Goal: Task Accomplishment & Management: Manage account settings

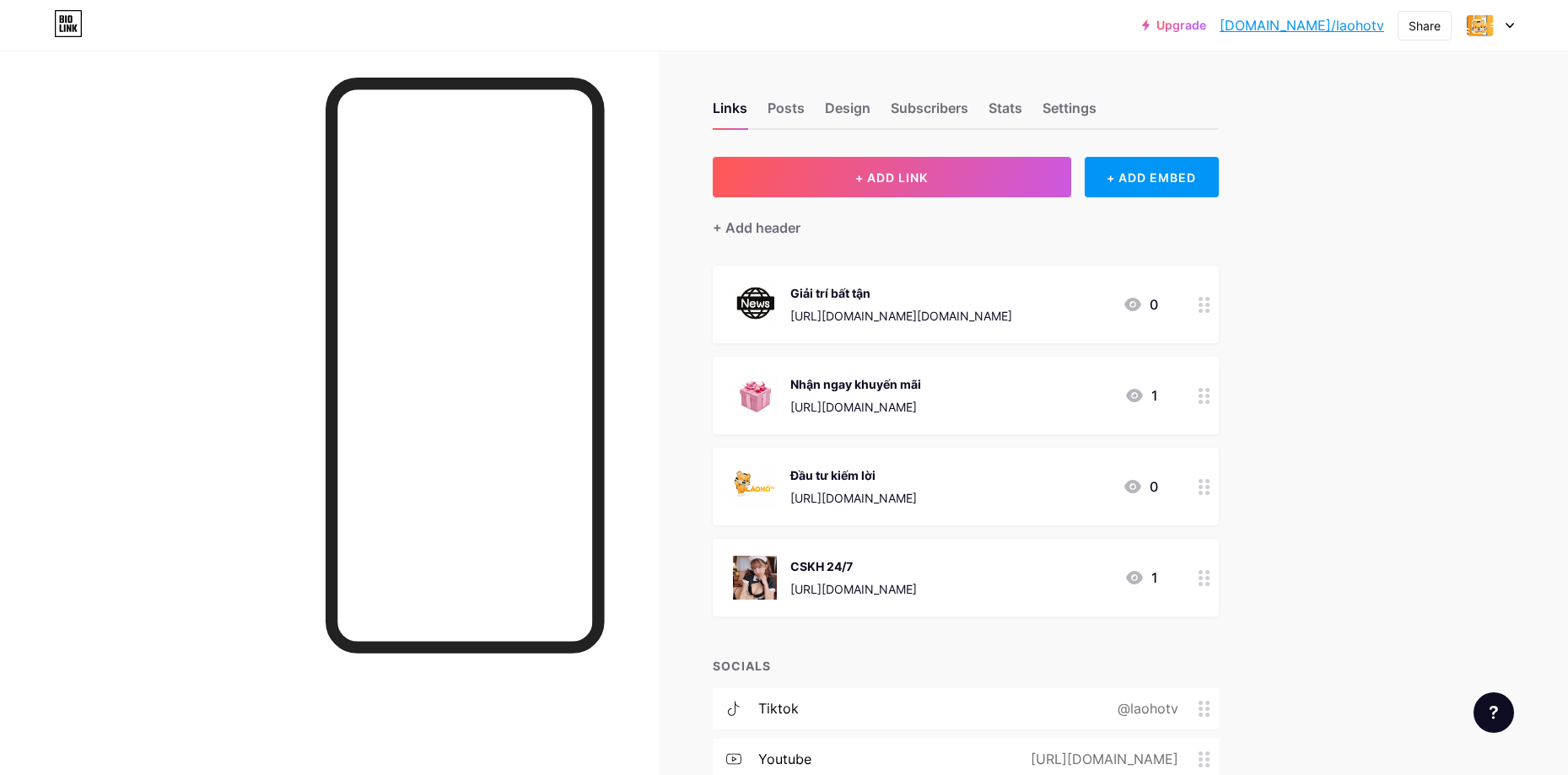
click at [770, 309] on img at bounding box center [755, 304] width 44 height 44
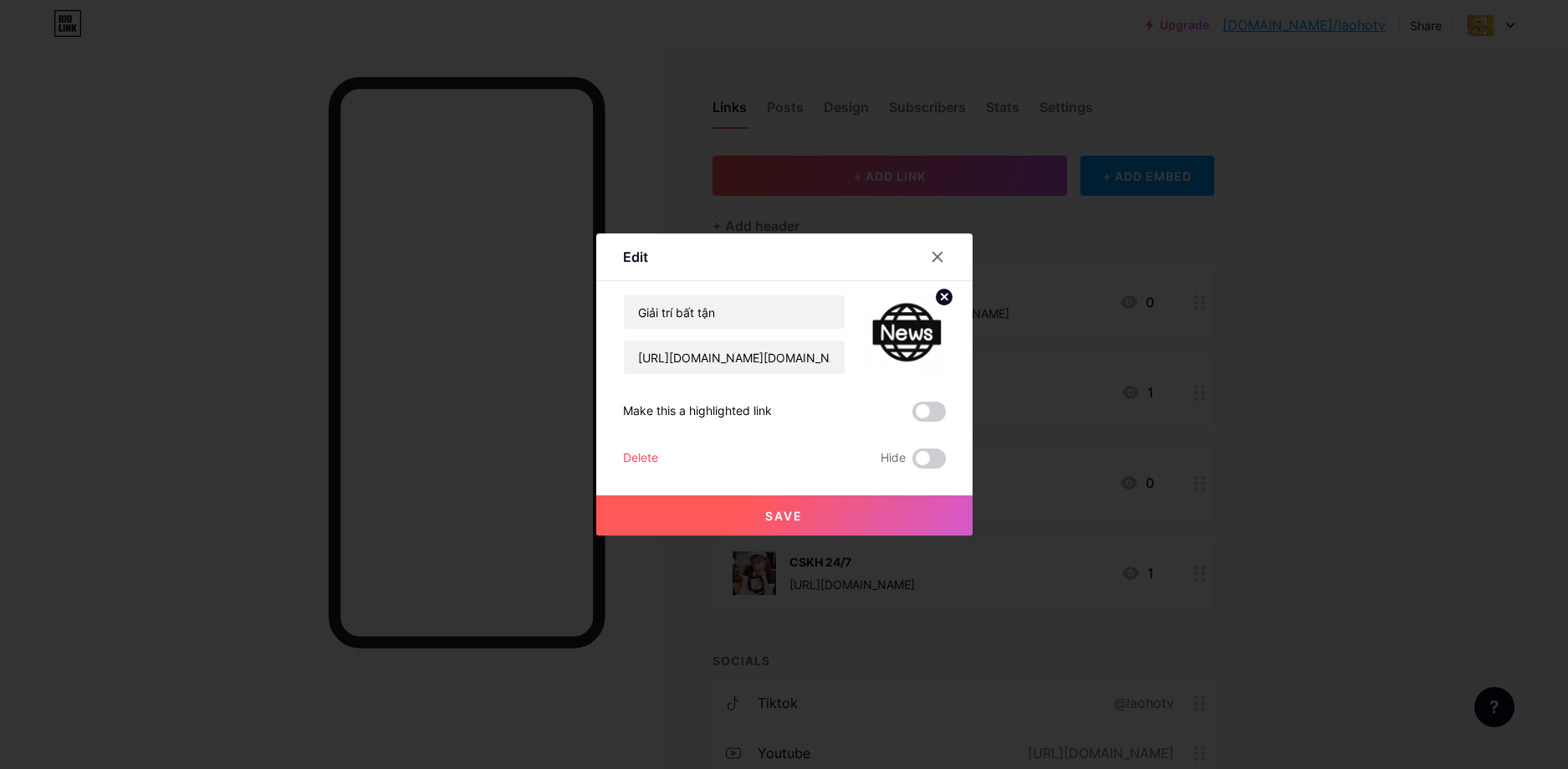
click at [905, 324] on img at bounding box center [906, 334] width 81 height 81
click at [941, 258] on icon at bounding box center [937, 257] width 13 height 13
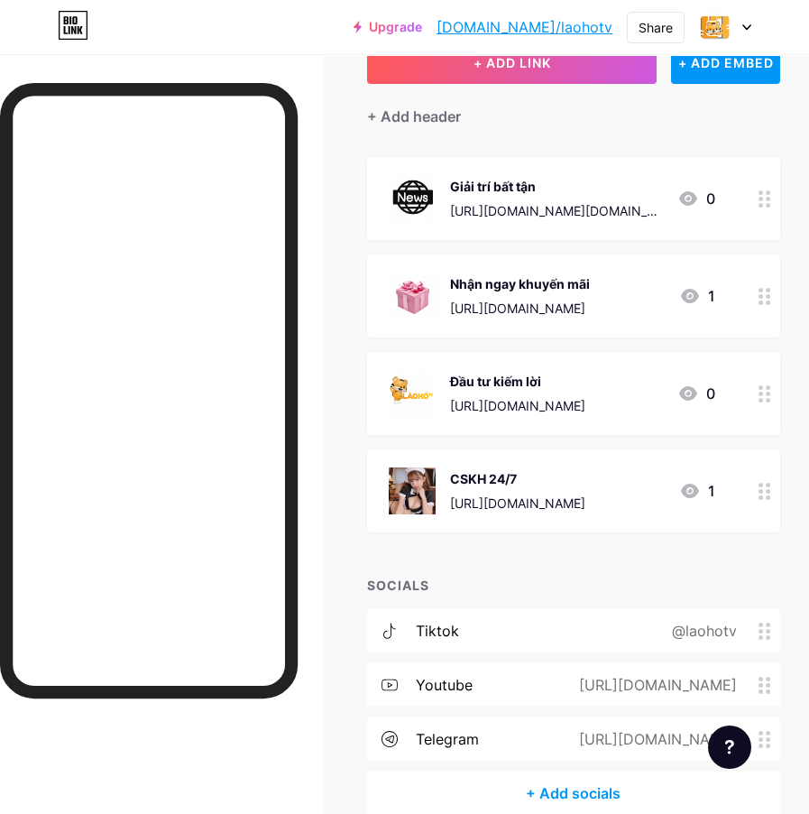
scroll to position [37, 0]
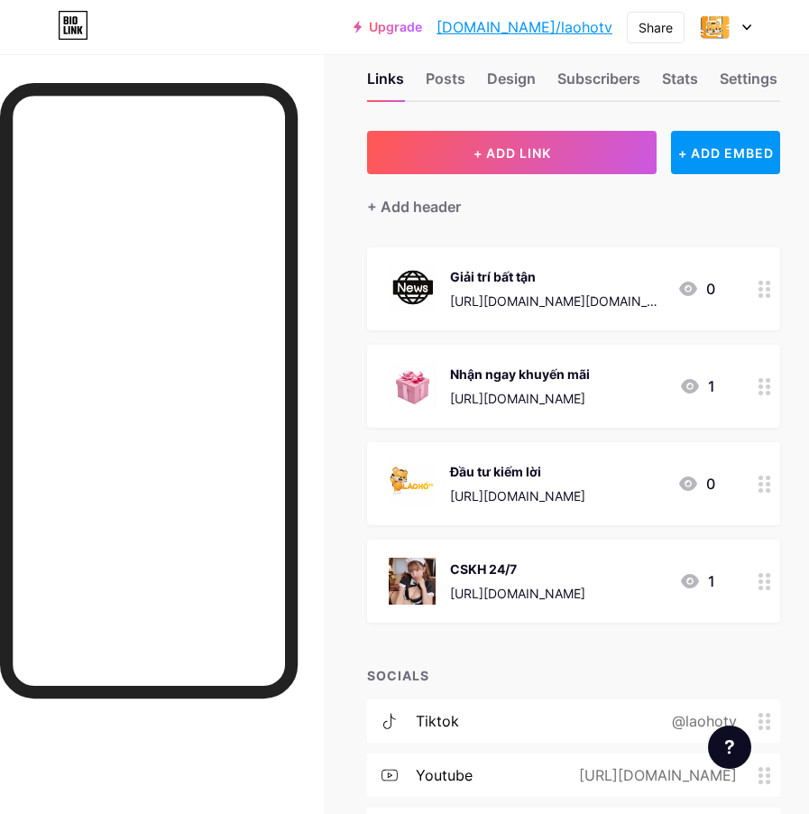
click at [769, 578] on div at bounding box center [765, 580] width 31 height 83
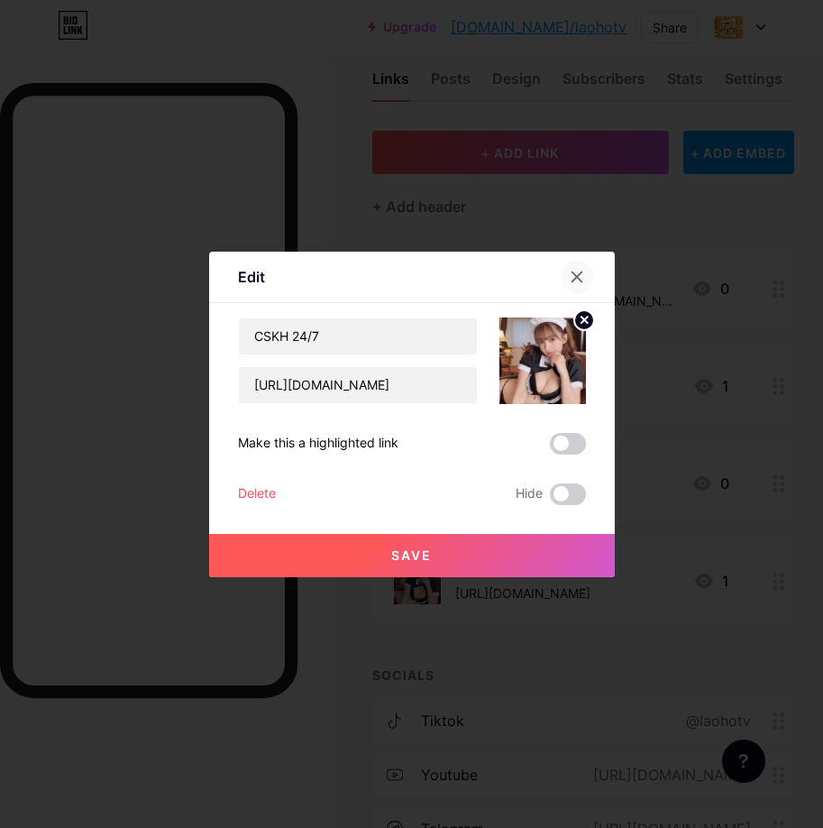
click at [583, 279] on icon at bounding box center [577, 277] width 14 height 14
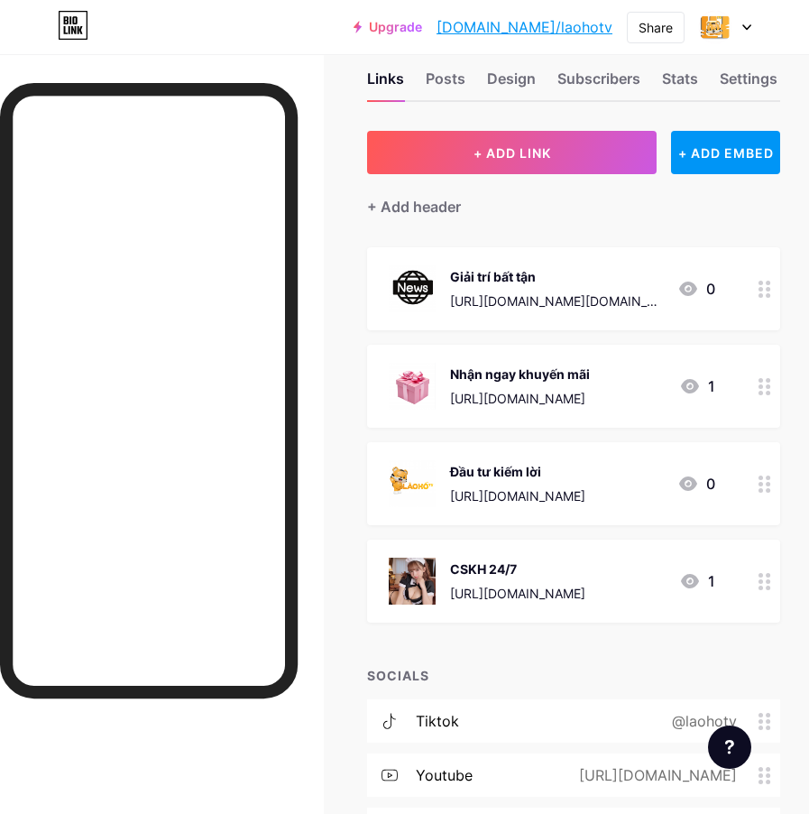
click at [699, 575] on icon at bounding box center [690, 581] width 18 height 14
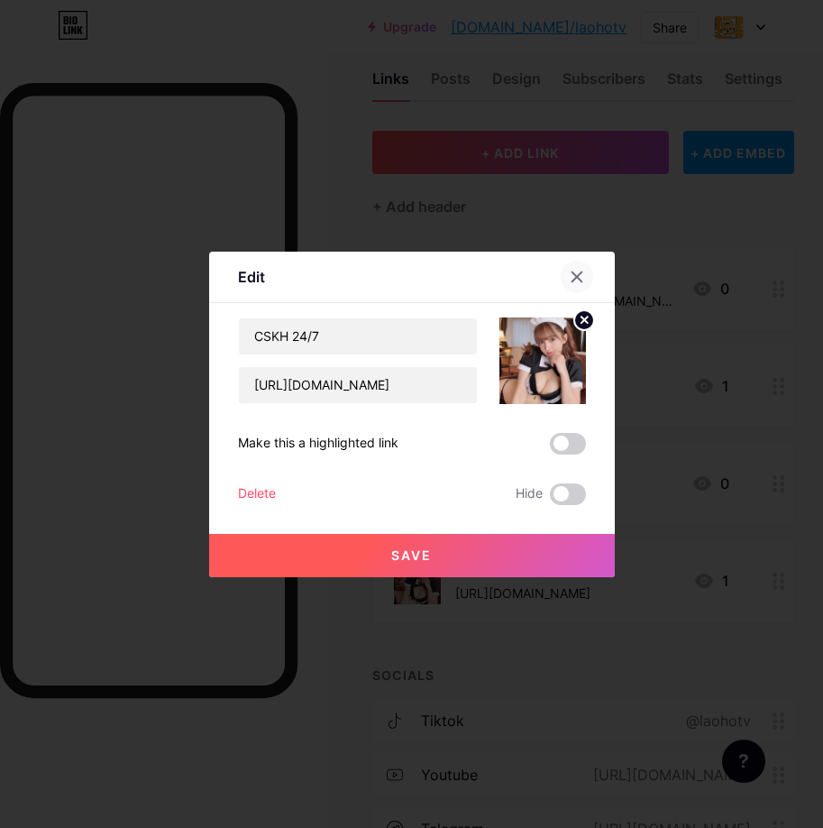
click at [591, 274] on div at bounding box center [577, 277] width 32 height 32
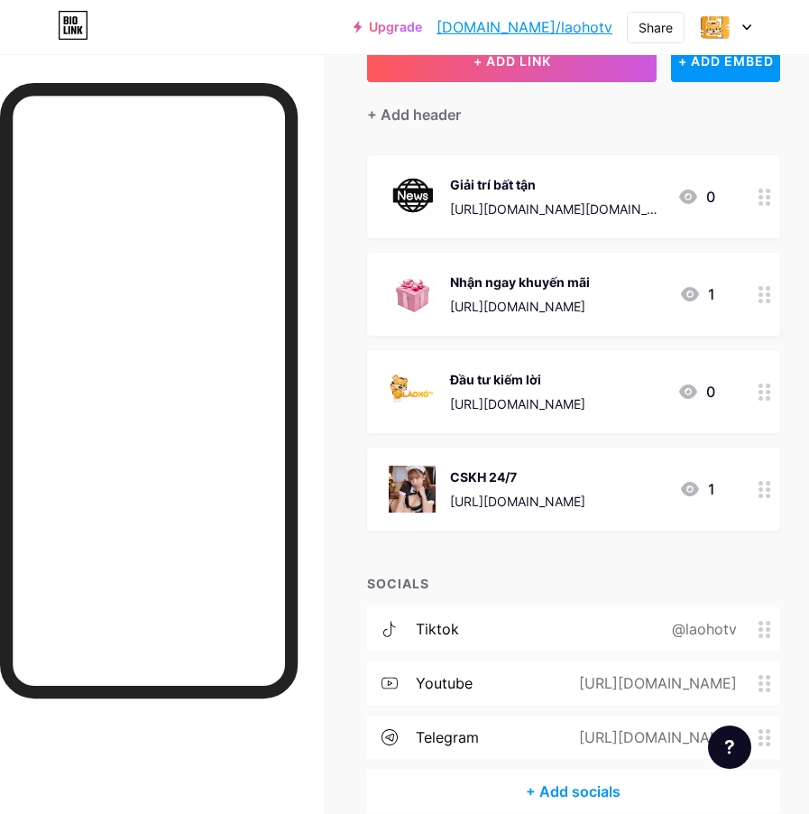
scroll to position [217, 0]
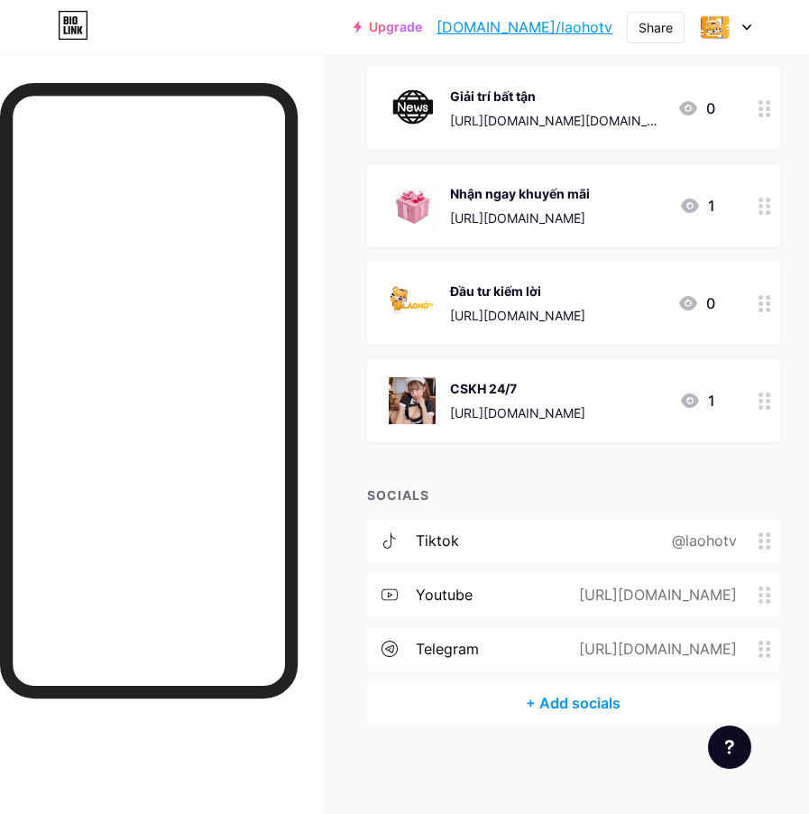
drag, startPoint x: 543, startPoint y: 409, endPoint x: 532, endPoint y: 413, distance: 11.7
click at [532, 413] on div "[URL][DOMAIN_NAME]" at bounding box center [517, 412] width 135 height 19
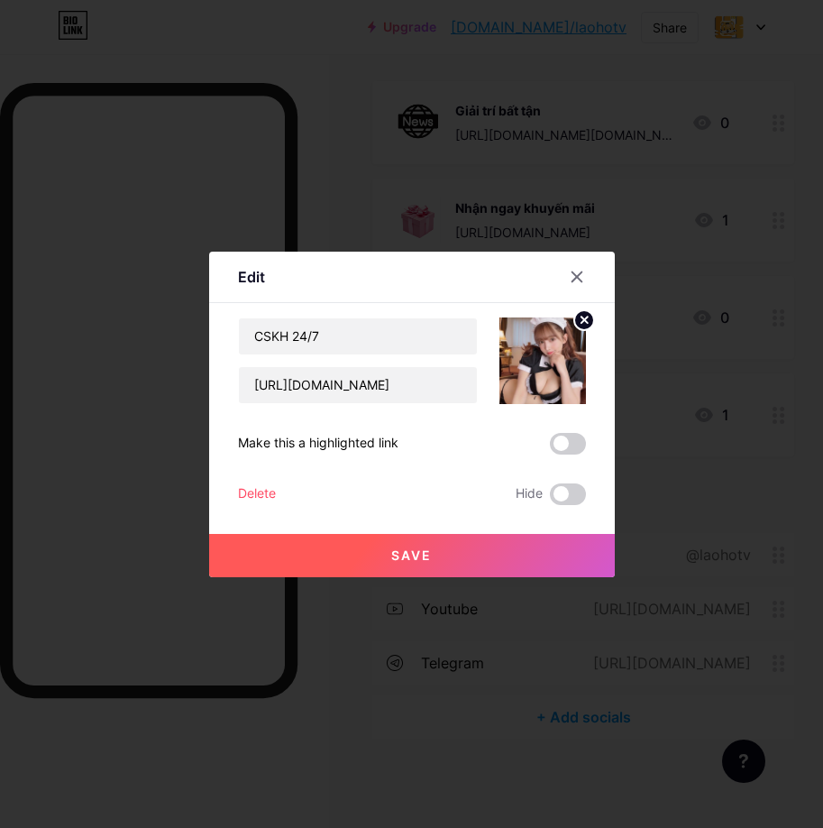
click at [595, 501] on div "Edit Content YouTube Play YouTube video without leaving your page. ADD Vimeo Pl…" at bounding box center [412, 415] width 406 height 326
click at [554, 499] on span at bounding box center [568, 494] width 36 height 22
click at [550, 499] on input "checkbox" at bounding box center [550, 499] width 0 height 0
click at [527, 547] on button "Save" at bounding box center [412, 555] width 406 height 43
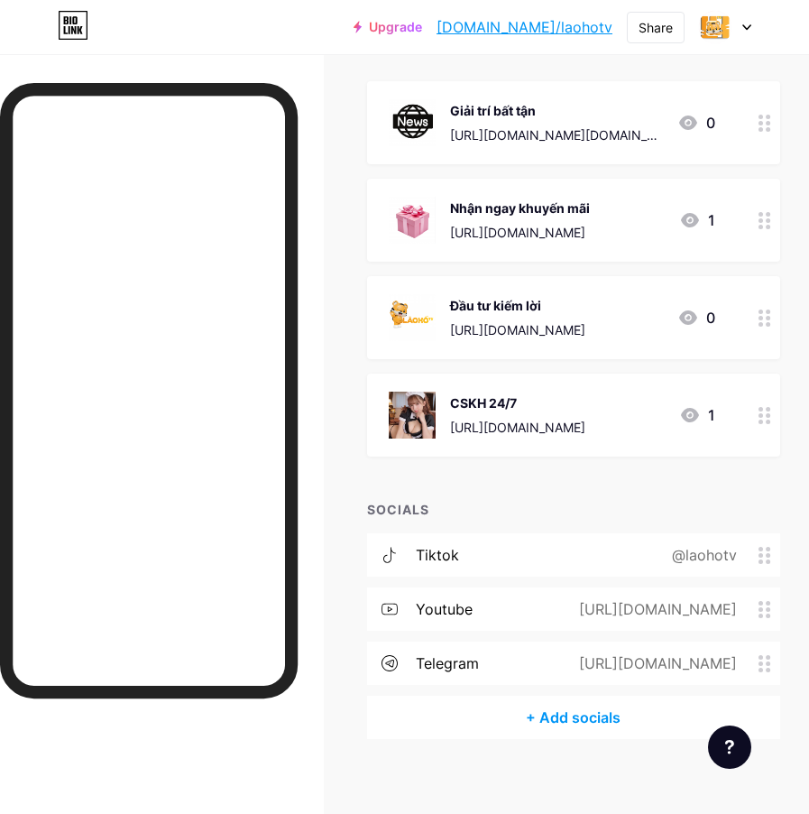
click at [483, 108] on div "Giải trí bất tận" at bounding box center [556, 110] width 213 height 19
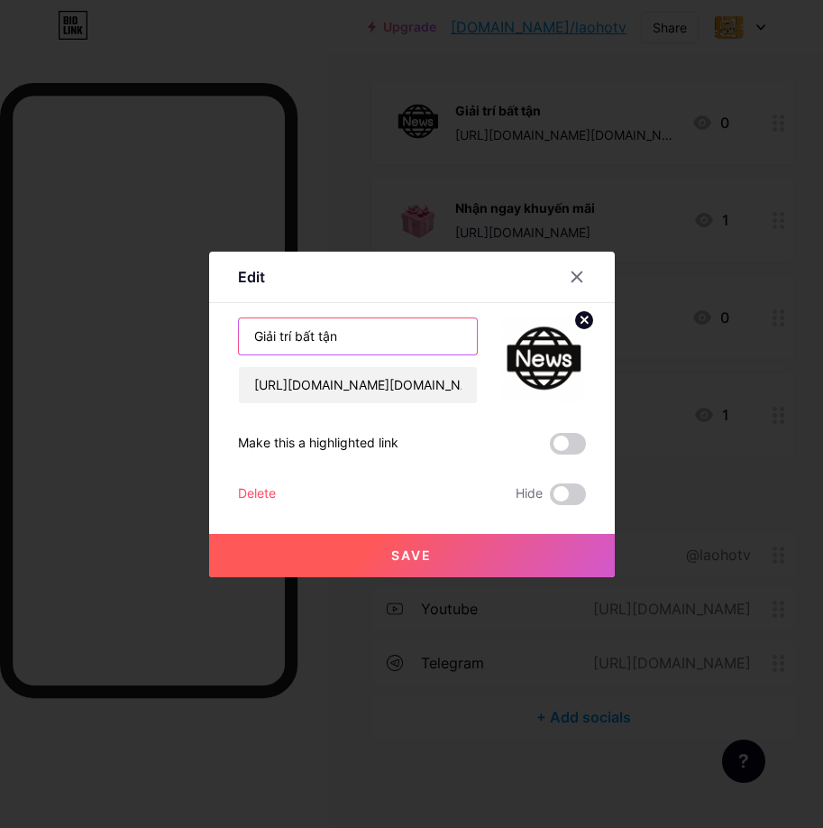
click at [372, 328] on input "Giải trí bất tận" at bounding box center [358, 336] width 238 height 36
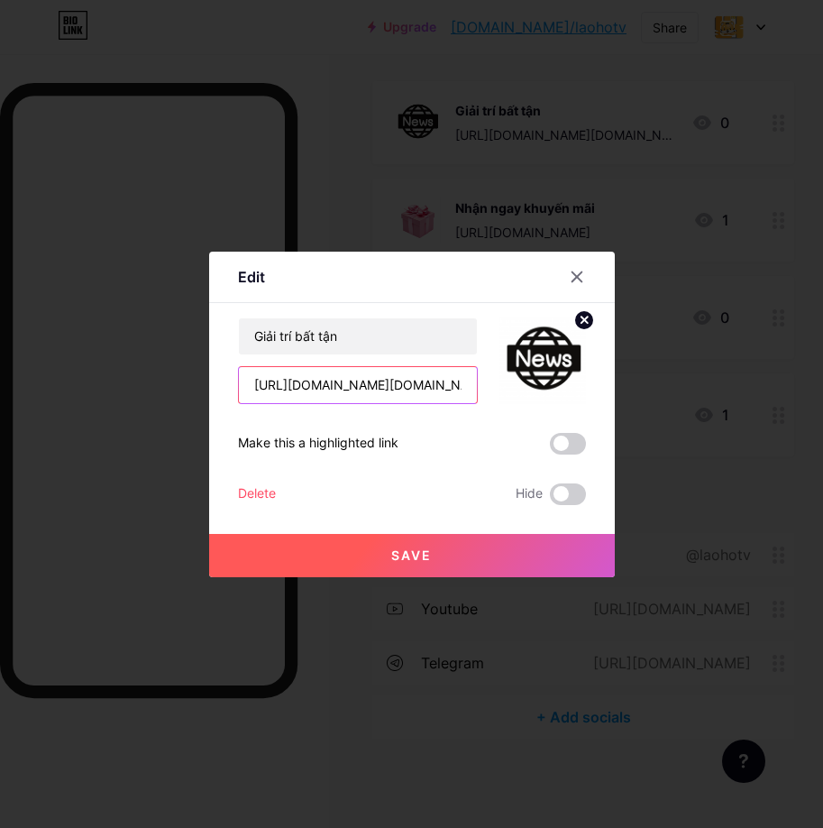
click at [346, 383] on input "[URL][DOMAIN_NAME][DOMAIN_NAME]" at bounding box center [358, 385] width 238 height 36
paste input "uckyking68"
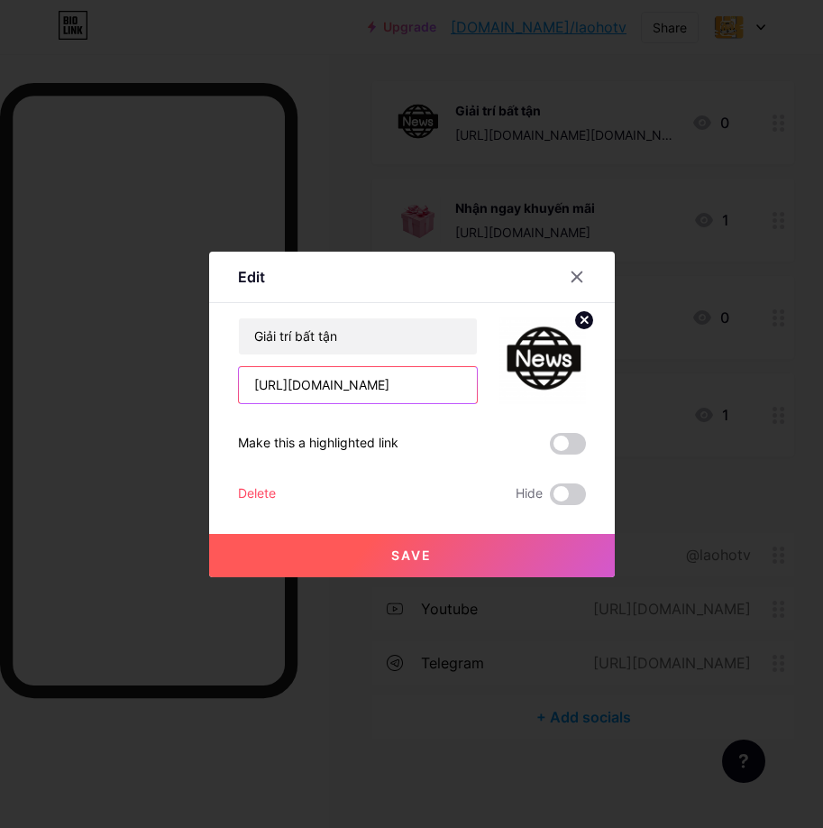
type input "[URL][DOMAIN_NAME]"
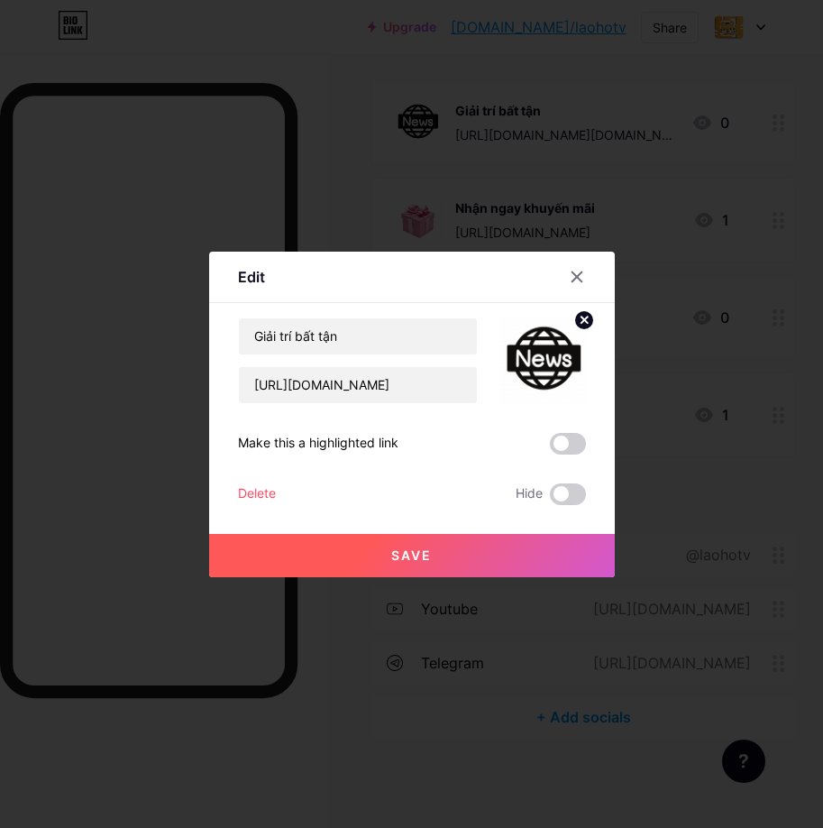
click at [488, 449] on div "Make this a highlighted link" at bounding box center [412, 444] width 348 height 22
click at [519, 373] on img at bounding box center [543, 360] width 87 height 87
click at [529, 359] on img at bounding box center [543, 360] width 87 height 87
click at [534, 354] on img at bounding box center [543, 360] width 87 height 87
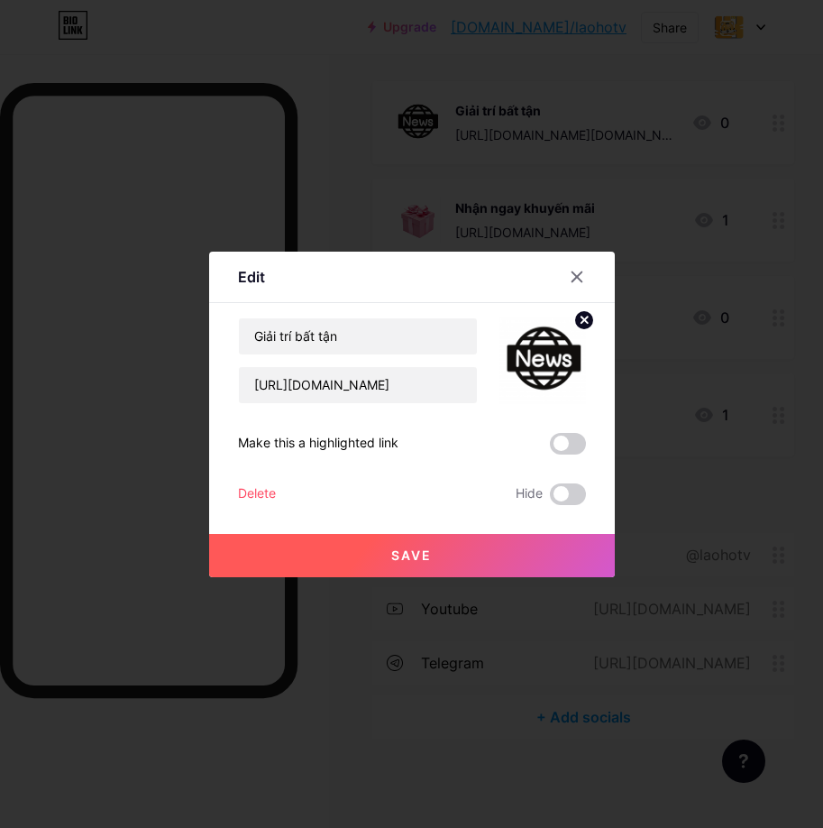
click at [534, 354] on img at bounding box center [543, 360] width 87 height 87
click at [547, 363] on img at bounding box center [543, 360] width 87 height 87
drag, startPoint x: 538, startPoint y: 379, endPoint x: 552, endPoint y: 380, distance: 13.6
click at [540, 381] on img at bounding box center [543, 360] width 87 height 87
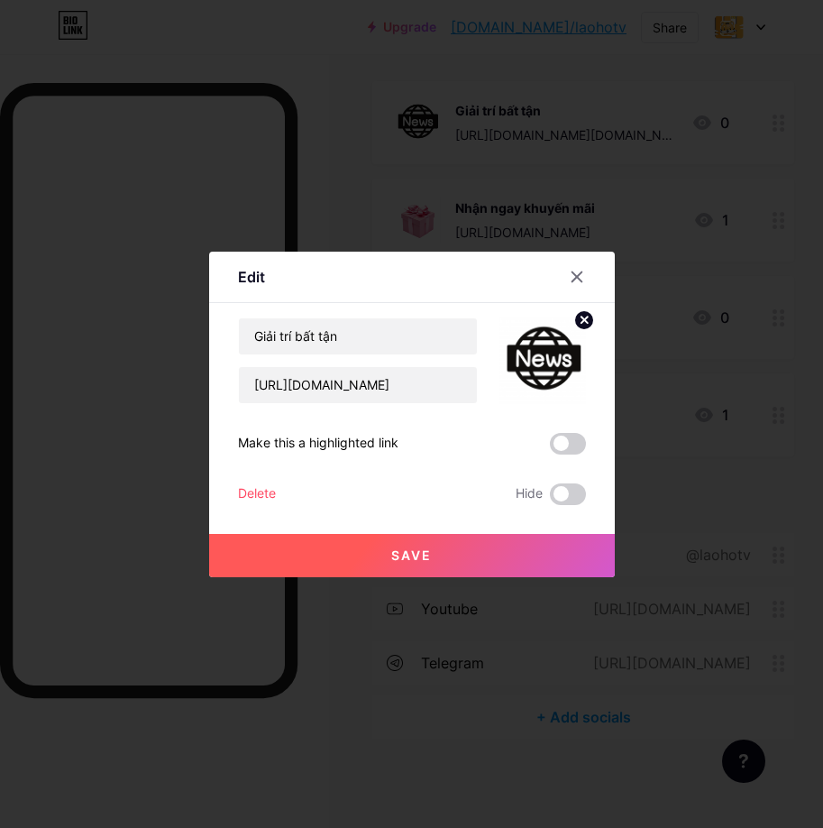
click at [586, 325] on circle at bounding box center [585, 320] width 20 height 20
click at [535, 363] on icon at bounding box center [543, 350] width 36 height 33
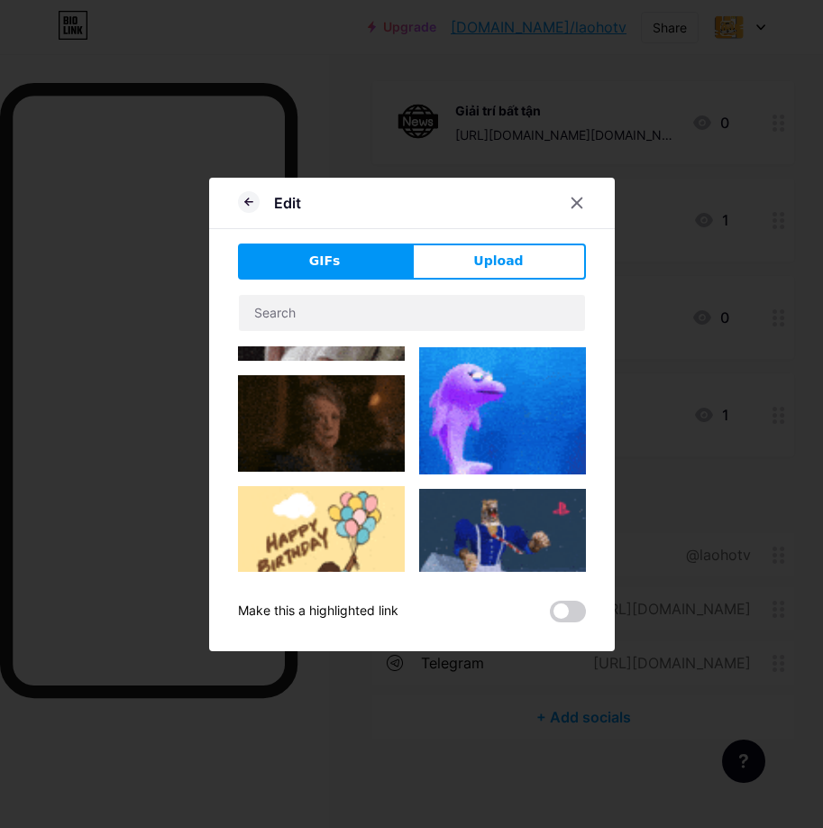
scroll to position [992, 0]
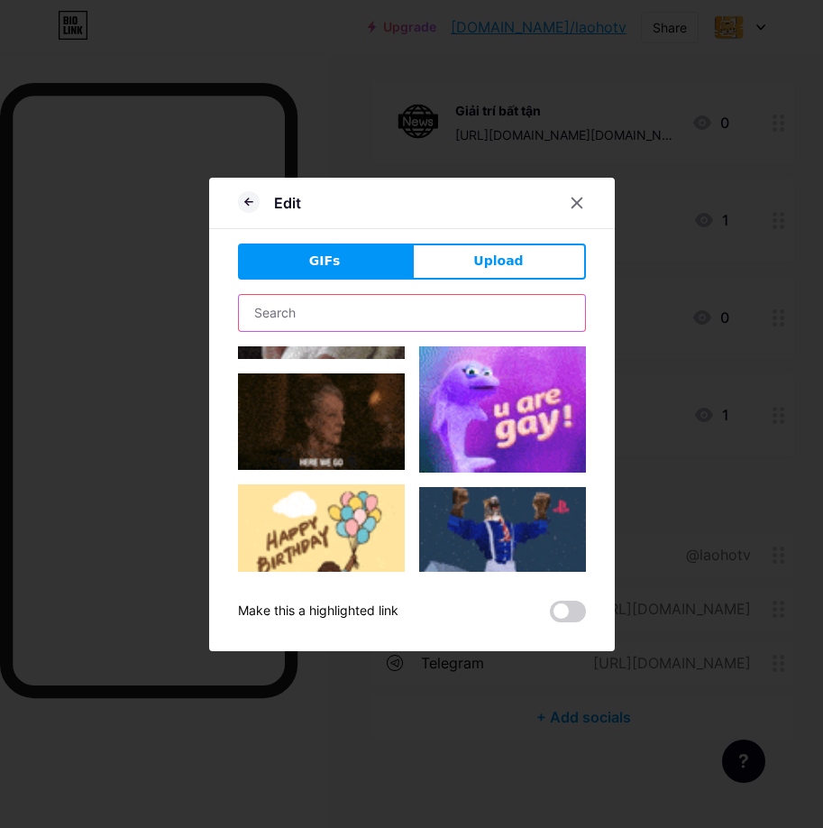
click at [417, 311] on input "text" at bounding box center [412, 313] width 346 height 36
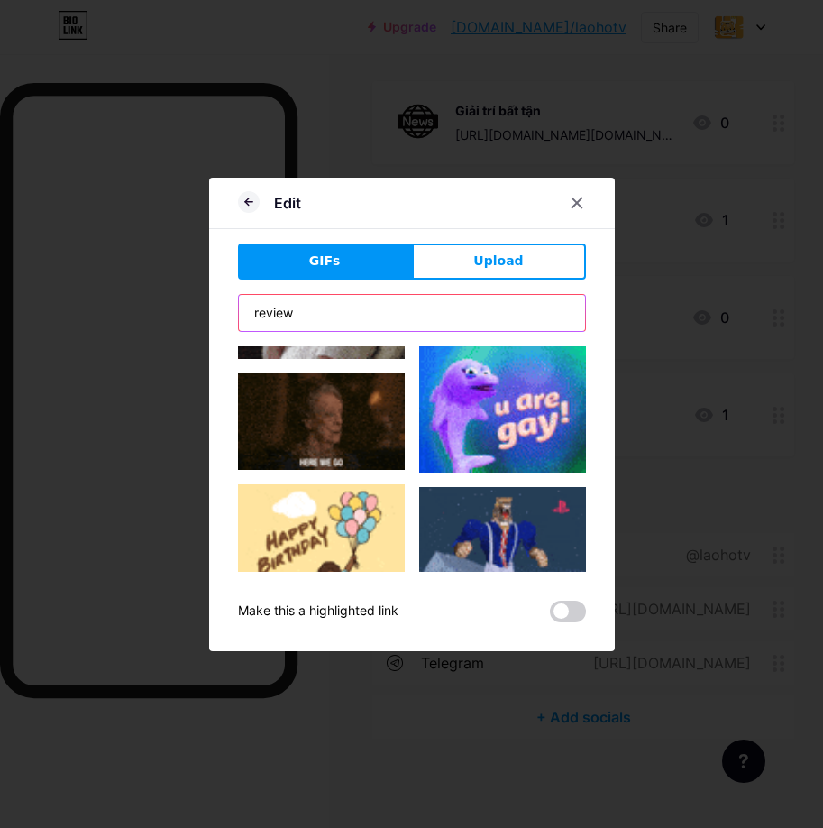
type input "review"
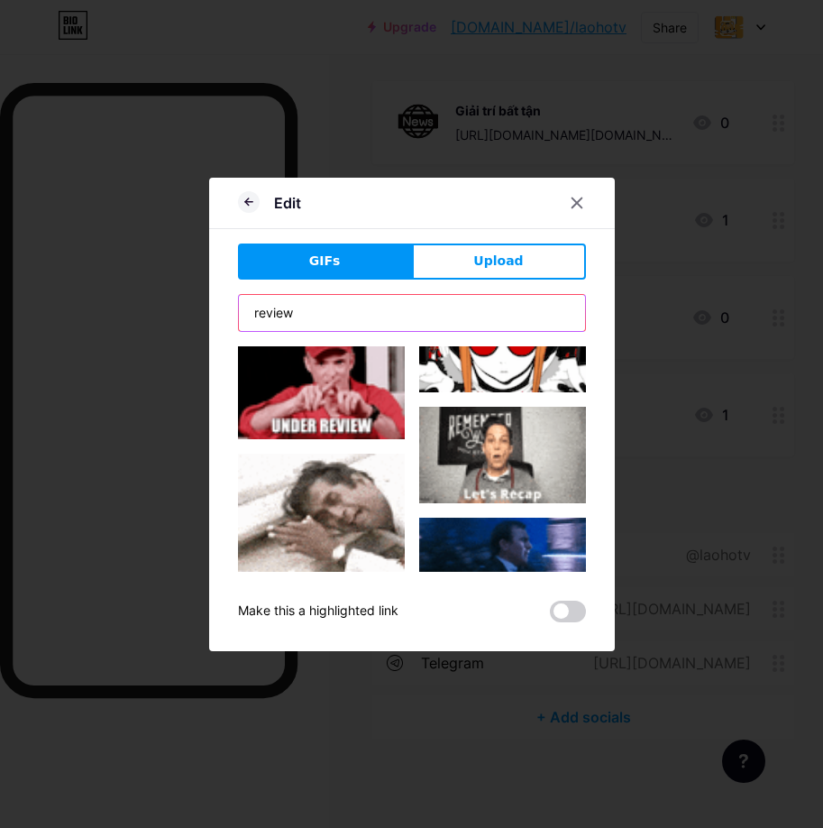
scroll to position [3157, 0]
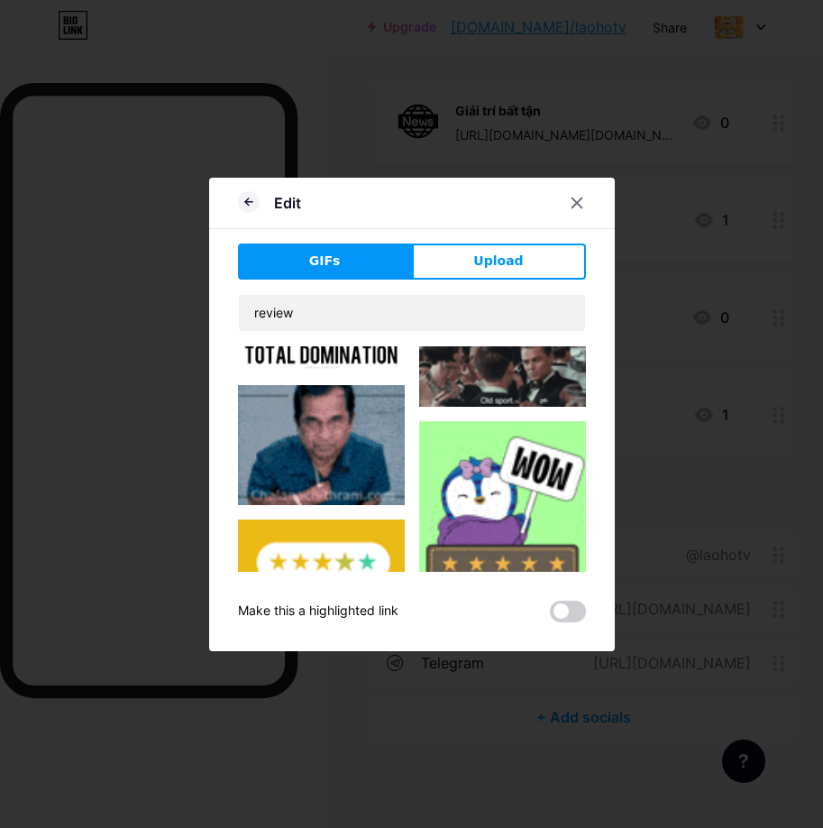
click at [532, 421] on img at bounding box center [502, 504] width 167 height 167
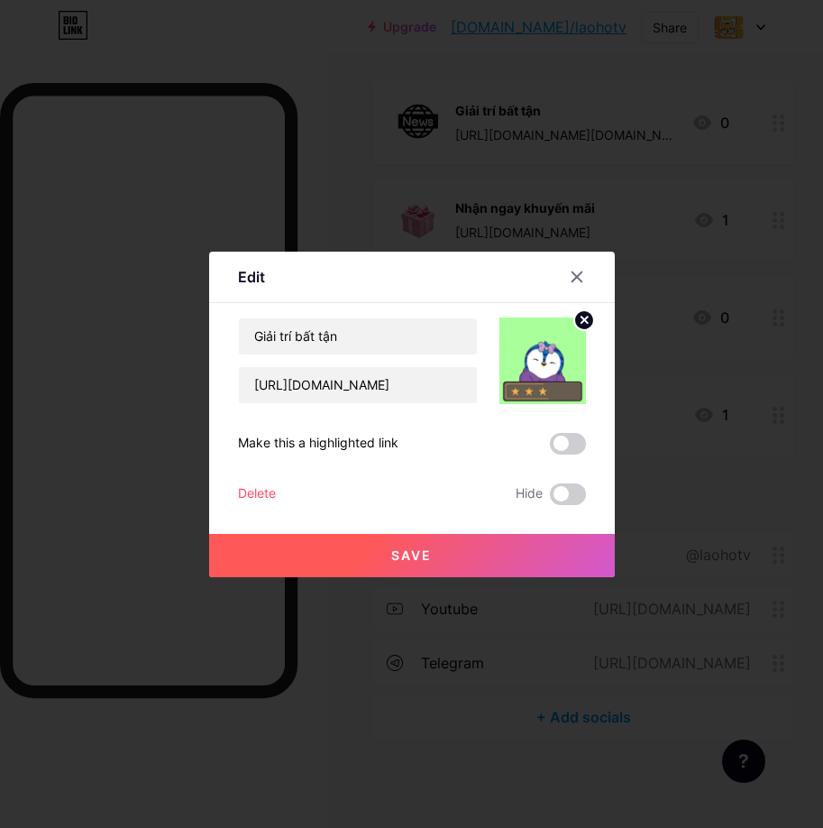
click at [522, 551] on button "Save" at bounding box center [412, 555] width 406 height 43
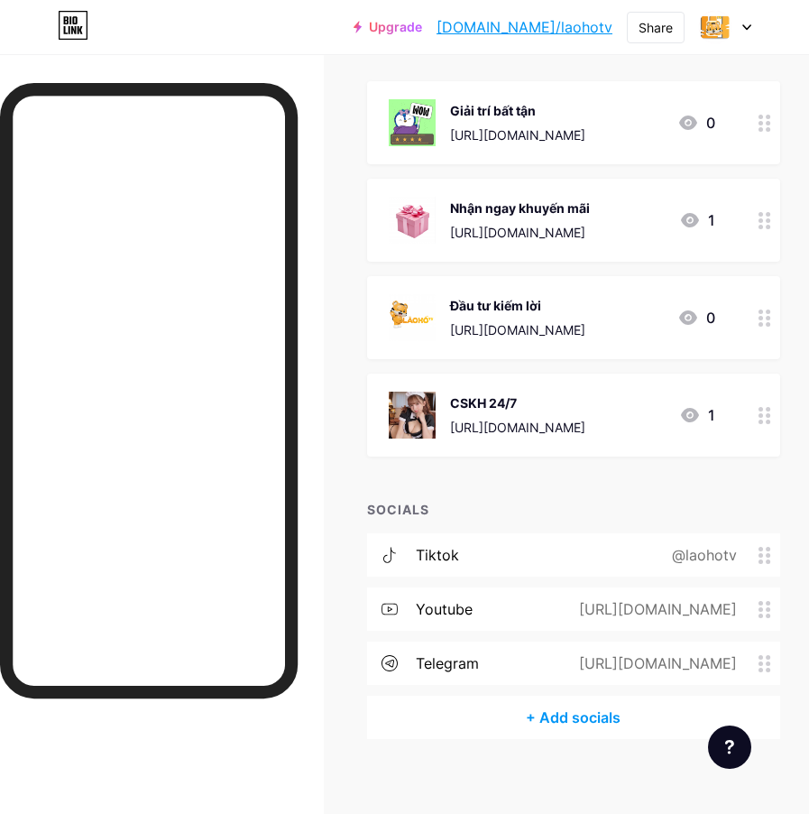
click at [421, 125] on img at bounding box center [412, 122] width 47 height 47
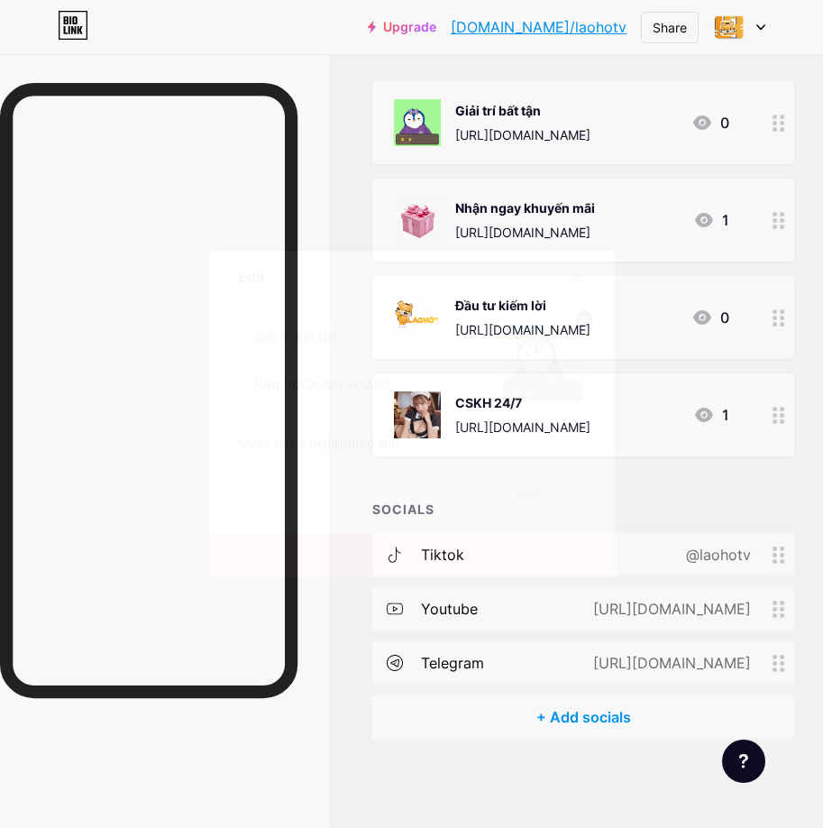
click at [584, 322] on circle at bounding box center [585, 320] width 20 height 20
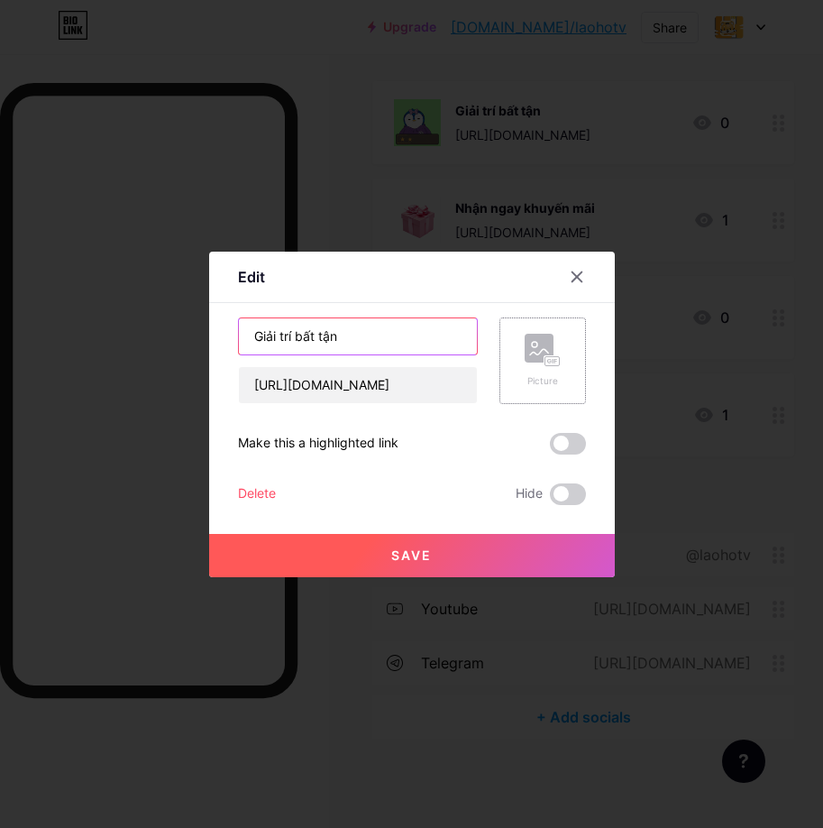
click at [327, 339] on input "Giải trí bất tận" at bounding box center [358, 336] width 238 height 36
type input "Review Phim, Truyện"
drag, startPoint x: 438, startPoint y: 282, endPoint x: 427, endPoint y: 285, distance: 12.0
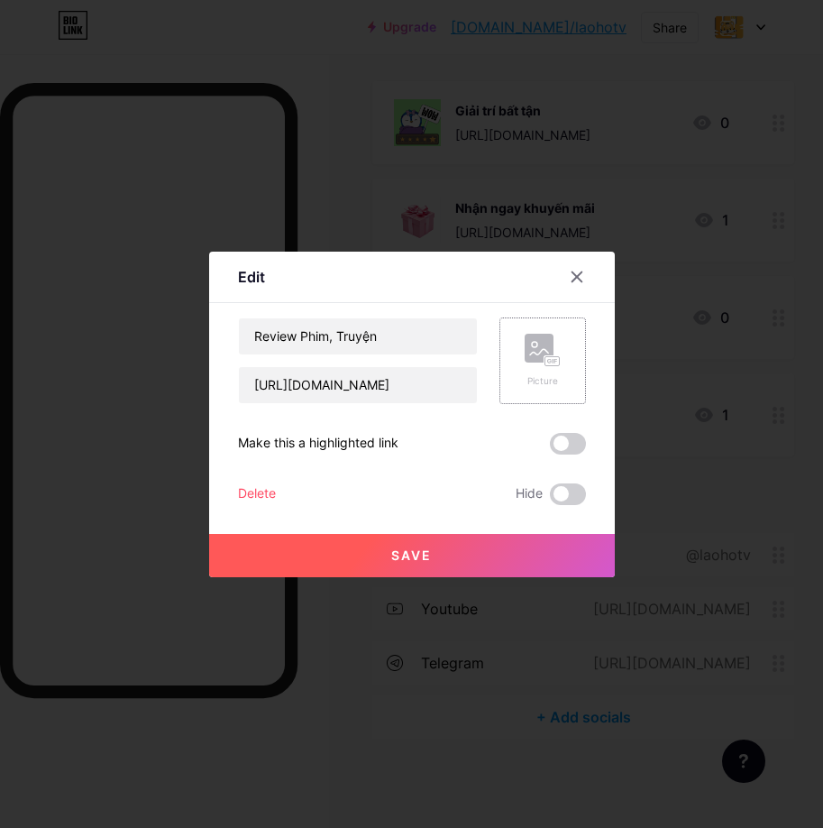
click at [437, 282] on div "Edit" at bounding box center [412, 282] width 406 height 42
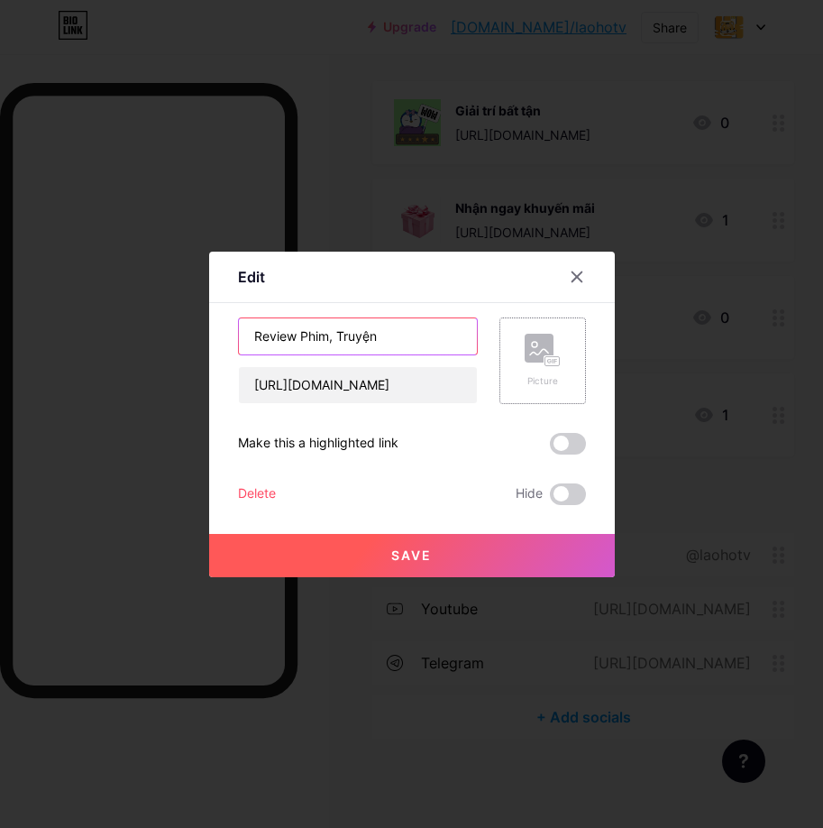
click at [313, 340] on input "Review Phim, Truyện" at bounding box center [358, 336] width 238 height 36
click at [375, 345] on input "Review Phim, Truyện" at bounding box center [358, 336] width 238 height 36
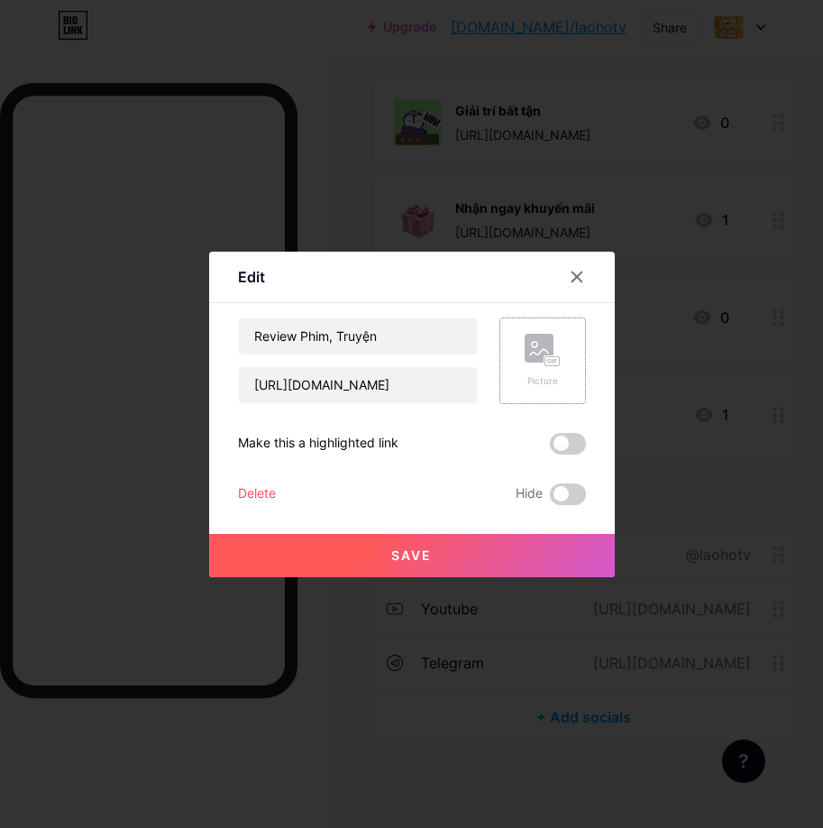
click at [548, 380] on div "Picture" at bounding box center [543, 381] width 36 height 14
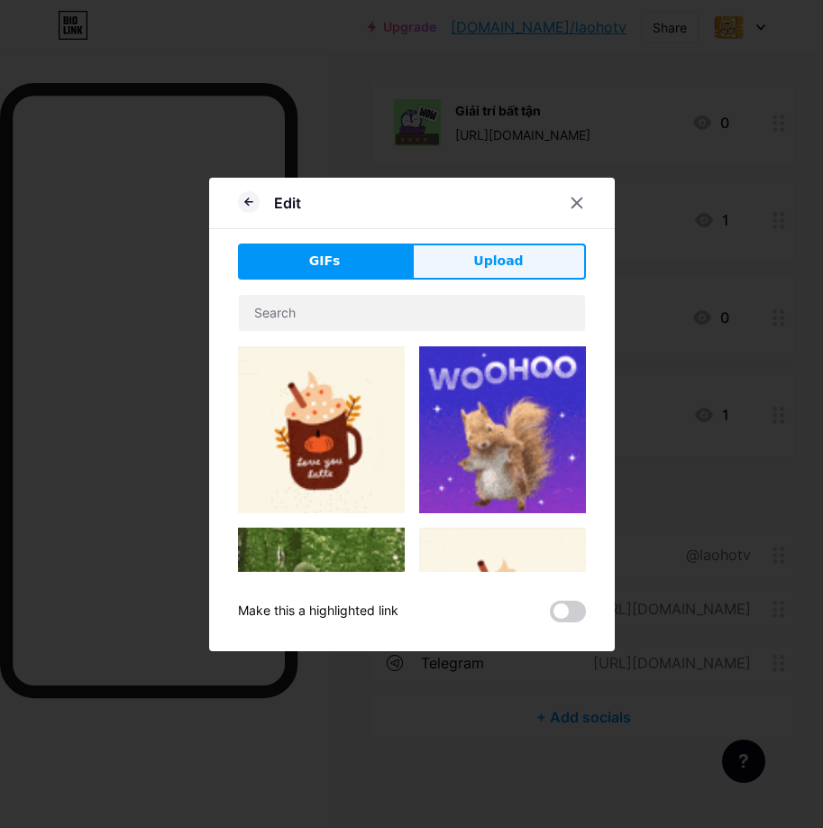
click at [500, 271] on button "Upload" at bounding box center [499, 262] width 174 height 36
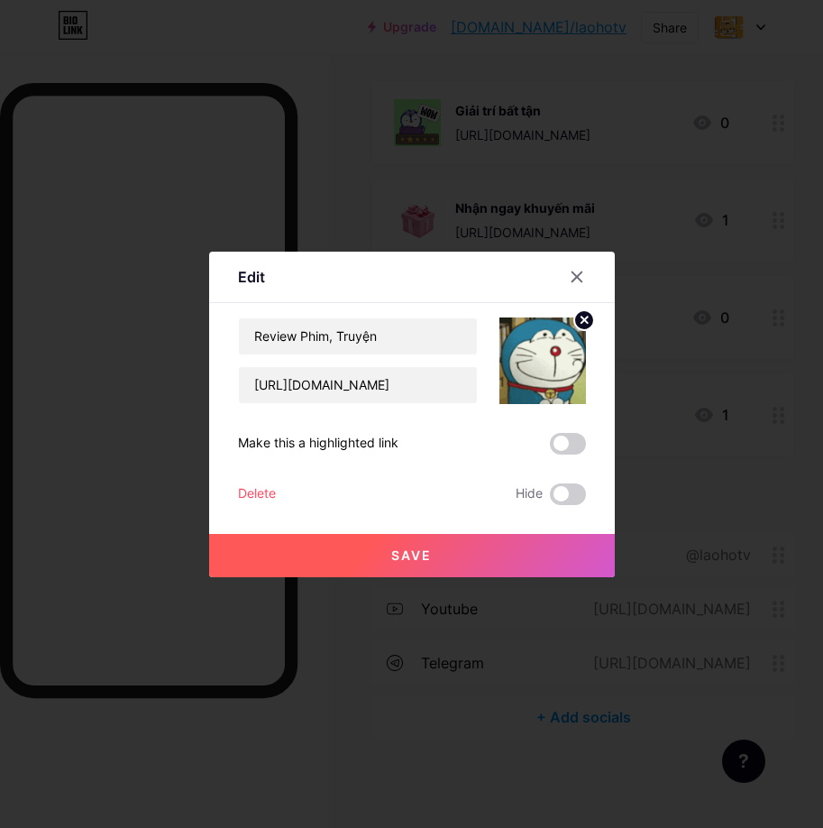
click at [471, 563] on button "Save" at bounding box center [412, 555] width 406 height 43
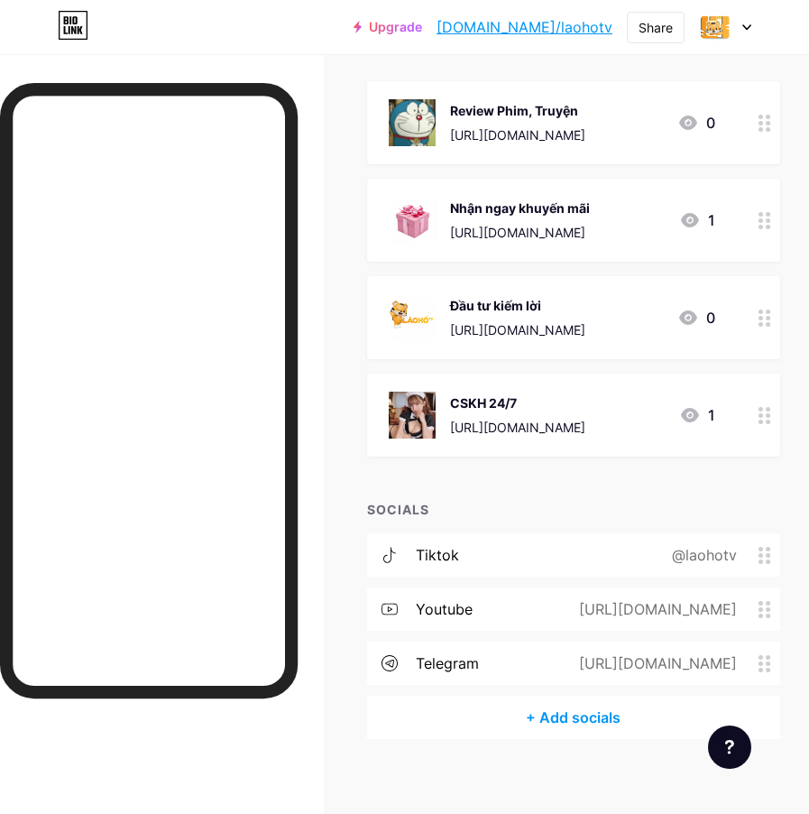
click at [585, 133] on div "[URL][DOMAIN_NAME]" at bounding box center [517, 134] width 135 height 19
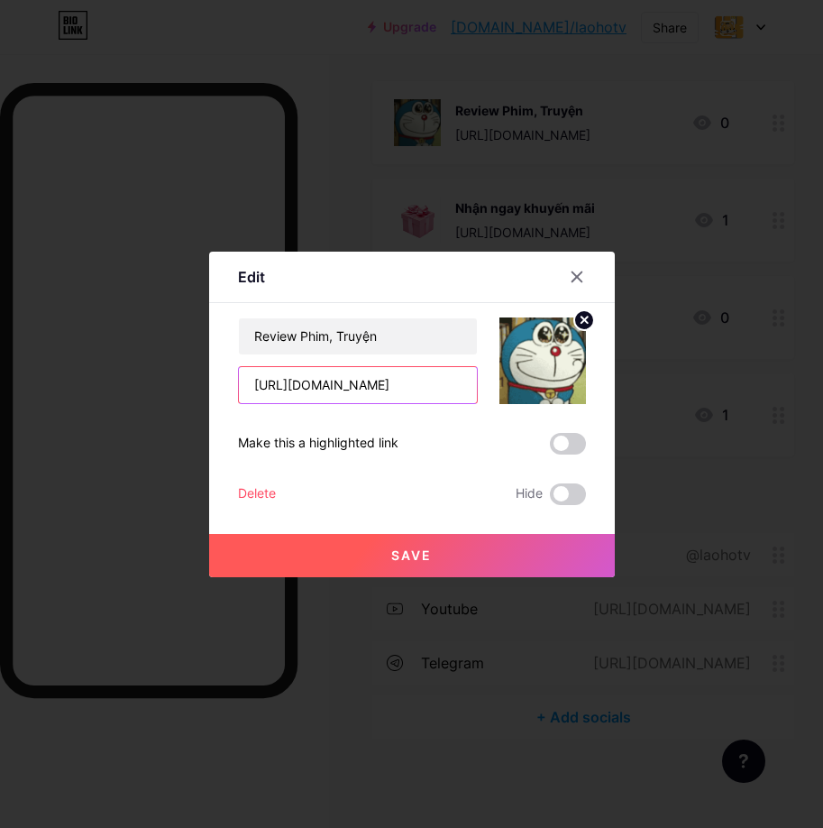
click at [445, 375] on input "[URL][DOMAIN_NAME]" at bounding box center [358, 385] width 238 height 36
paste input ".review"
type input "[URL][EMAIL_ADDRESS][DOMAIN_NAME][DOMAIN_NAME]"
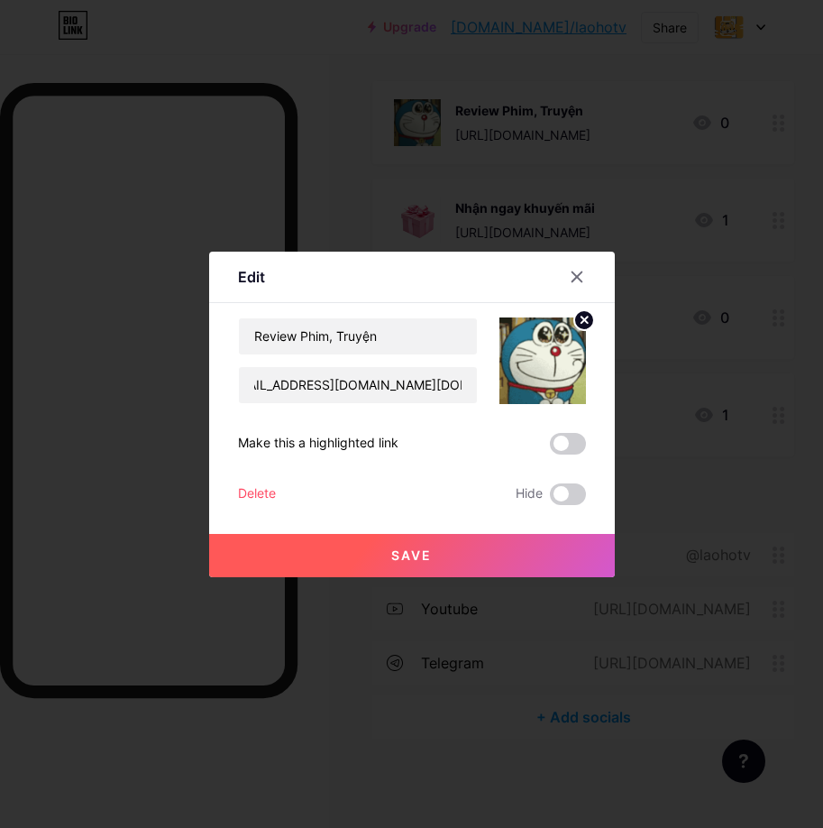
click at [459, 569] on button "Save" at bounding box center [412, 555] width 406 height 43
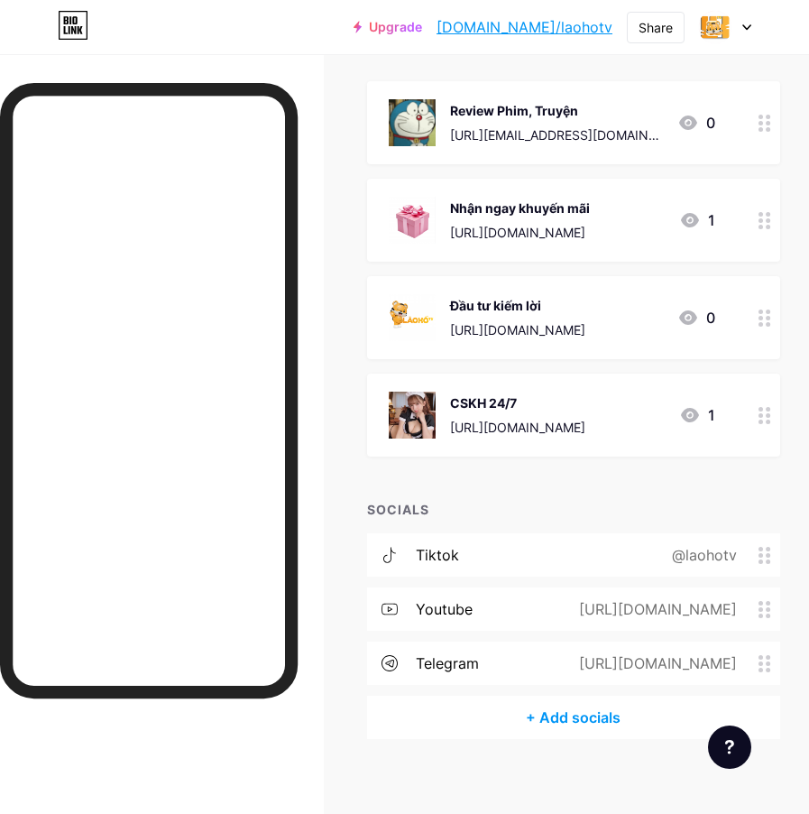
click at [408, 217] on img at bounding box center [412, 220] width 47 height 47
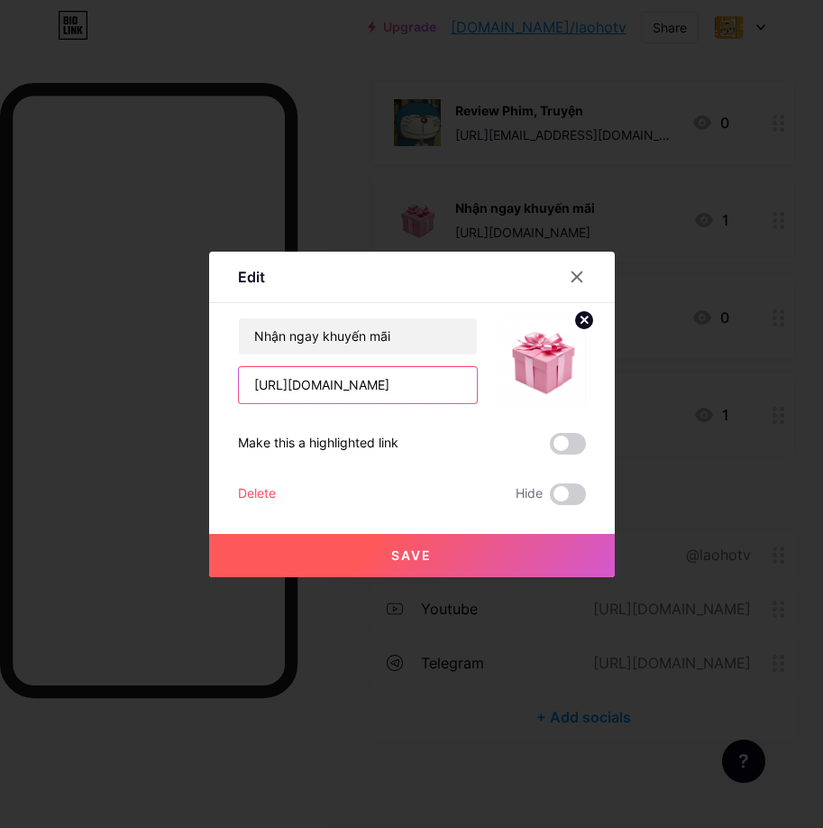
click at [352, 380] on input "[URL][DOMAIN_NAME]" at bounding box center [358, 385] width 238 height 36
paste input "[DOMAIN_NAME][URL]"
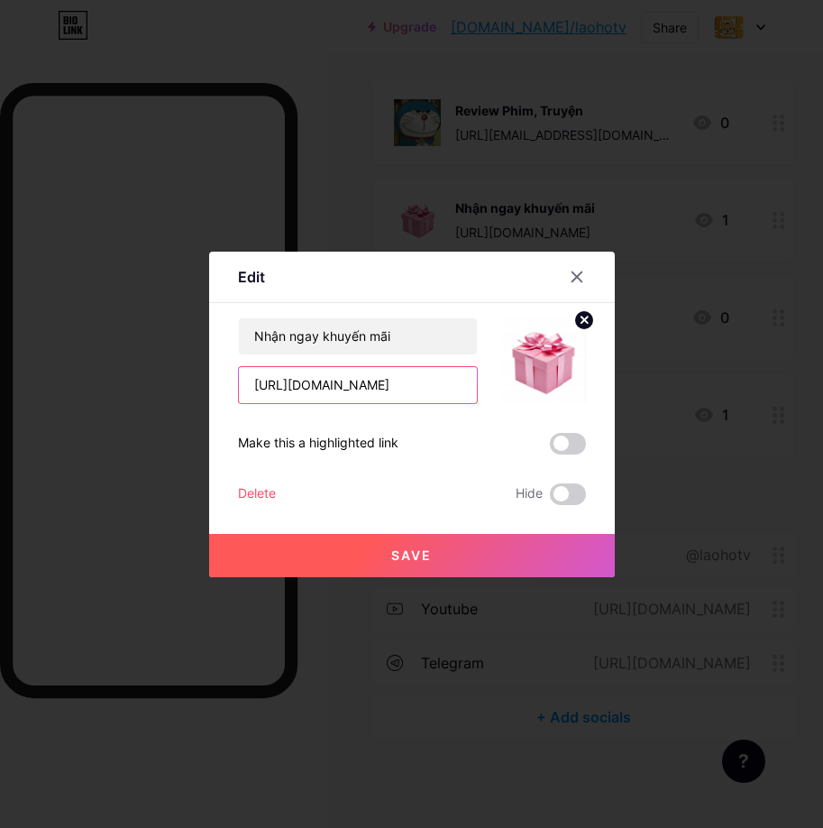
type input "[URL][DOMAIN_NAME]"
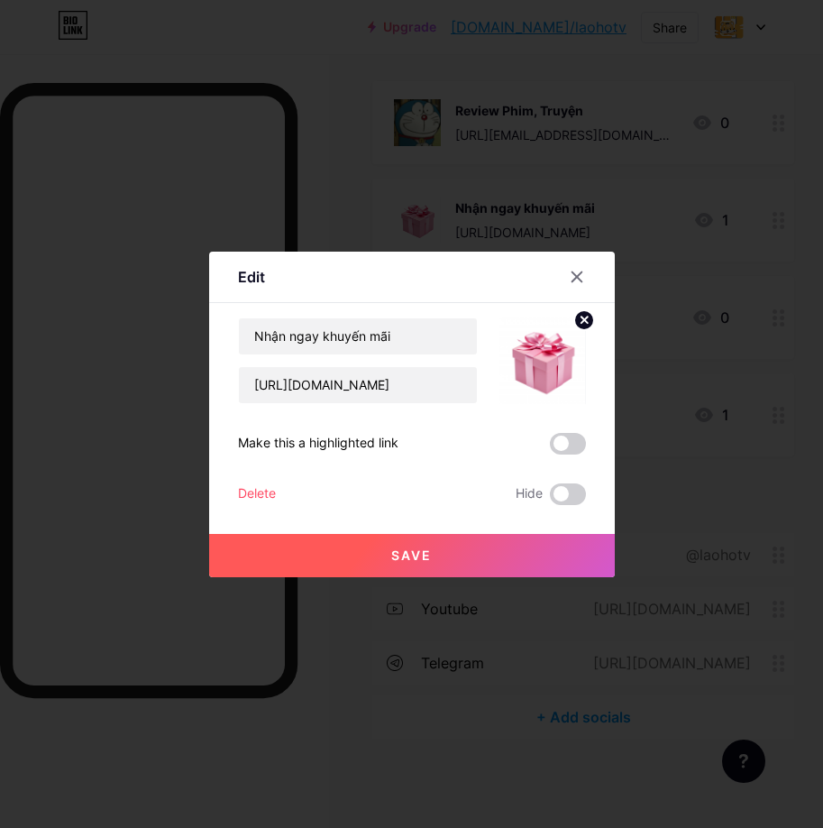
click at [445, 440] on div "Make this a highlighted link" at bounding box center [412, 444] width 348 height 22
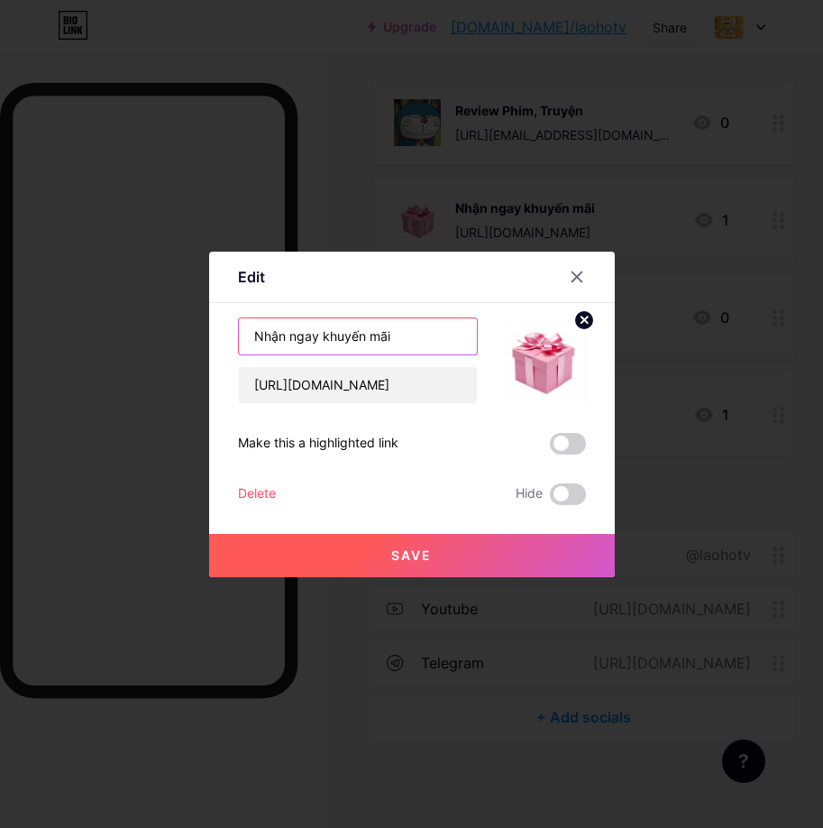
click at [404, 344] on input "Nhận ngay khuyến mãi" at bounding box center [358, 336] width 238 height 36
click at [292, 341] on input "Nhận ngay khuyến mãi" at bounding box center [358, 336] width 238 height 36
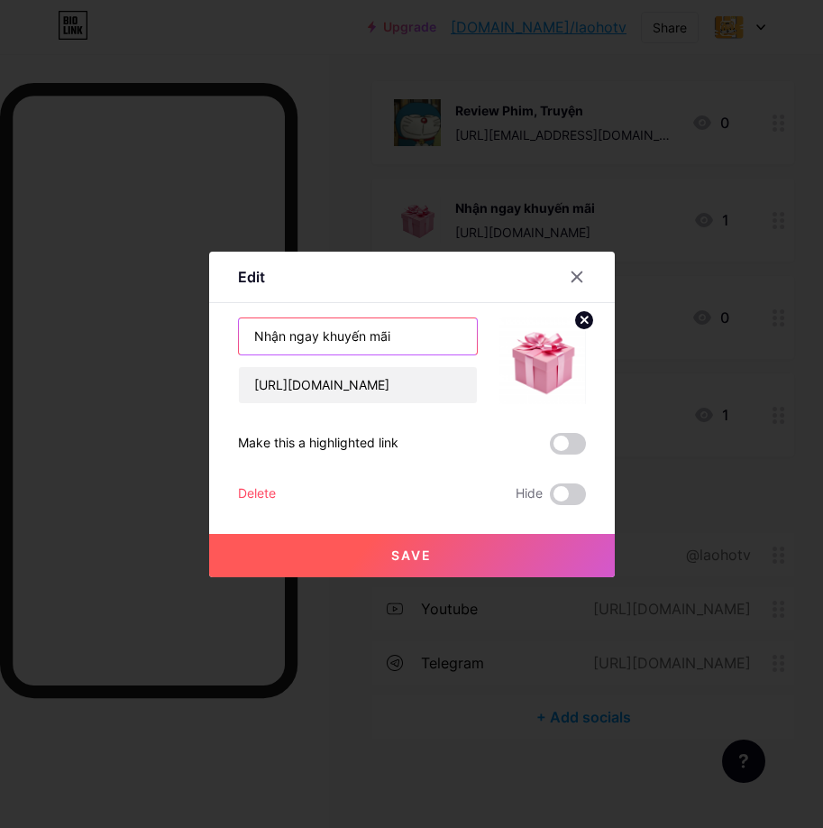
click at [292, 341] on input "Nhận ngay khuyến mãi" at bounding box center [358, 336] width 238 height 36
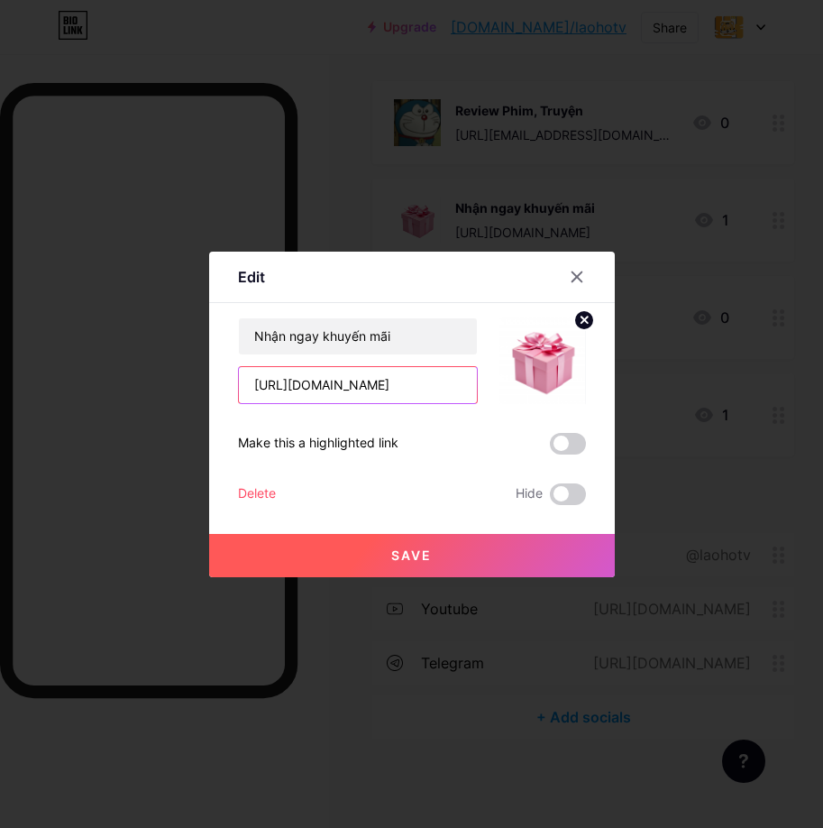
click at [431, 376] on input "[URL][DOMAIN_NAME]" at bounding box center [358, 385] width 238 height 36
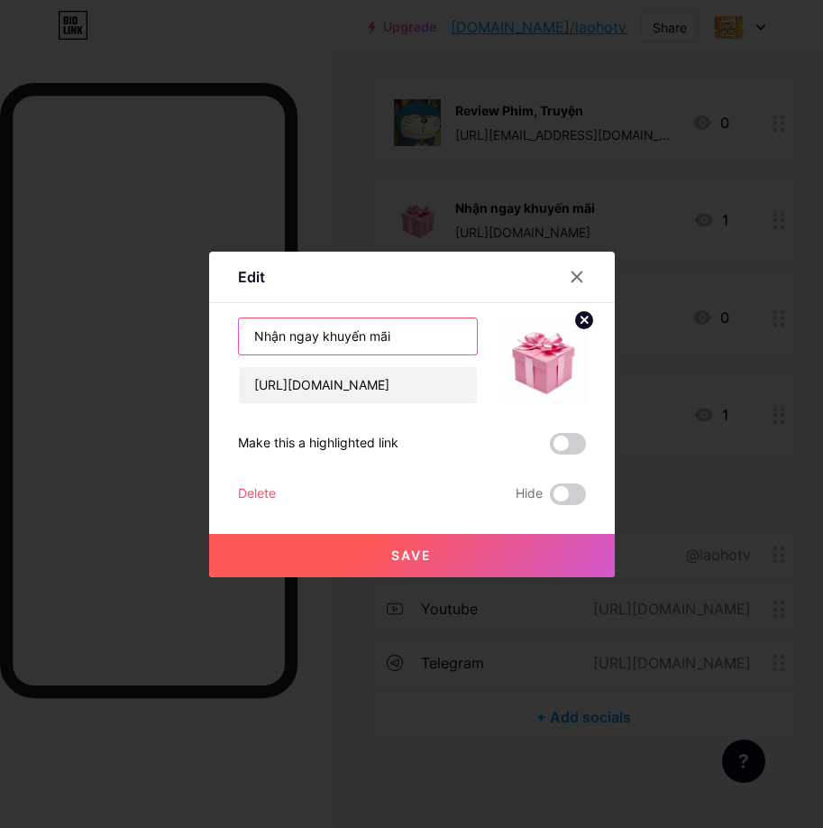
click at [401, 339] on input "Nhận ngay khuyến mãi" at bounding box center [358, 336] width 238 height 36
type input "mãiGiair"
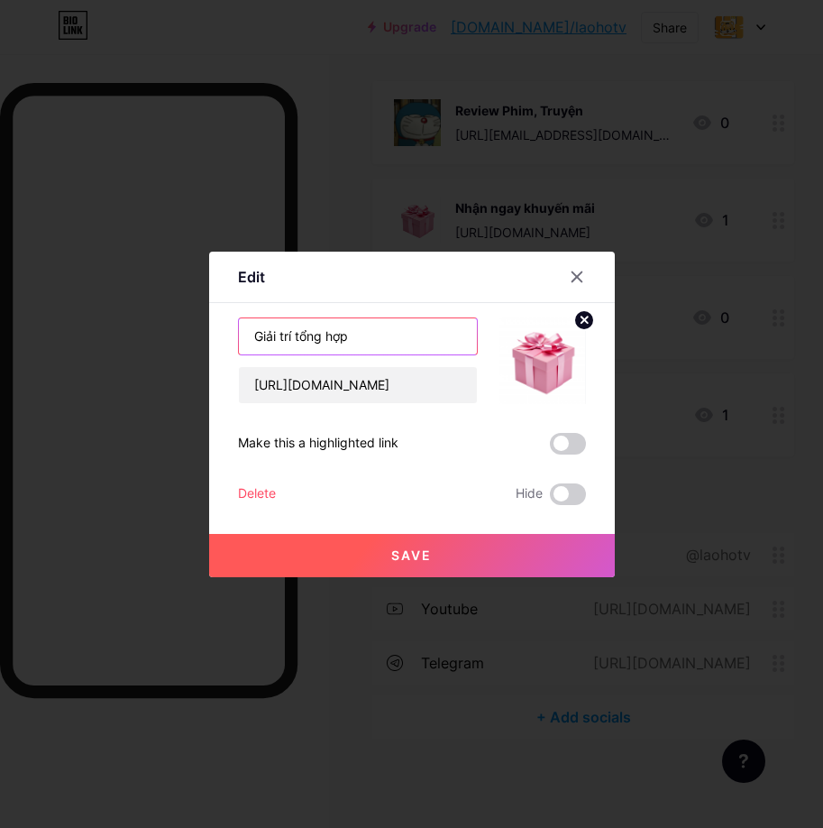
type input "Giải trí tổng hợp"
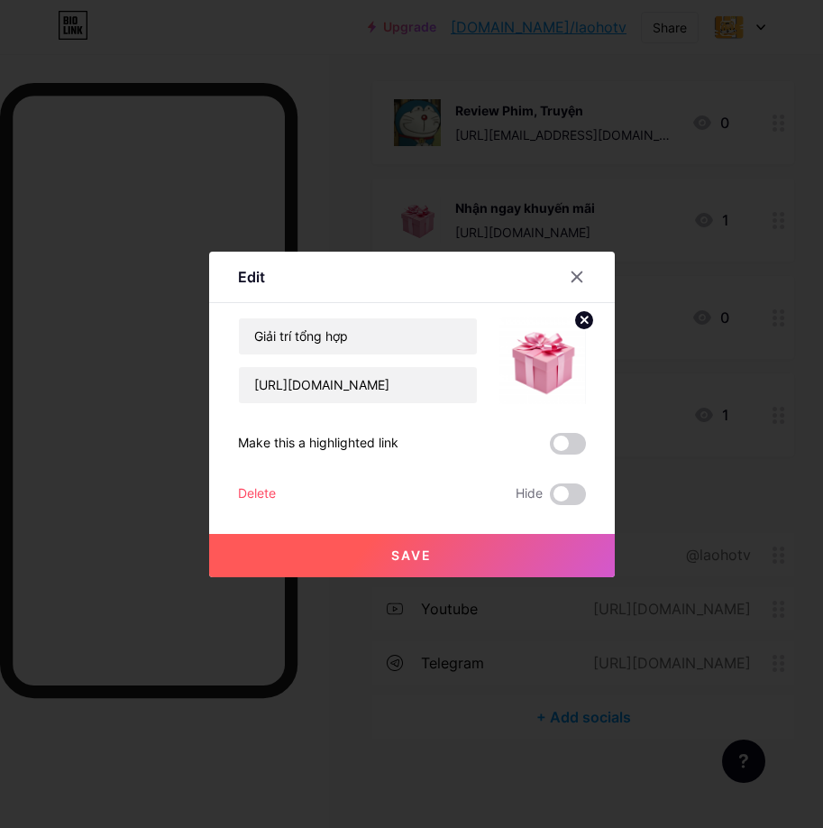
click at [490, 371] on div at bounding box center [532, 360] width 108 height 87
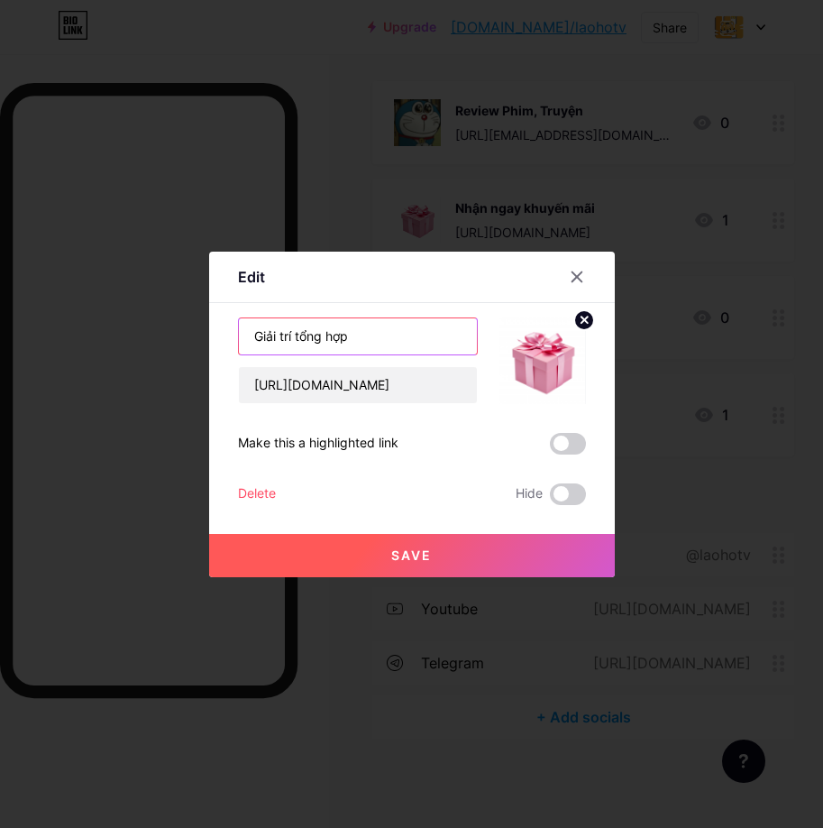
click at [431, 338] on input "Giải trí tổng hợp" at bounding box center [358, 336] width 238 height 36
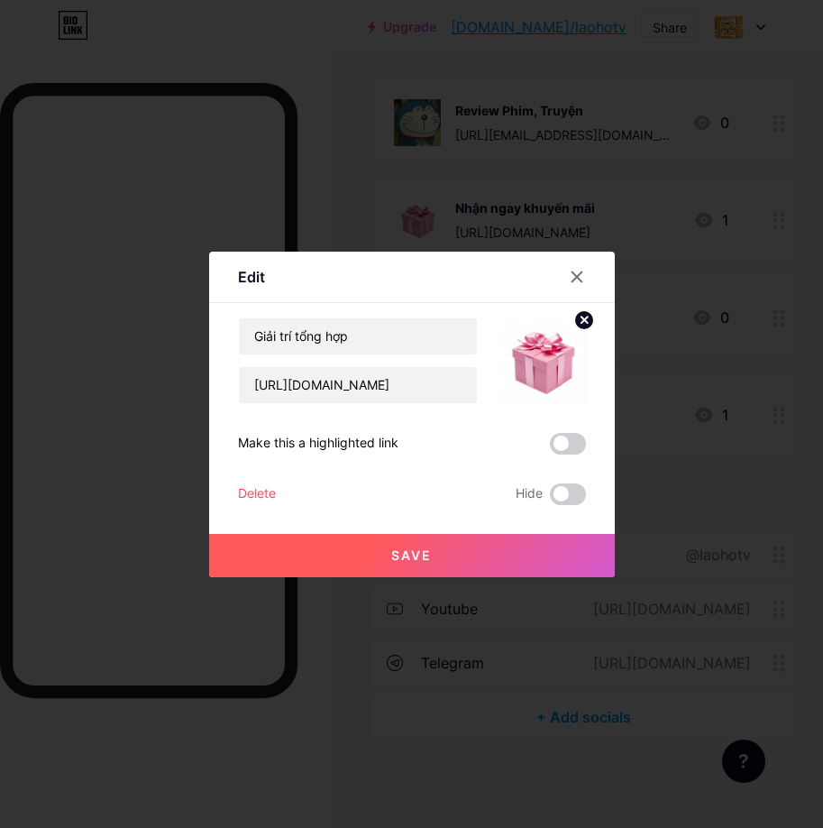
click at [586, 319] on circle at bounding box center [585, 320] width 20 height 20
click at [525, 339] on rect at bounding box center [539, 348] width 29 height 29
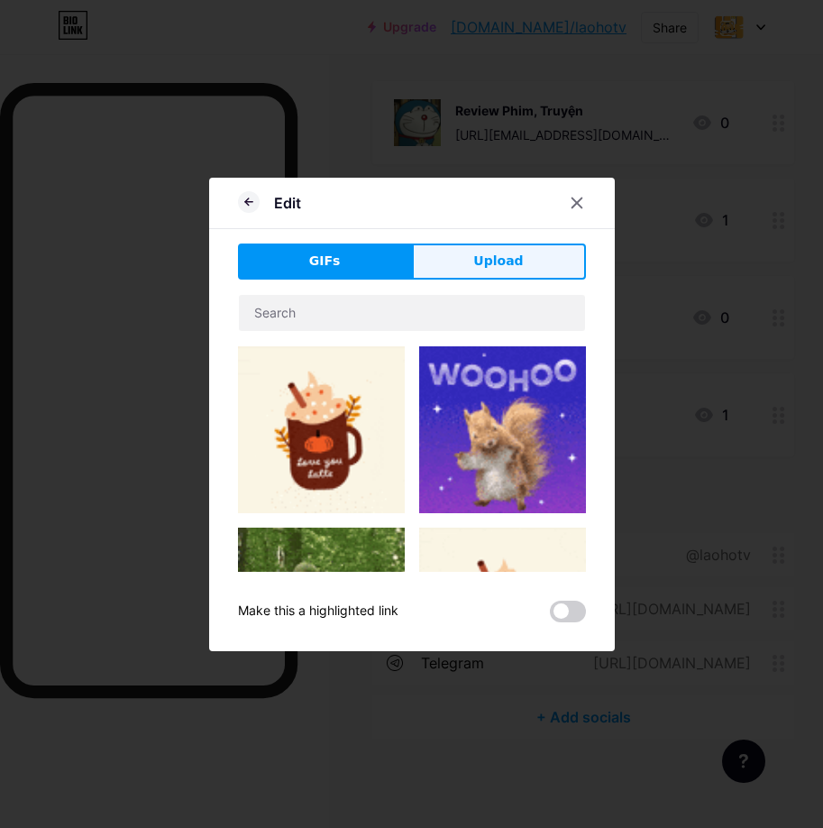
click at [499, 275] on button "Upload" at bounding box center [499, 262] width 174 height 36
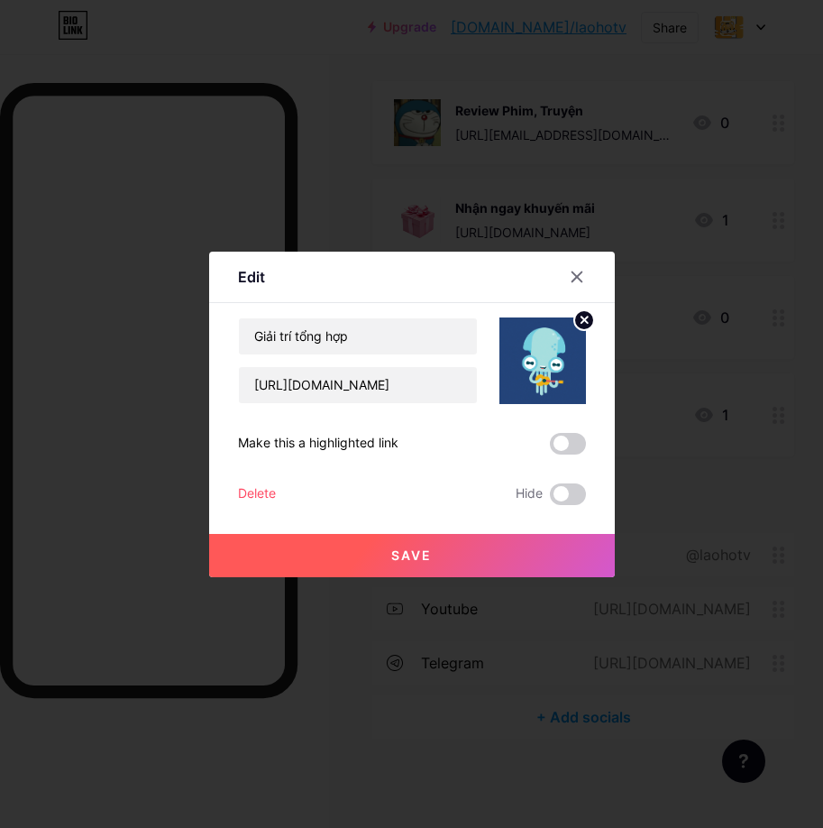
click at [471, 558] on button "Save" at bounding box center [412, 555] width 406 height 43
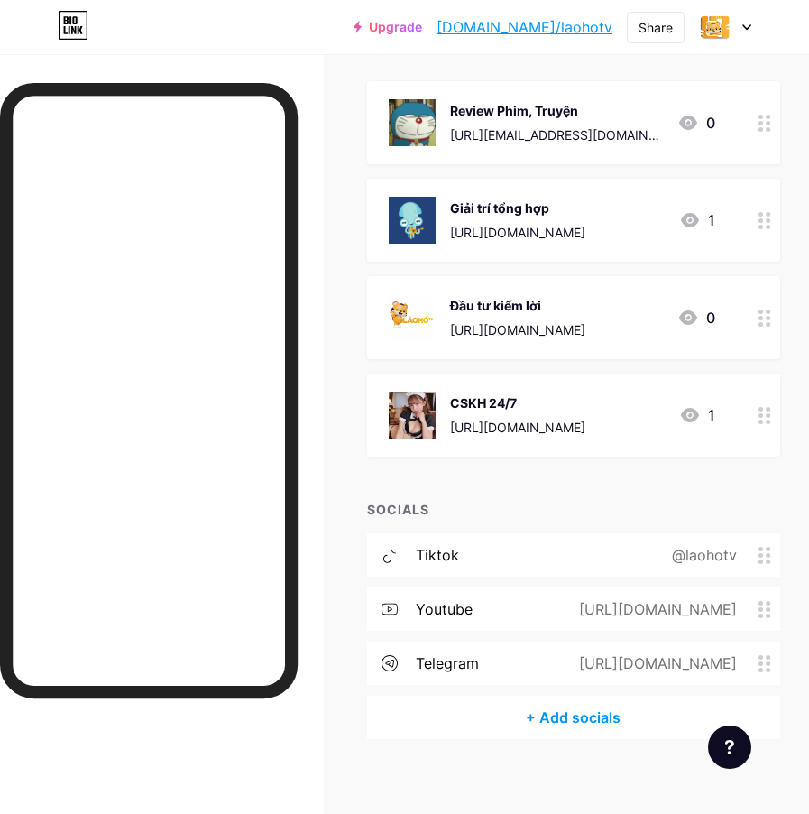
click at [567, 322] on div "[URL][DOMAIN_NAME]" at bounding box center [517, 329] width 135 height 19
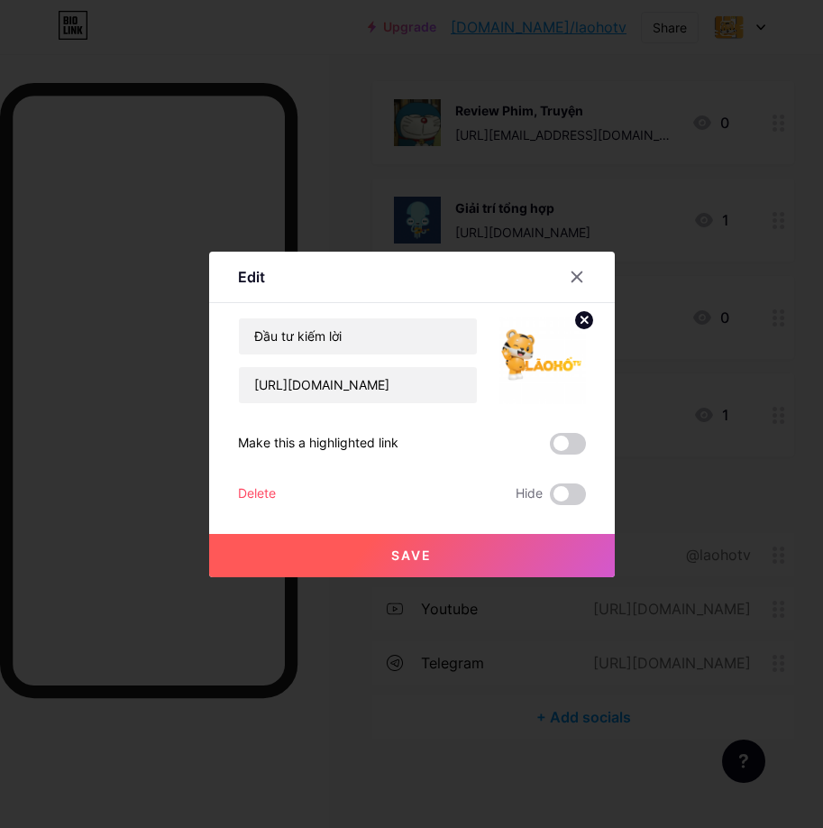
click at [578, 324] on circle at bounding box center [585, 320] width 20 height 20
click at [569, 372] on div "Picture" at bounding box center [543, 360] width 87 height 87
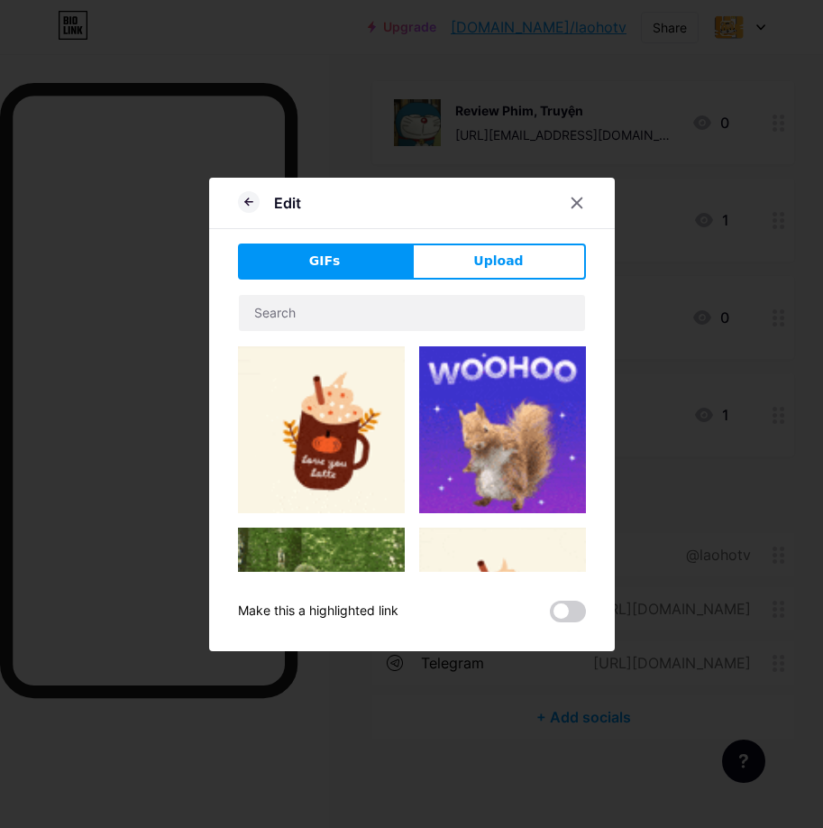
drag, startPoint x: 529, startPoint y: 271, endPoint x: 265, endPoint y: 268, distance: 264.3
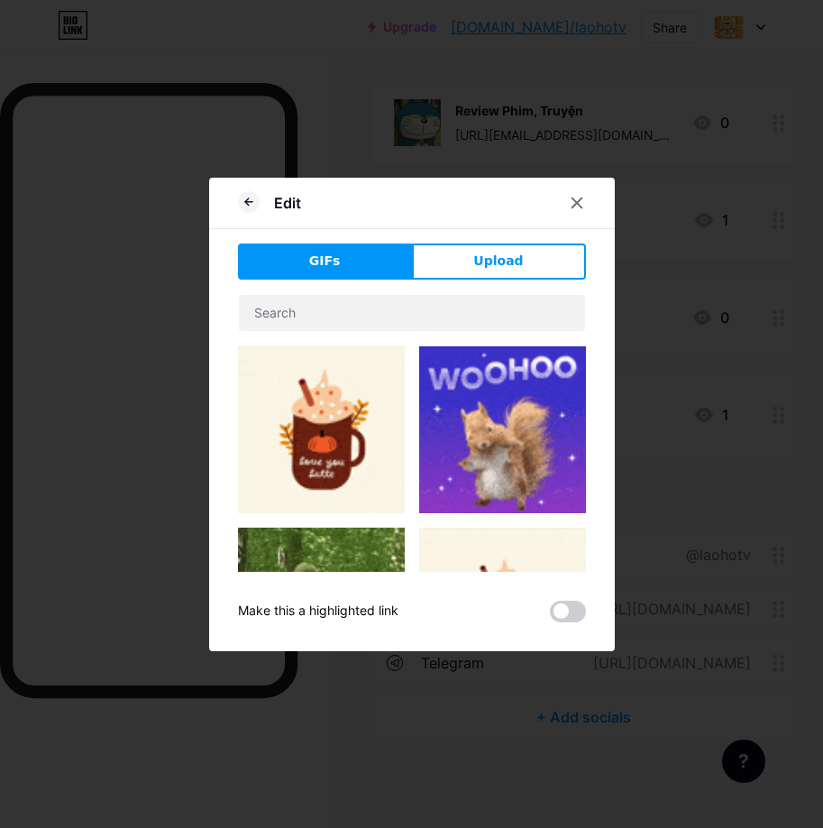
click at [527, 271] on button "Upload" at bounding box center [499, 262] width 174 height 36
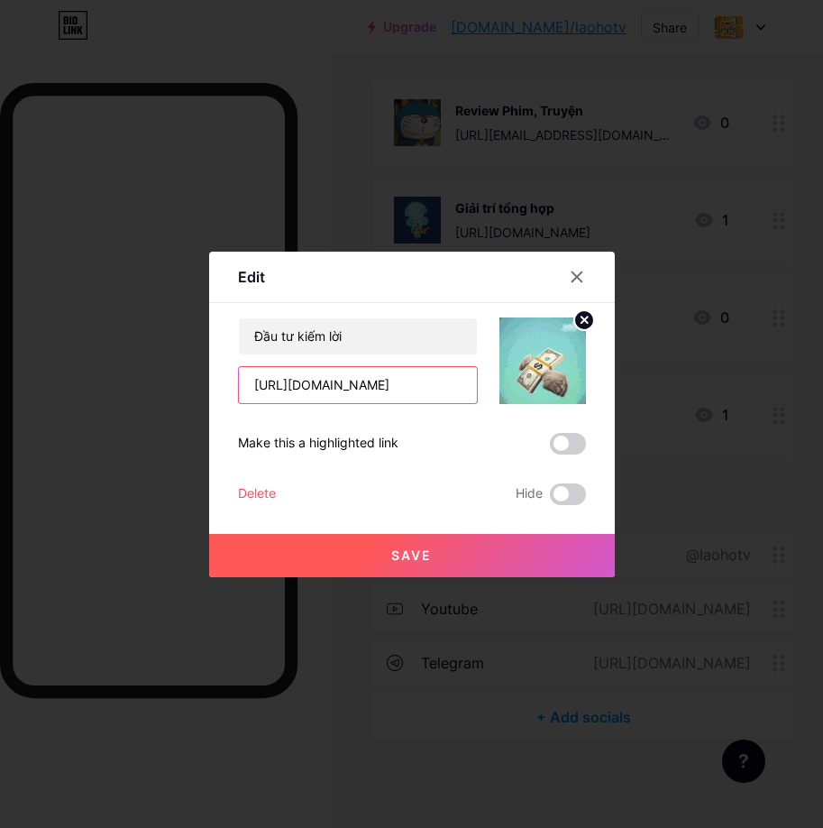
click at [452, 392] on input "[URL][DOMAIN_NAME]" at bounding box center [358, 385] width 238 height 36
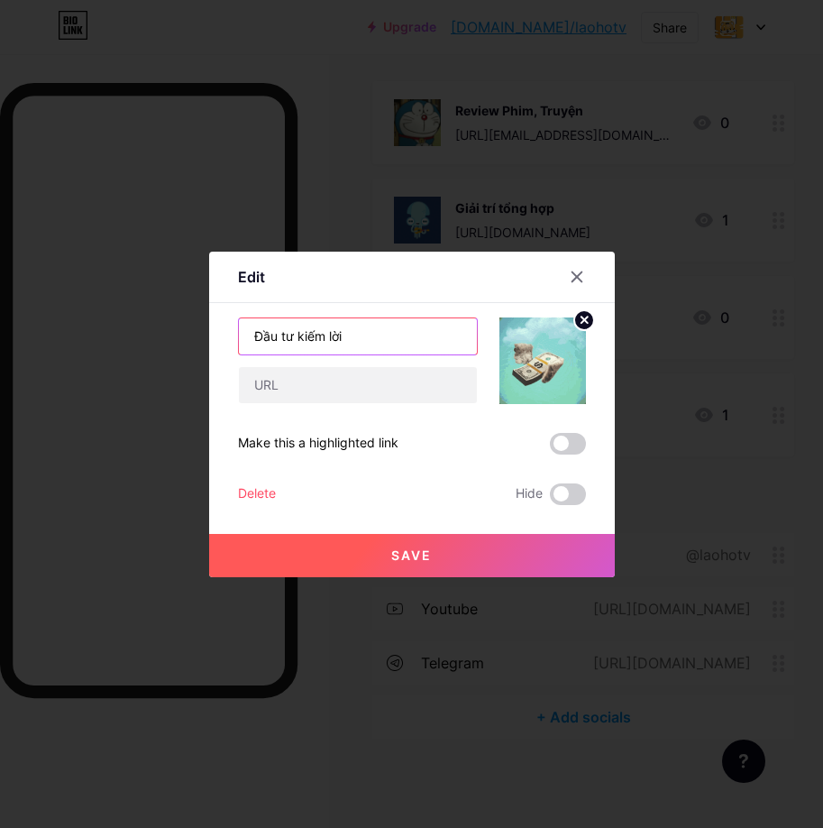
click at [331, 343] on input "Đầu tư kiếm lời" at bounding box center [358, 336] width 238 height 36
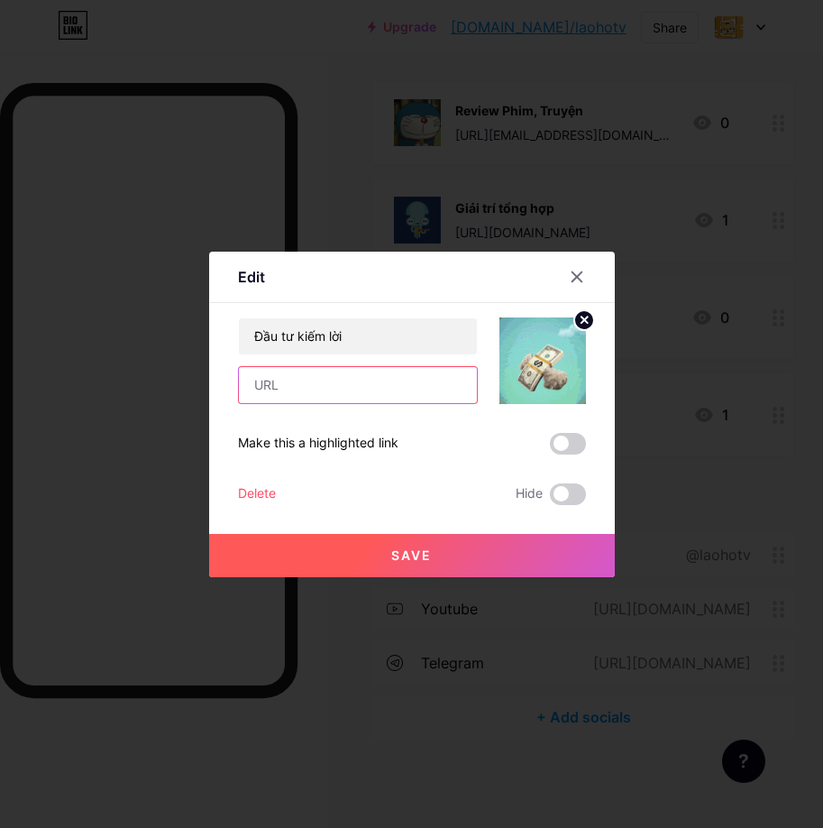
click at [325, 375] on input "text" at bounding box center [358, 385] width 238 height 36
paste input "[URL][DOMAIN_NAME]"
type input "[URL][DOMAIN_NAME]"
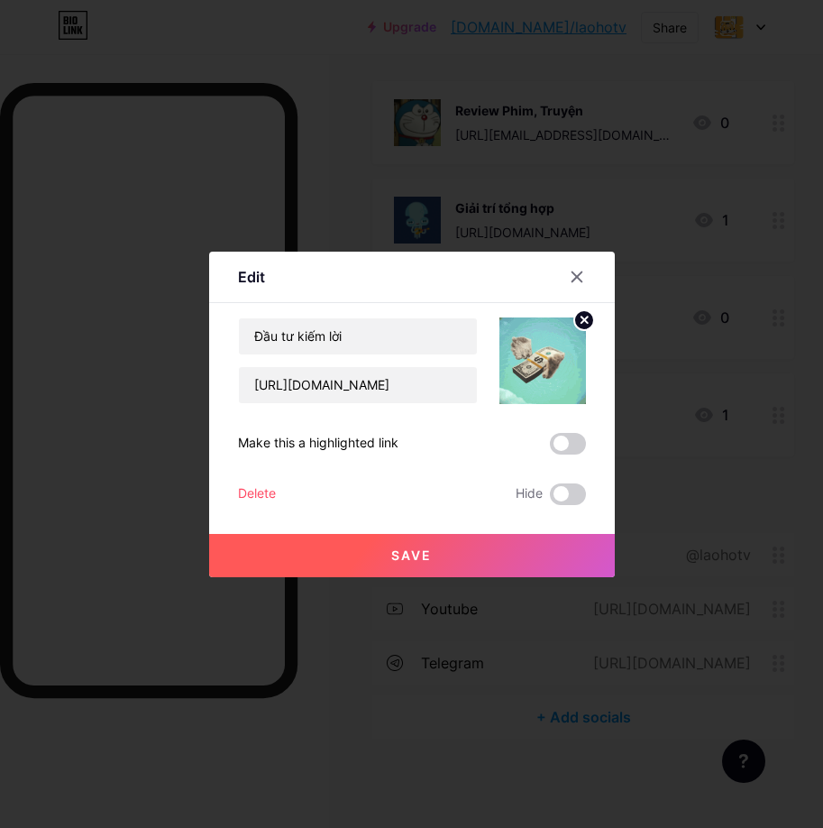
click at [409, 547] on button "Save" at bounding box center [412, 555] width 406 height 43
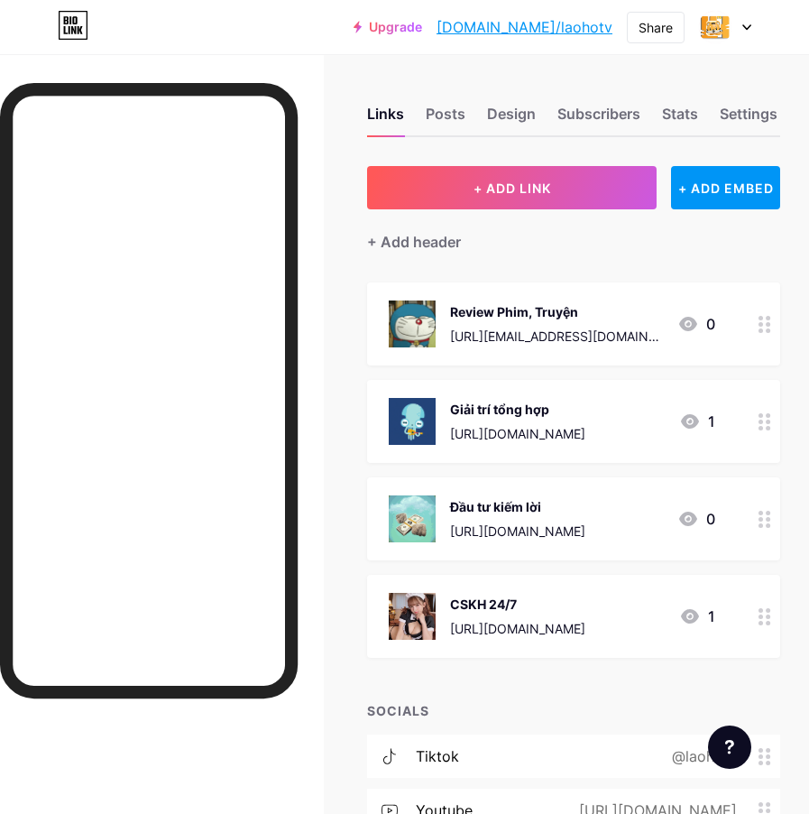
scroll to position [0, 0]
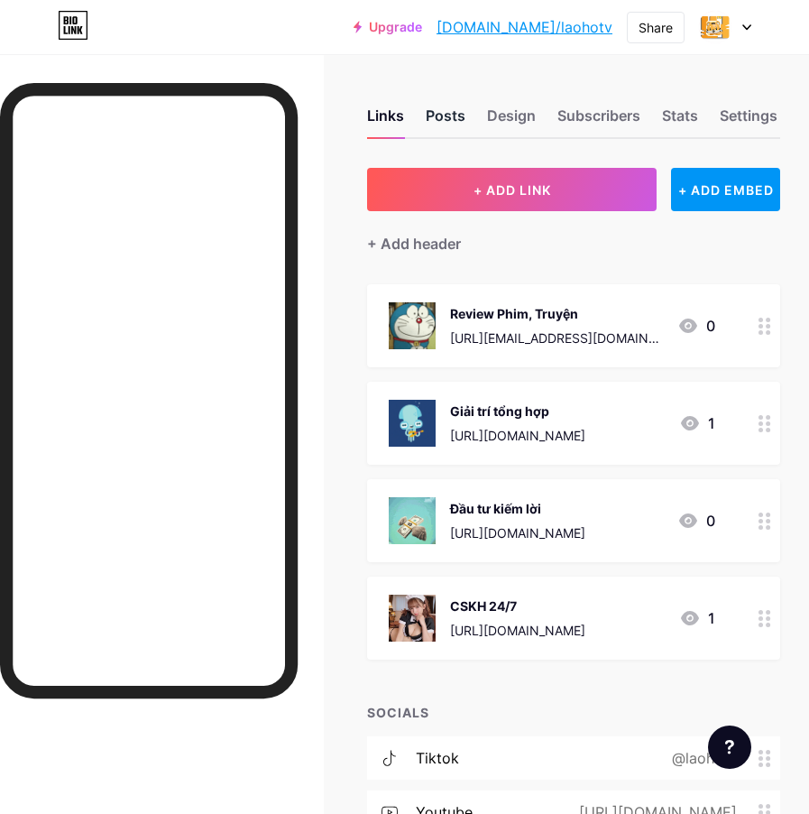
click at [460, 127] on div "Posts" at bounding box center [446, 121] width 40 height 32
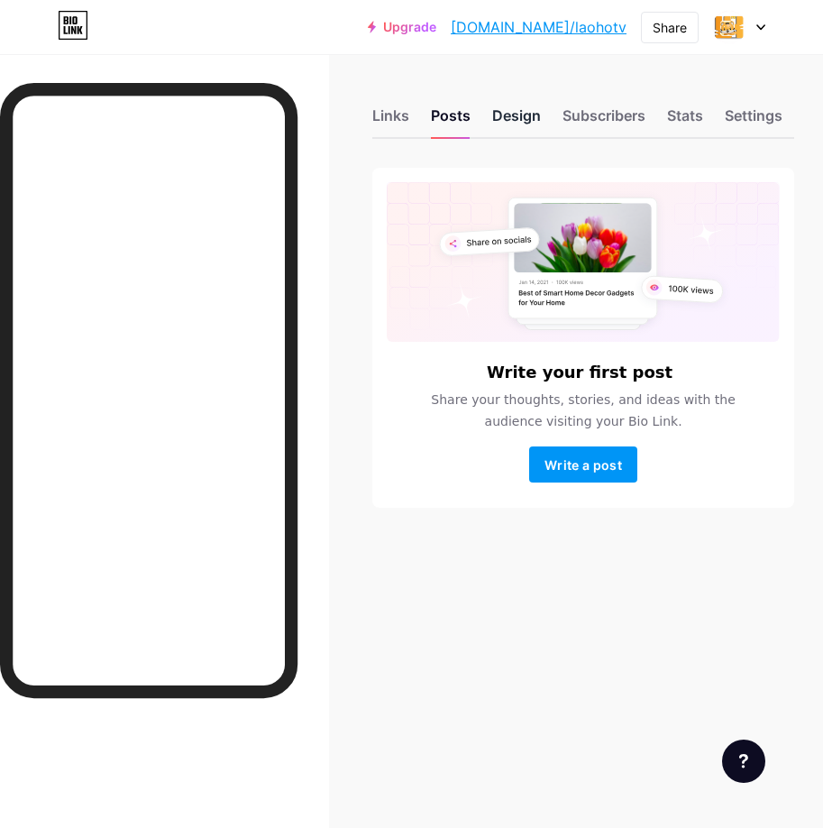
click at [511, 116] on div "Design" at bounding box center [516, 121] width 49 height 32
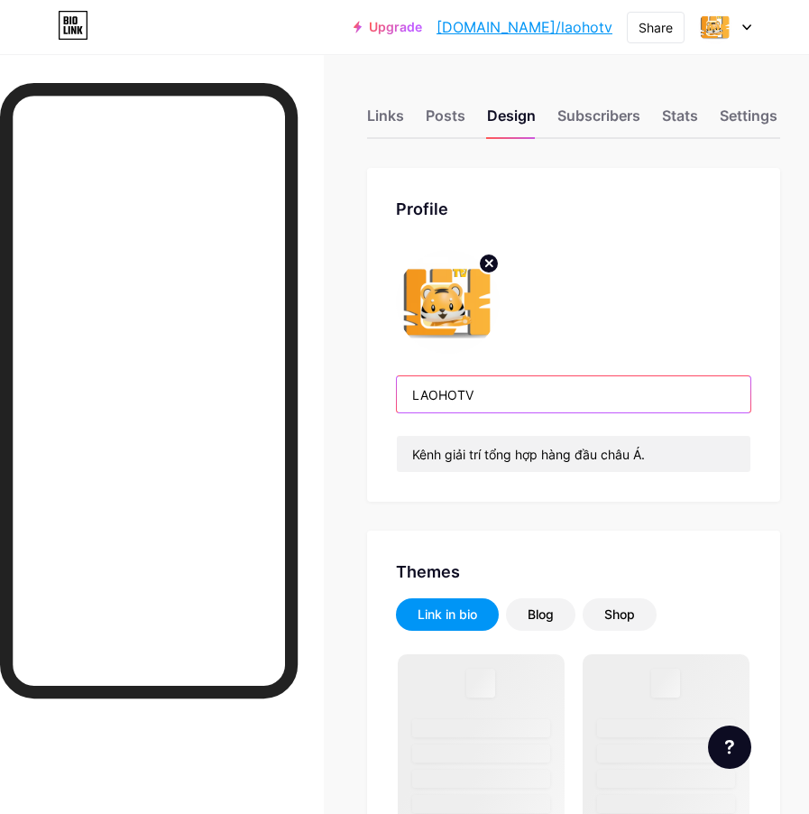
click at [470, 376] on input "LAOHOTV" at bounding box center [574, 394] width 354 height 36
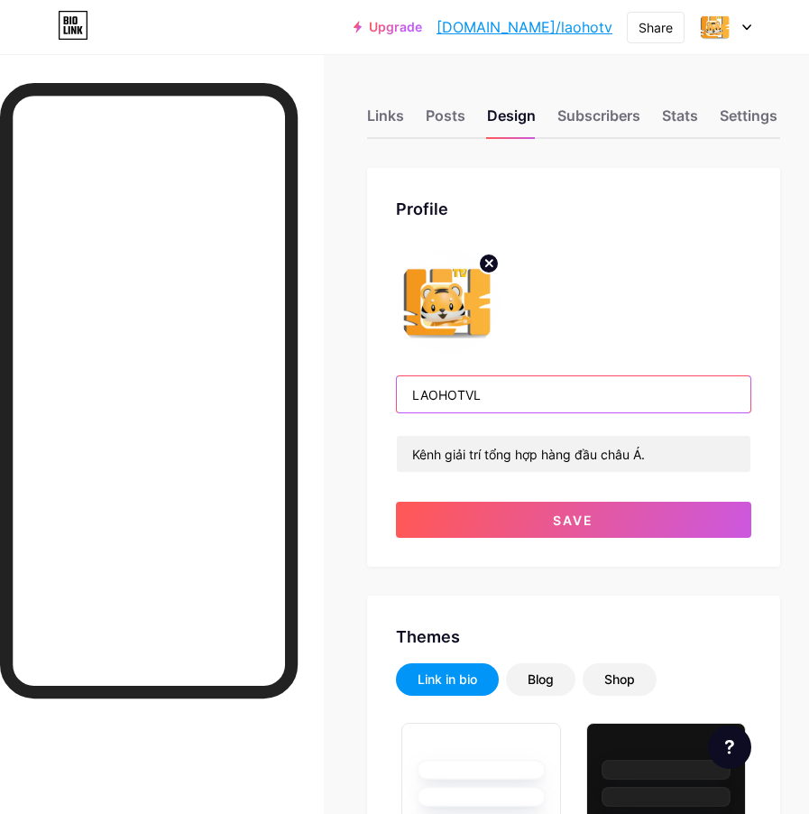
type input "LAOHOTVLK"
type input "LK68 Entertainment"
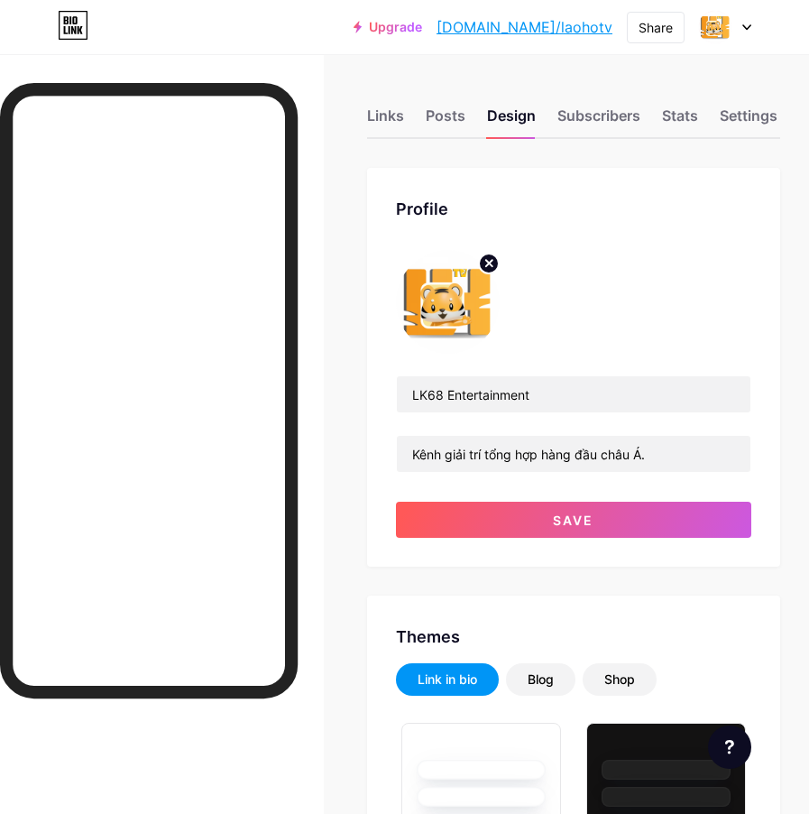
click at [641, 228] on div "Profile LK68 Entertainment Kênh giải trí tổng hợp hàng đầu châu Á. Save" at bounding box center [573, 367] width 413 height 399
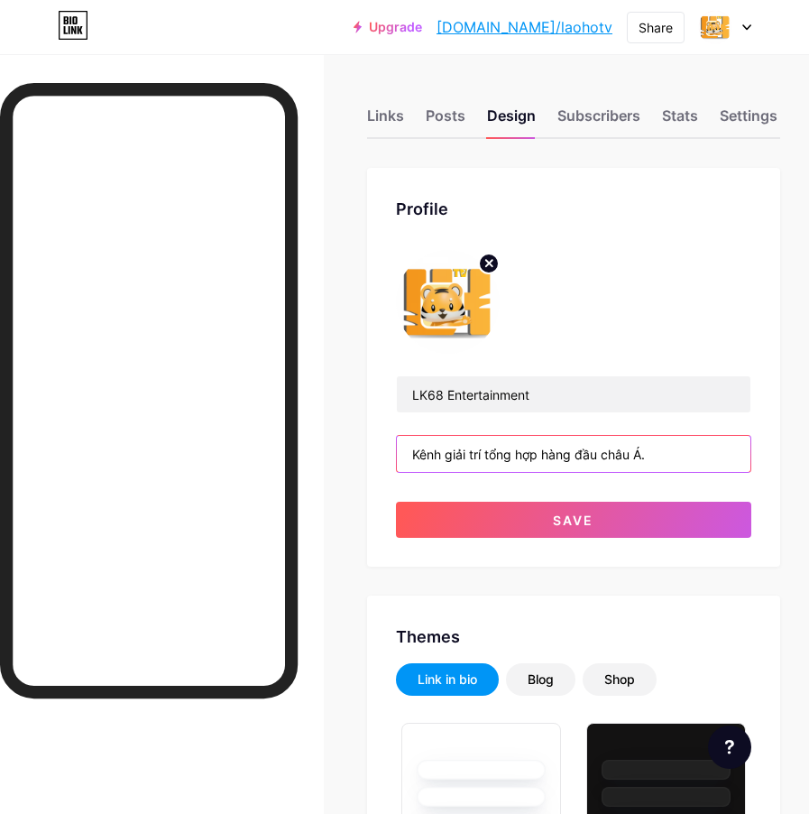
click at [500, 436] on input "Kênh giải trí tổng hợp hàng đầu châu Á." at bounding box center [574, 454] width 354 height 36
type input "Giải trí, kiếm lời, nhanh chóng, uy tín"
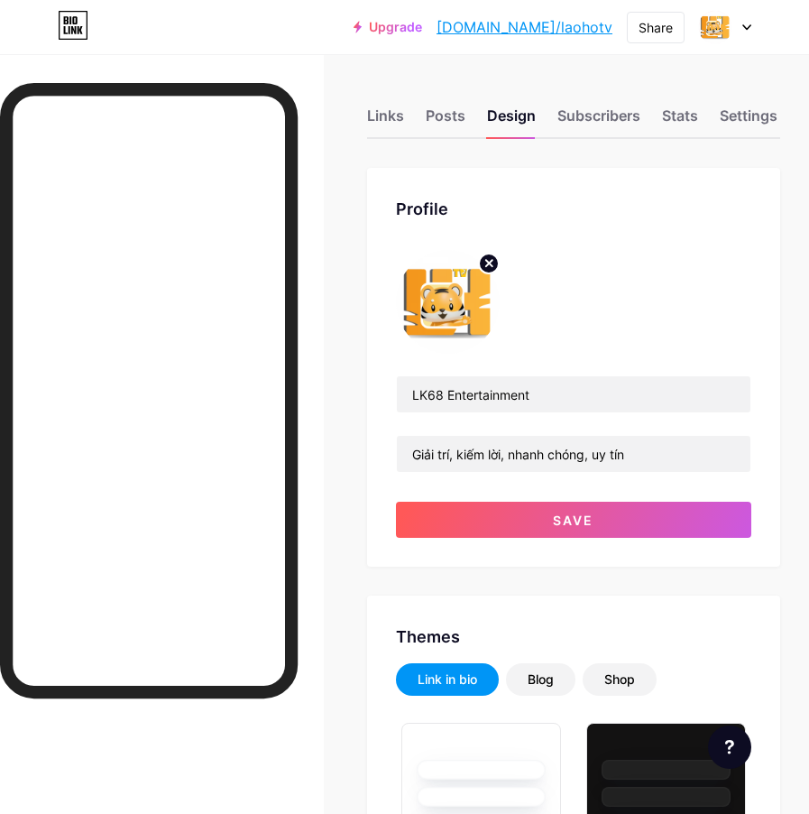
click at [499, 268] on circle at bounding box center [489, 263] width 20 height 20
click at [500, 291] on input "file" at bounding box center [448, 302] width 104 height 104
type input "C:\fakepath\Avatar.png"
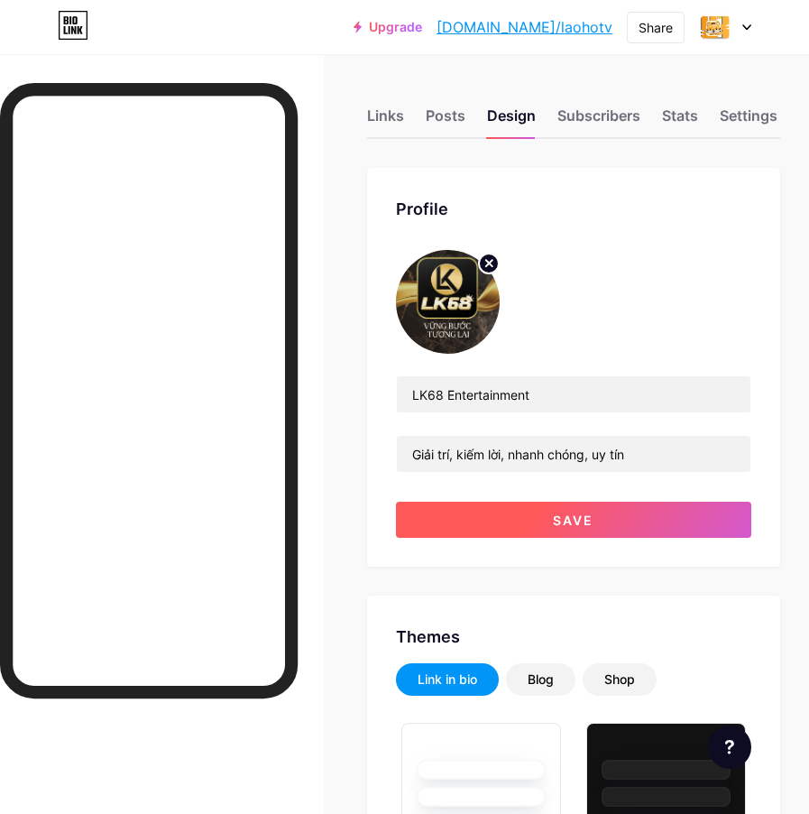
click at [678, 501] on button "Save" at bounding box center [573, 519] width 355 height 36
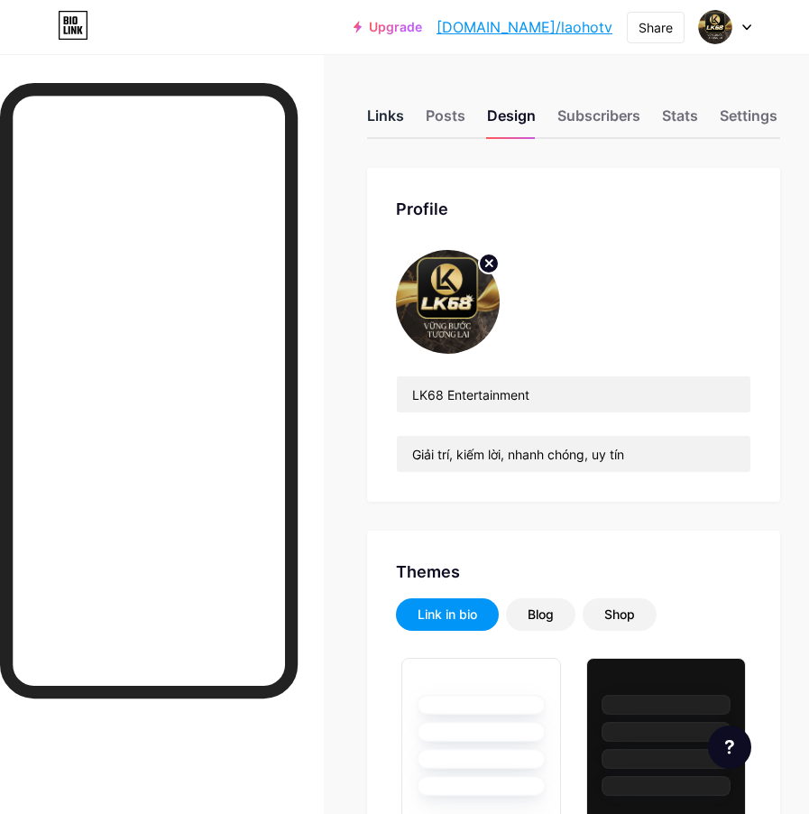
click at [390, 114] on div "Links" at bounding box center [385, 121] width 37 height 32
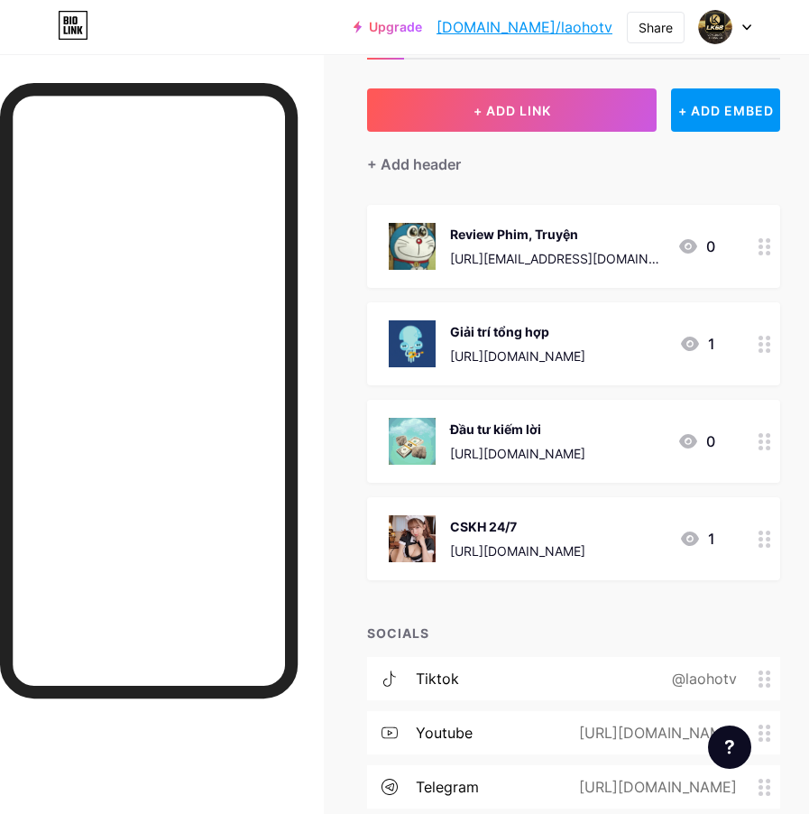
scroll to position [217, 0]
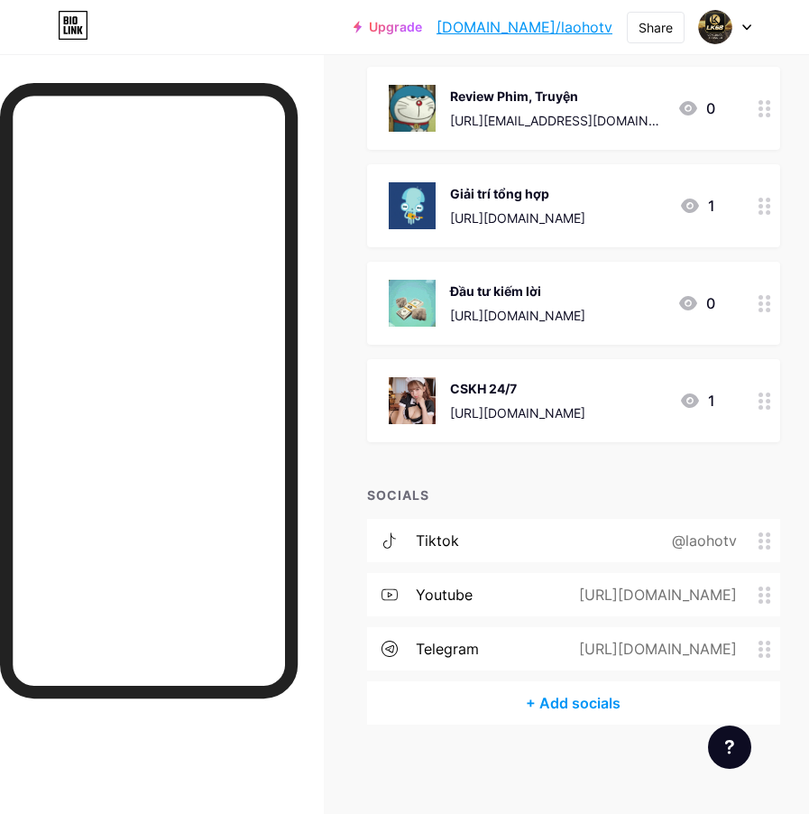
click at [780, 546] on span at bounding box center [770, 540] width 22 height 17
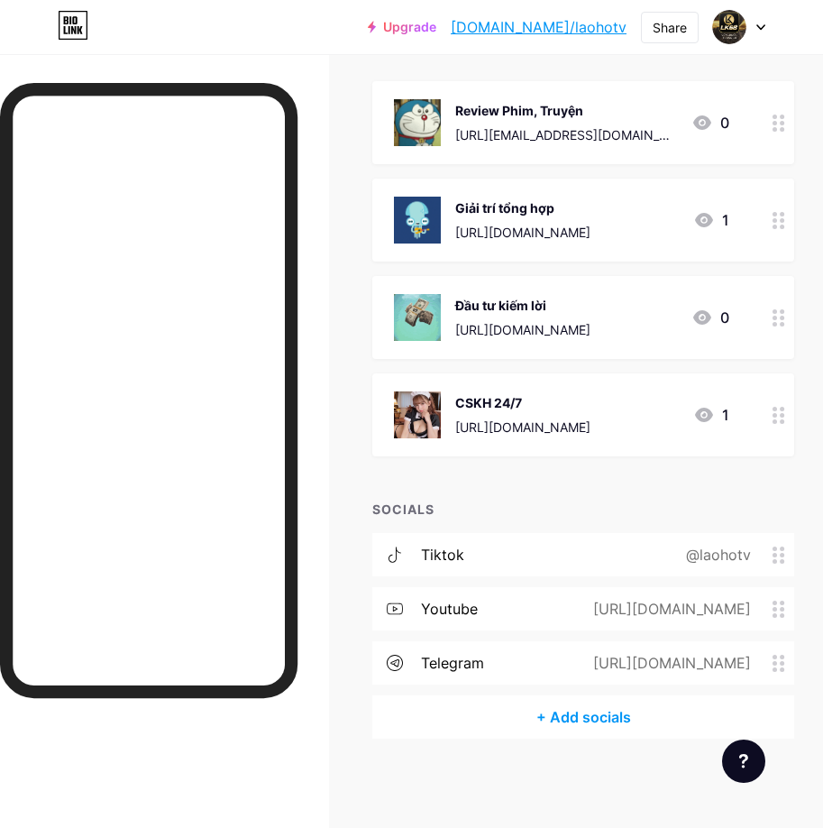
click at [584, 322] on icon at bounding box center [577, 320] width 14 height 14
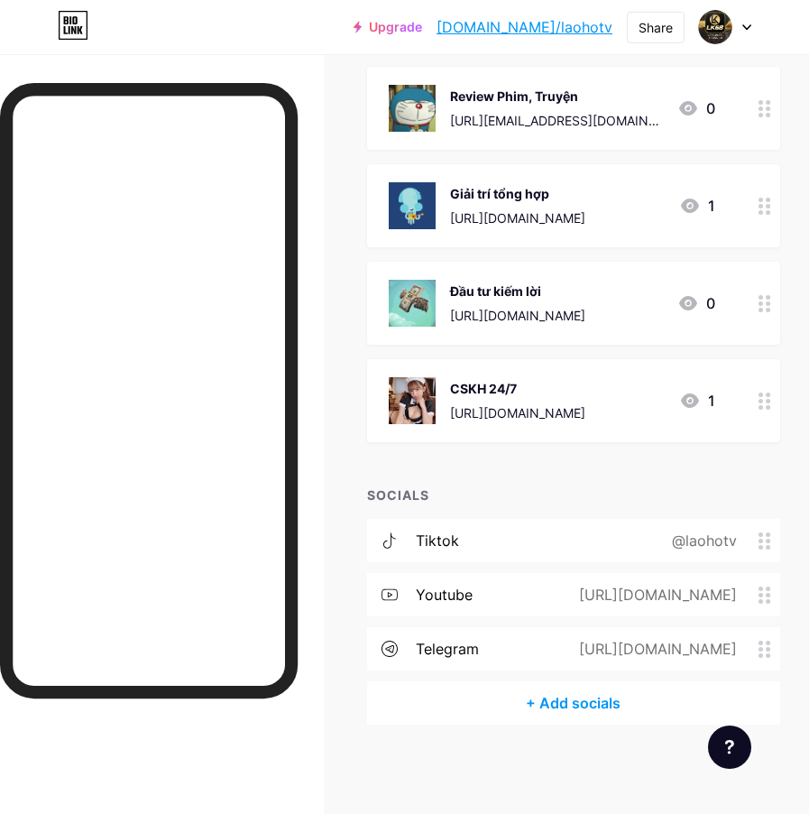
click at [679, 530] on div "@laohotv" at bounding box center [700, 540] width 115 height 22
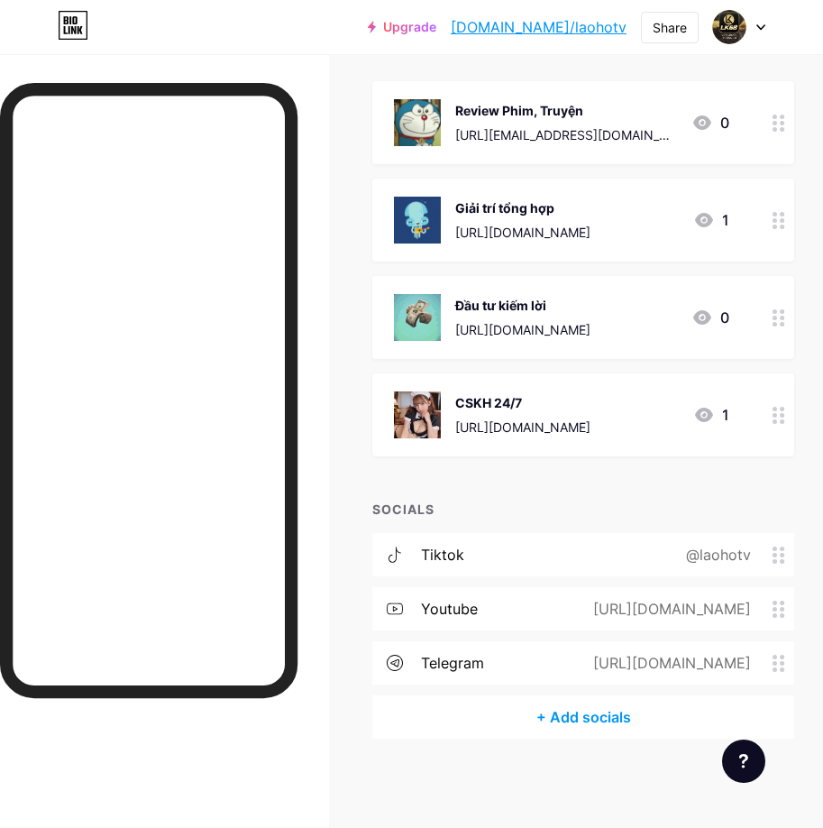
click at [434, 409] on input "laohotv" at bounding box center [412, 411] width 325 height 31
click at [580, 324] on icon at bounding box center [577, 321] width 10 height 10
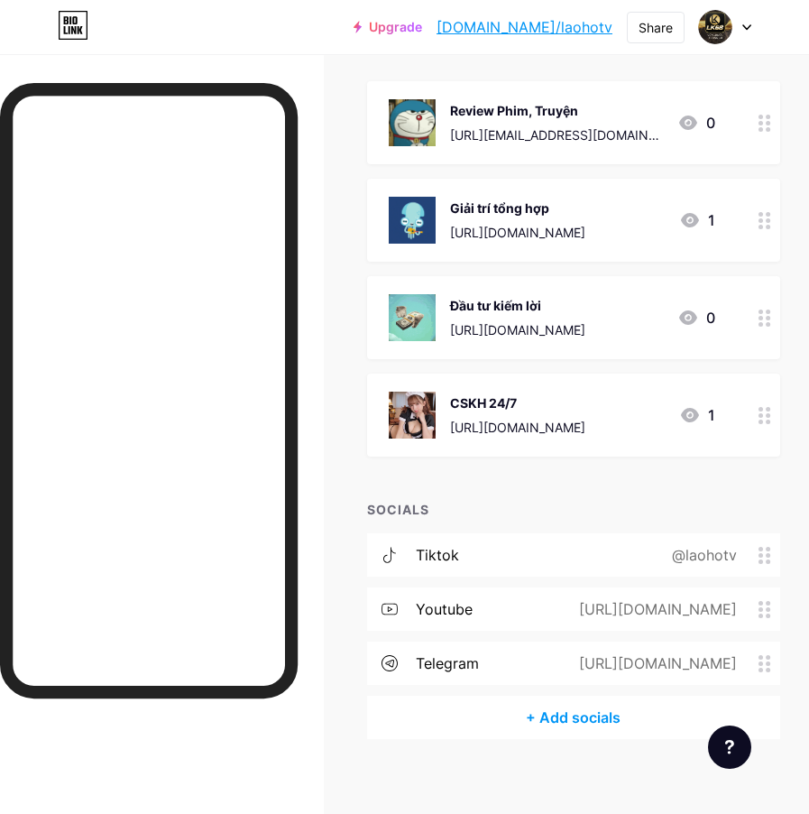
click at [496, 554] on div "tiktok @laohotv" at bounding box center [573, 554] width 413 height 43
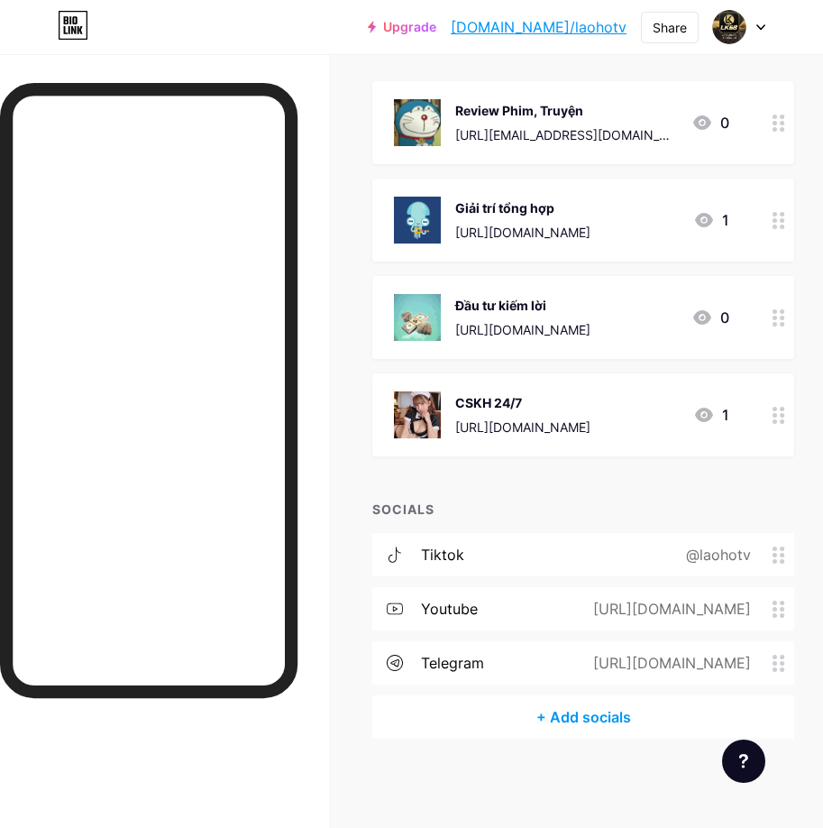
click at [250, 327] on icon at bounding box center [249, 323] width 22 height 22
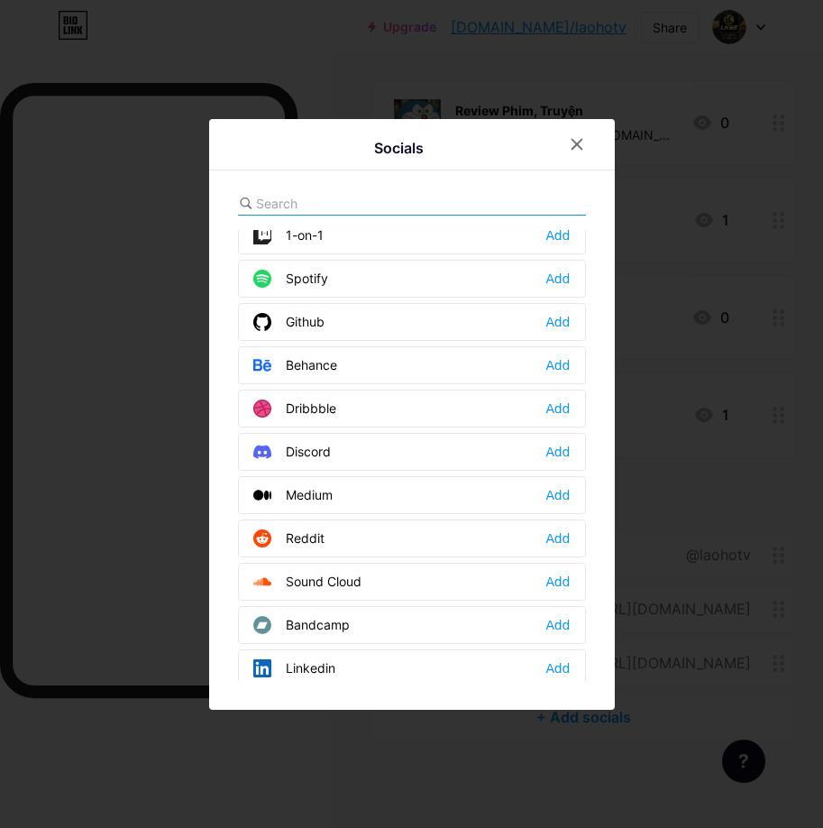
scroll to position [361, 0]
click at [574, 146] on icon at bounding box center [577, 144] width 14 height 14
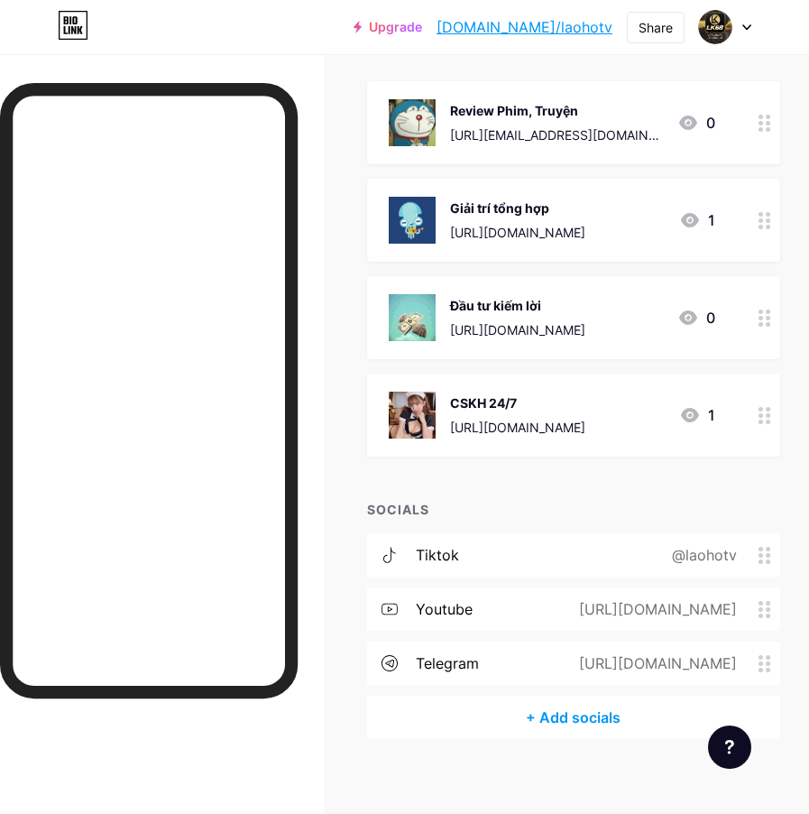
click at [641, 553] on div "tiktok @laohotv" at bounding box center [573, 554] width 413 height 43
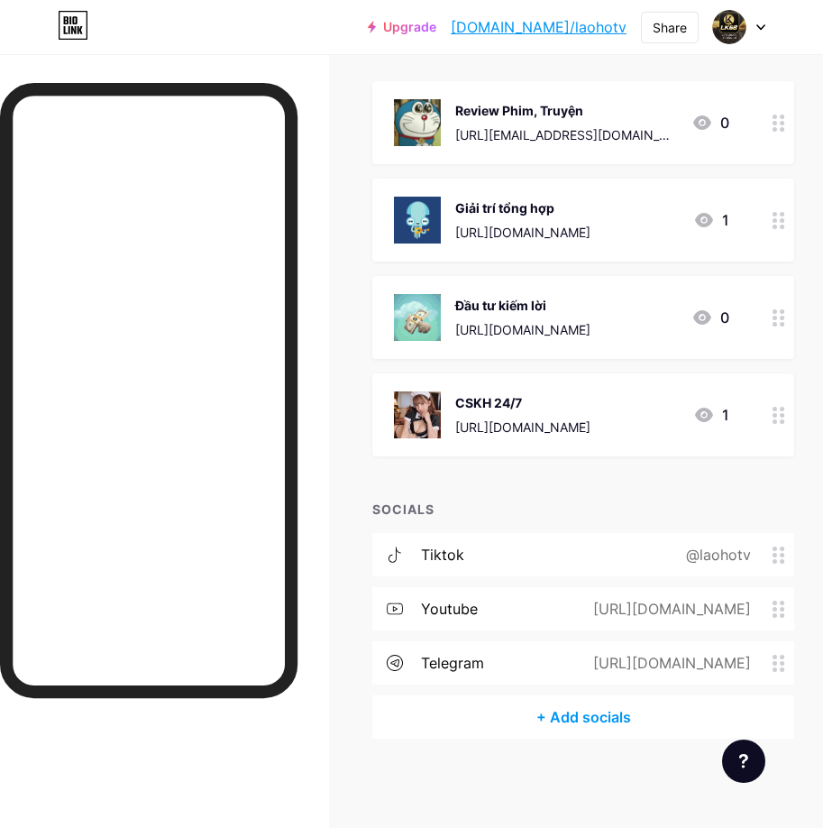
click at [585, 316] on div at bounding box center [577, 320] width 32 height 32
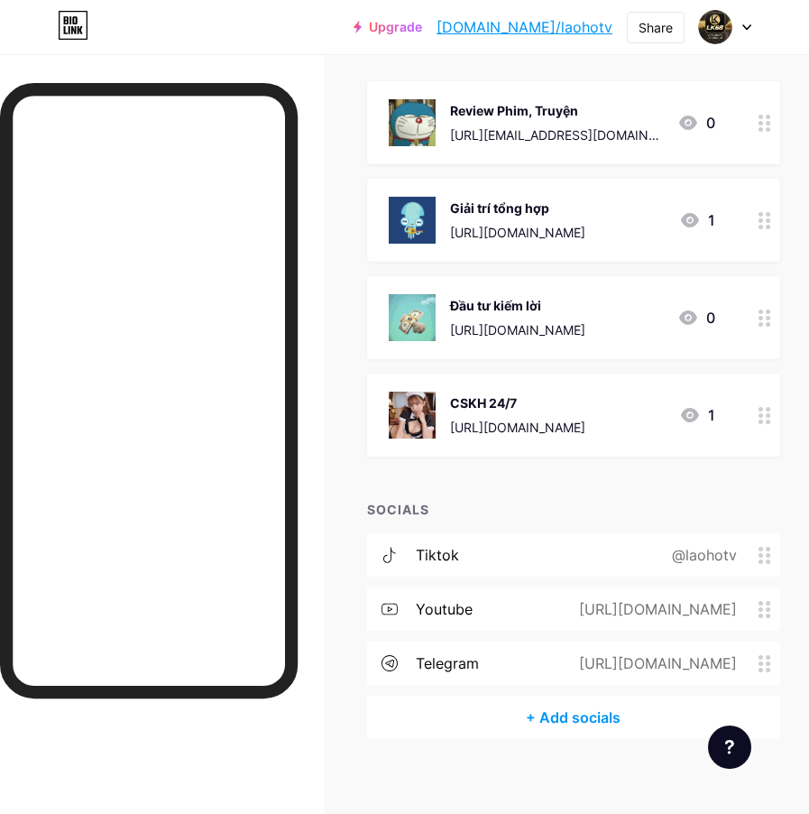
click at [426, 557] on div "tiktok" at bounding box center [437, 555] width 43 height 22
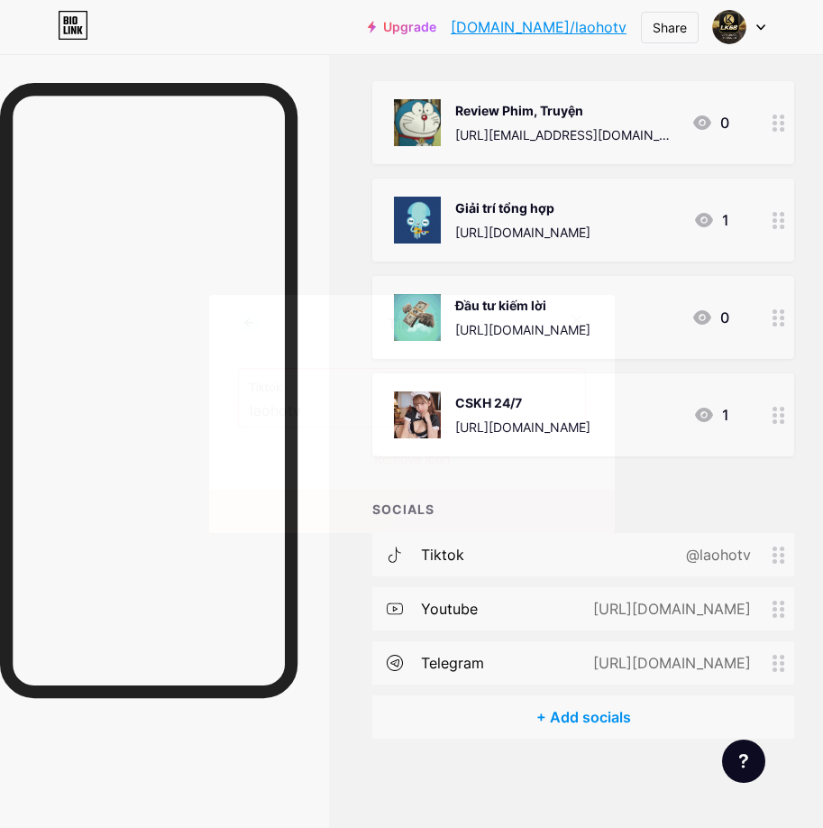
click at [249, 320] on icon at bounding box center [249, 323] width 22 height 22
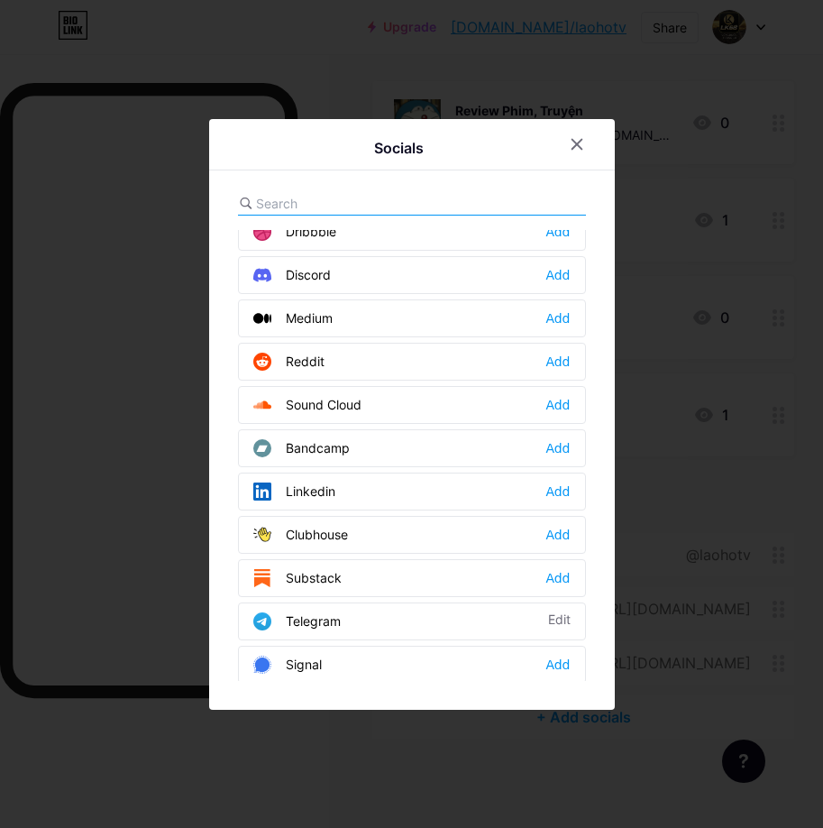
scroll to position [541, 0]
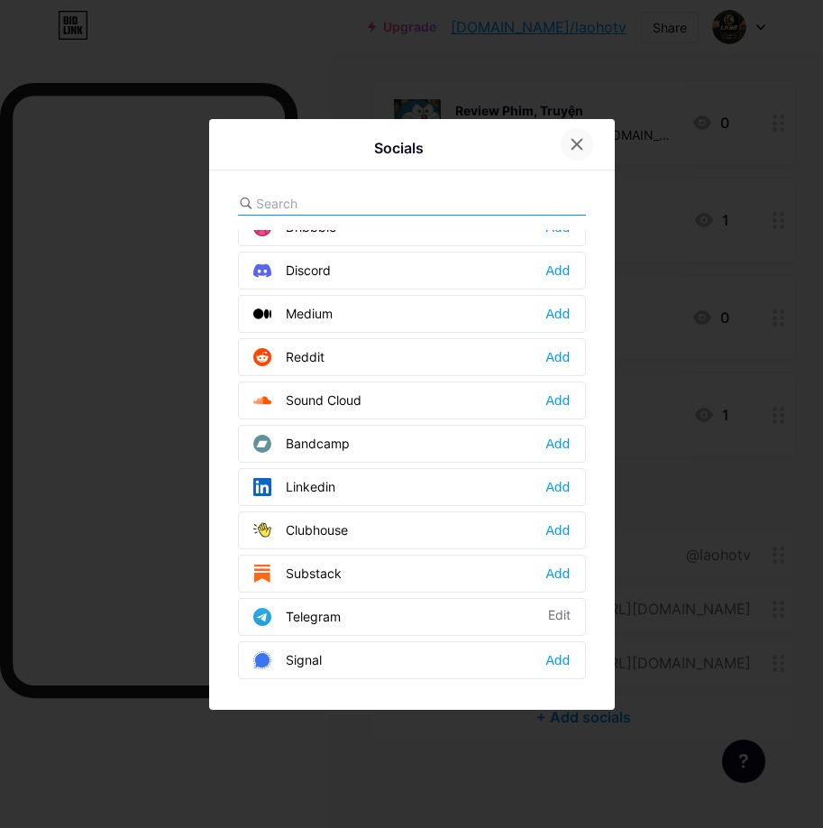
click at [584, 143] on div at bounding box center [577, 144] width 32 height 32
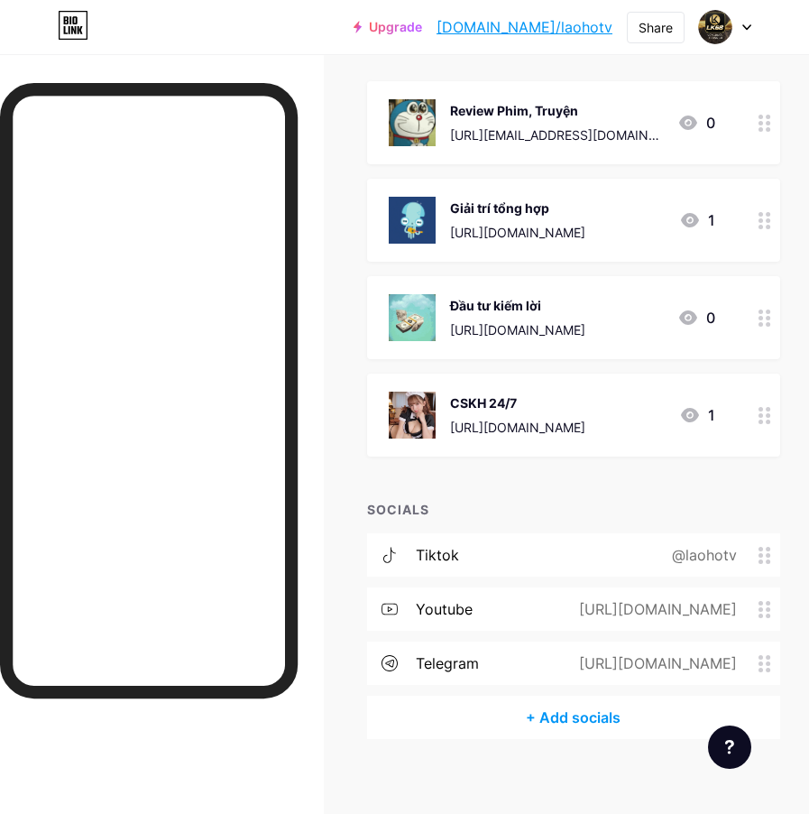
click at [570, 562] on div "tiktok @laohotv" at bounding box center [573, 554] width 413 height 43
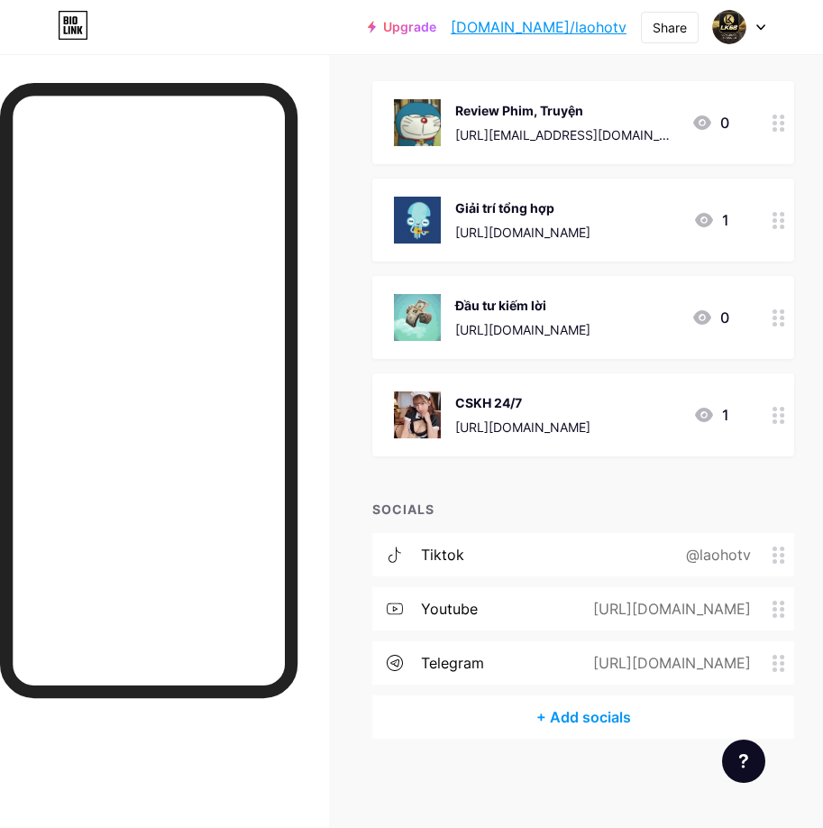
click at [248, 325] on icon at bounding box center [249, 323] width 22 height 22
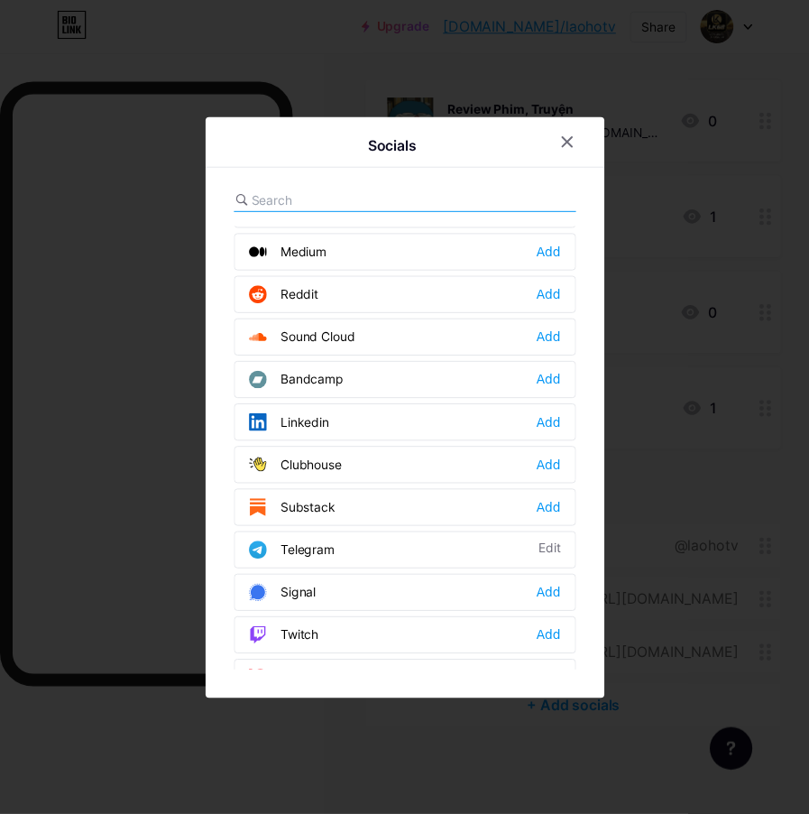
scroll to position [631, 0]
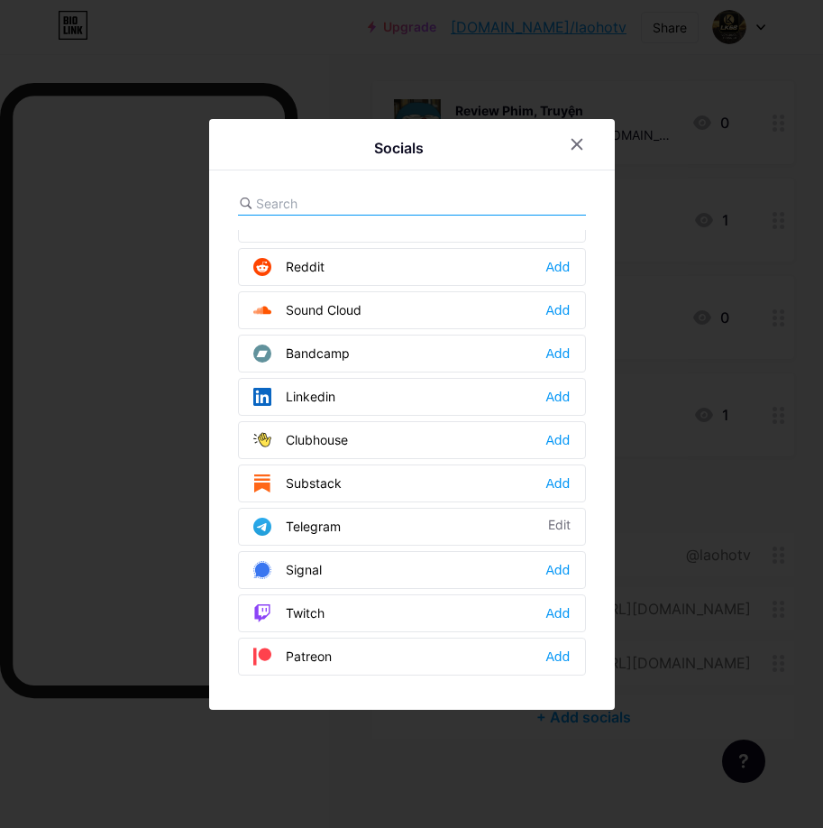
click at [441, 519] on div "Telegram Edit" at bounding box center [412, 527] width 348 height 38
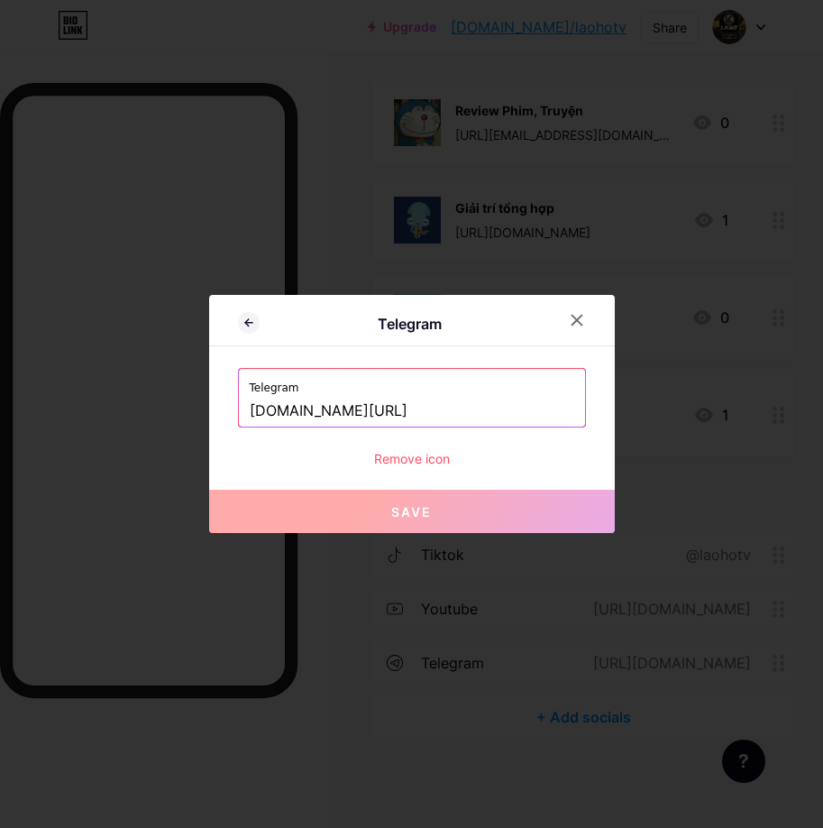
click at [381, 416] on input "[DOMAIN_NAME][URL]" at bounding box center [412, 411] width 325 height 31
click at [382, 416] on input "[DOMAIN_NAME][URL]" at bounding box center [412, 411] width 325 height 31
click at [409, 418] on input "[DOMAIN_NAME][URL]" at bounding box center [412, 411] width 325 height 31
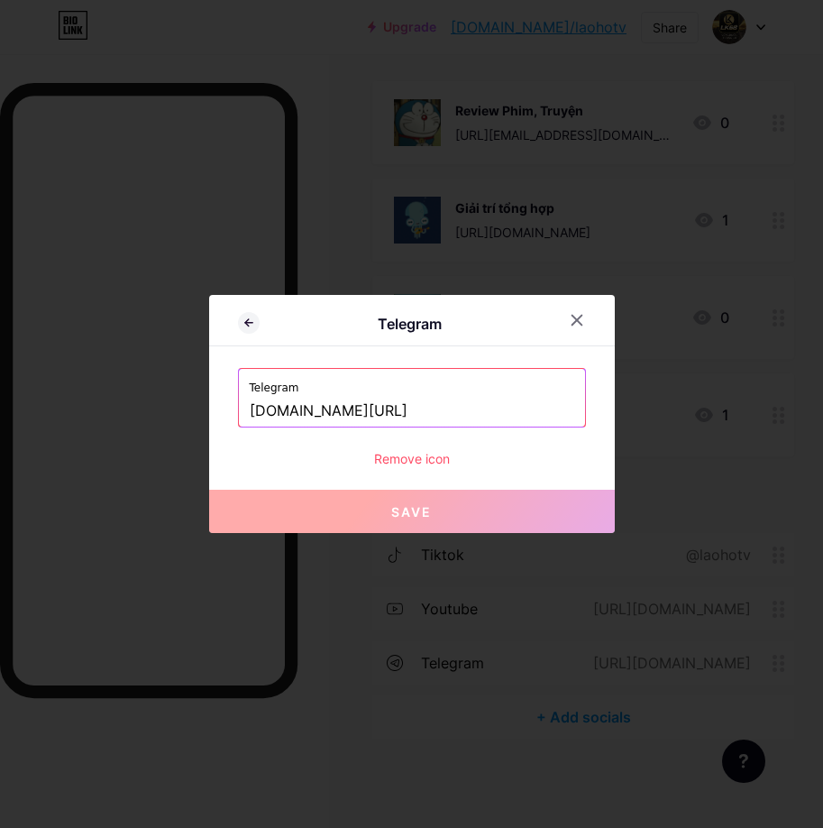
click at [409, 418] on input "[DOMAIN_NAME][URL]" at bounding box center [412, 411] width 325 height 31
paste input "giaitri"
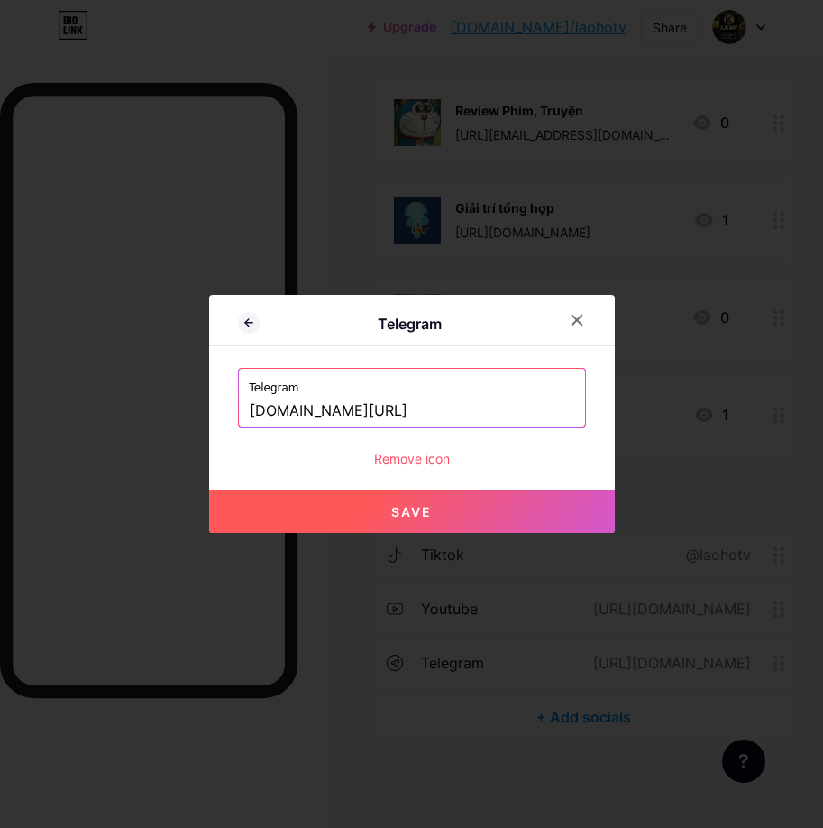
click at [406, 510] on span "Save" at bounding box center [411, 511] width 41 height 15
type input "[URL][DOMAIN_NAME]"
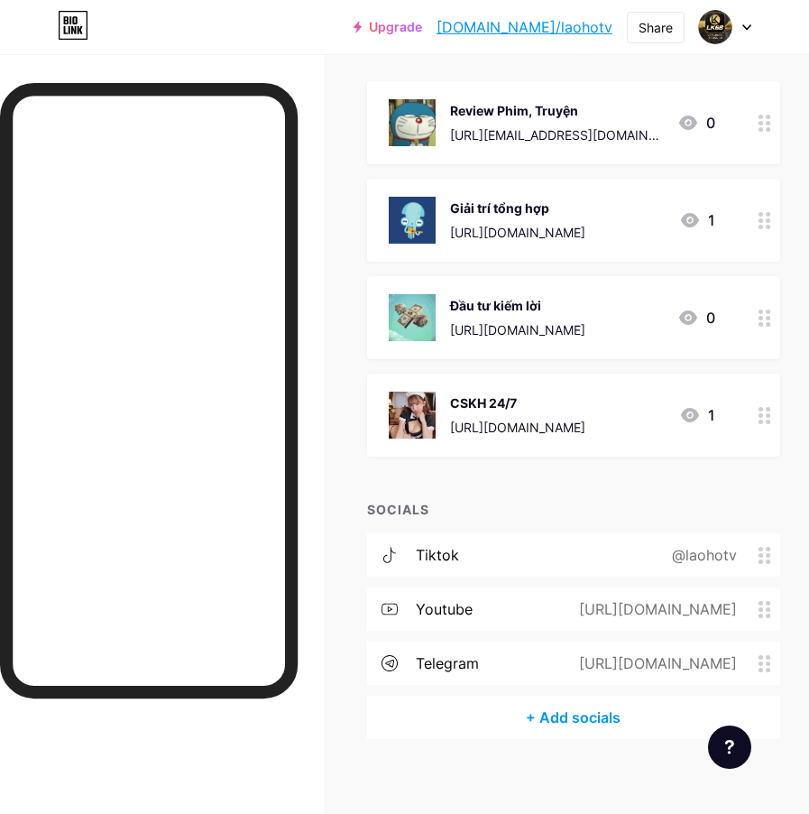
click at [409, 663] on span at bounding box center [391, 663] width 49 height 16
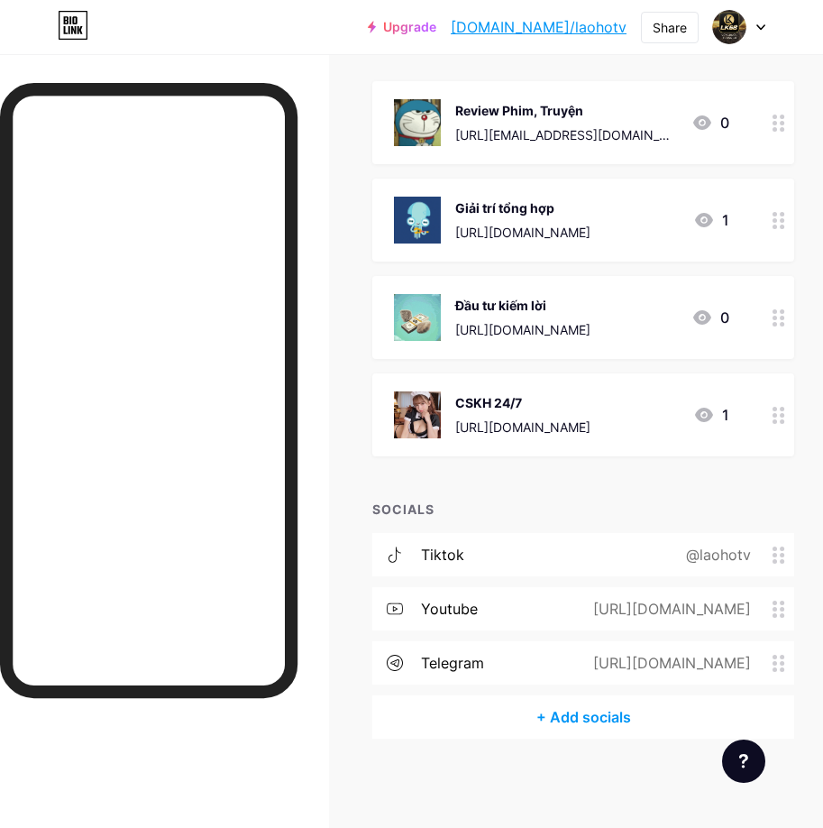
click at [573, 330] on div at bounding box center [577, 320] width 32 height 32
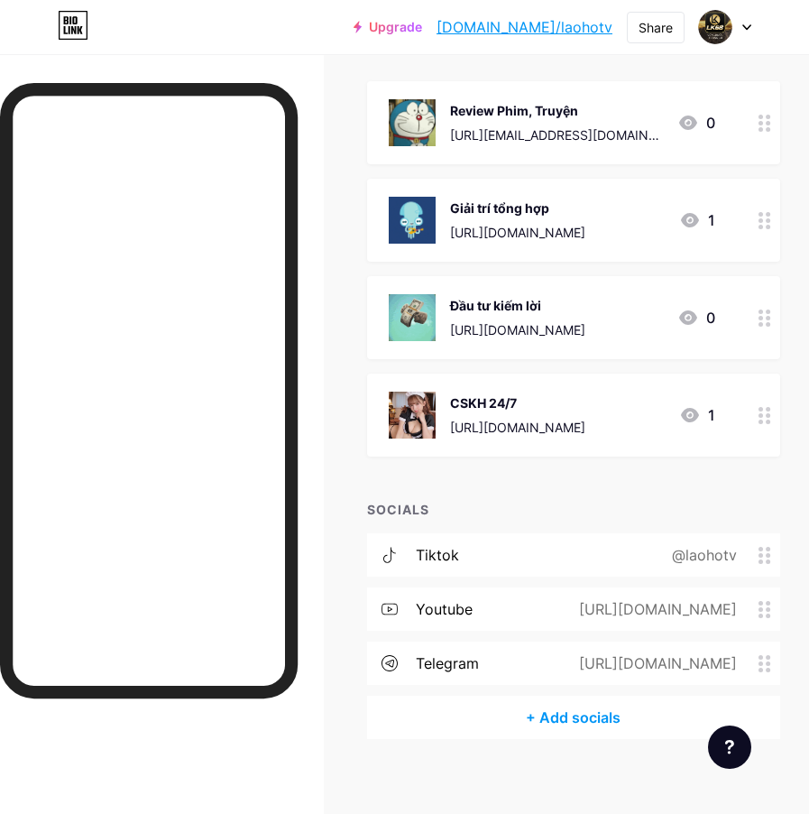
click at [396, 658] on icon at bounding box center [390, 663] width 16 height 16
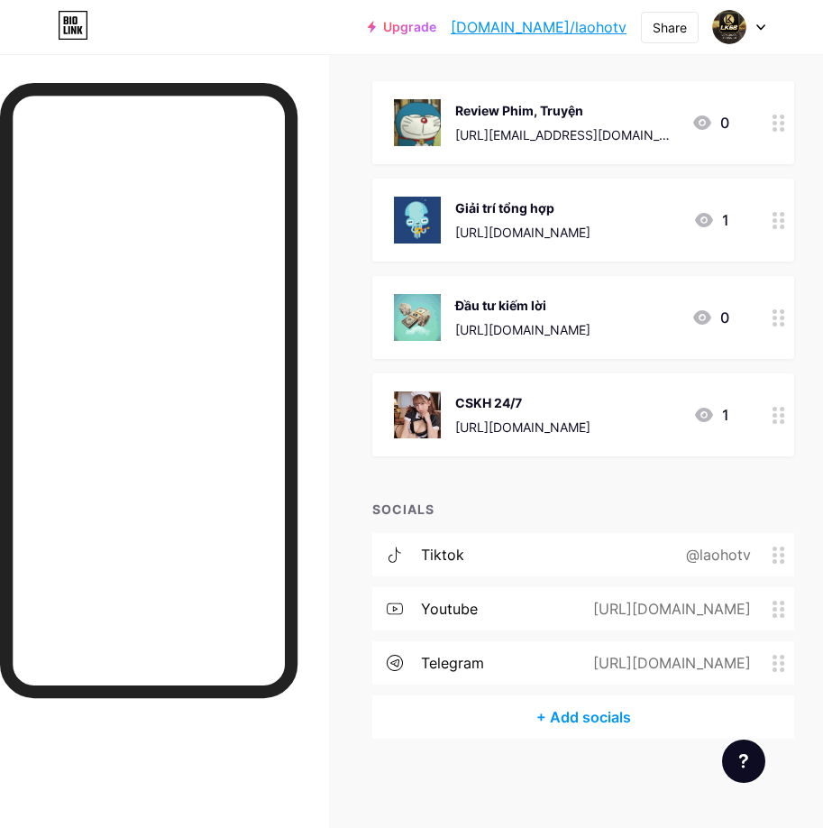
click at [410, 322] on div "Telegram" at bounding box center [410, 324] width 301 height 22
click at [566, 308] on div at bounding box center [577, 320] width 32 height 32
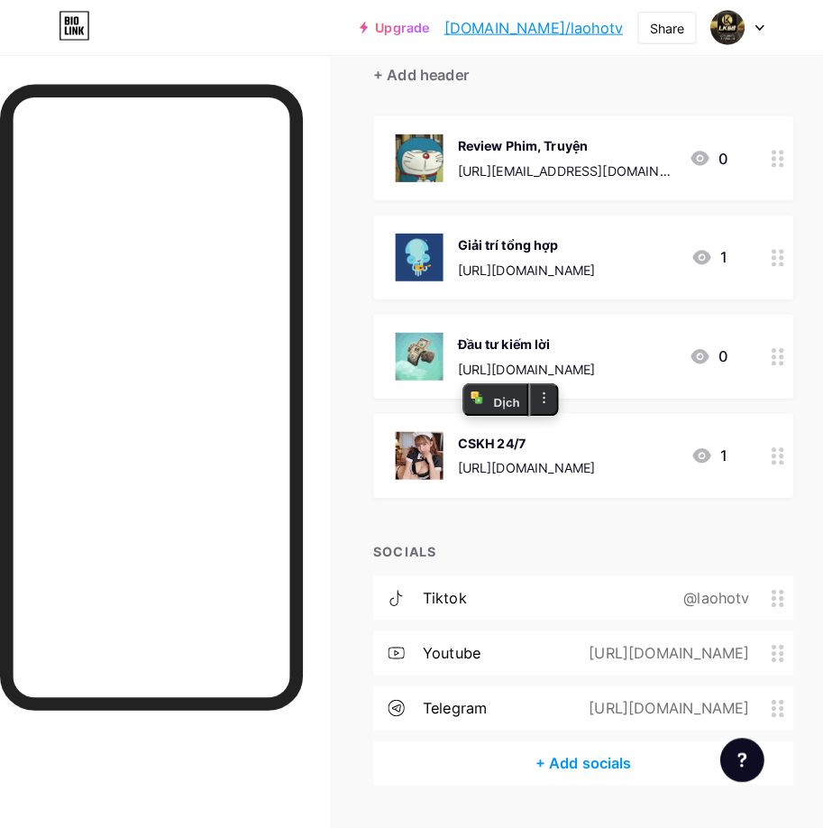
scroll to position [203, 0]
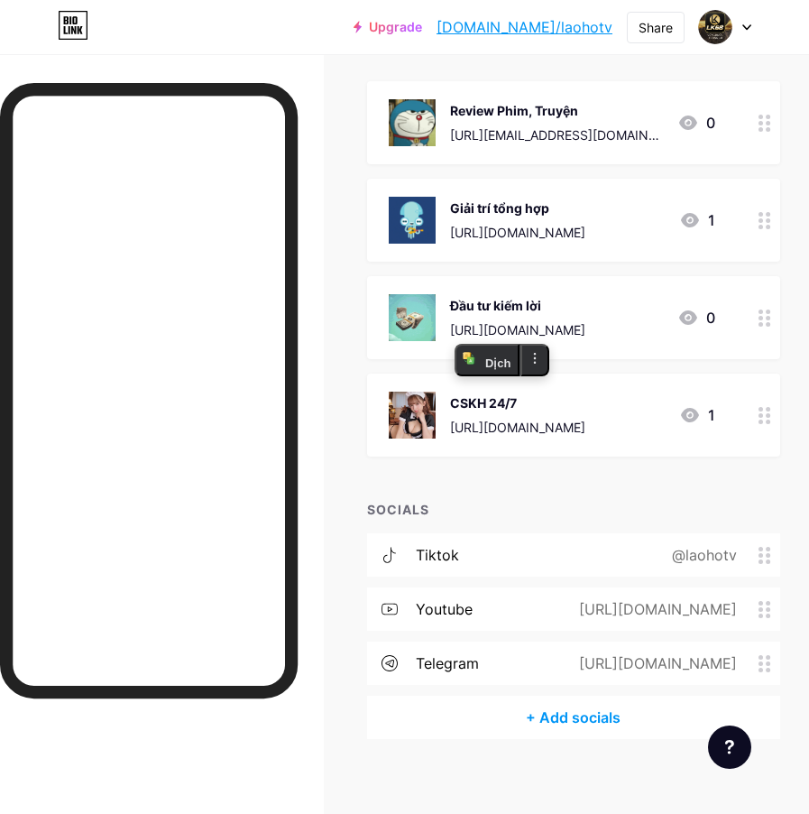
click at [419, 418] on img at bounding box center [412, 414] width 47 height 47
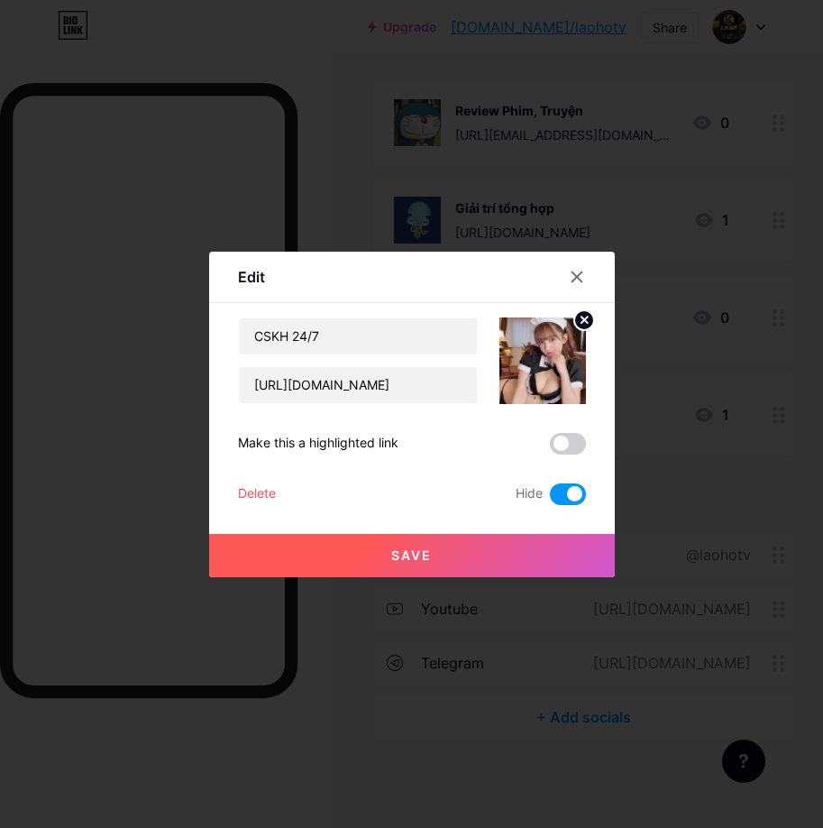
click at [572, 318] on img at bounding box center [543, 360] width 87 height 87
click at [580, 318] on circle at bounding box center [585, 320] width 20 height 20
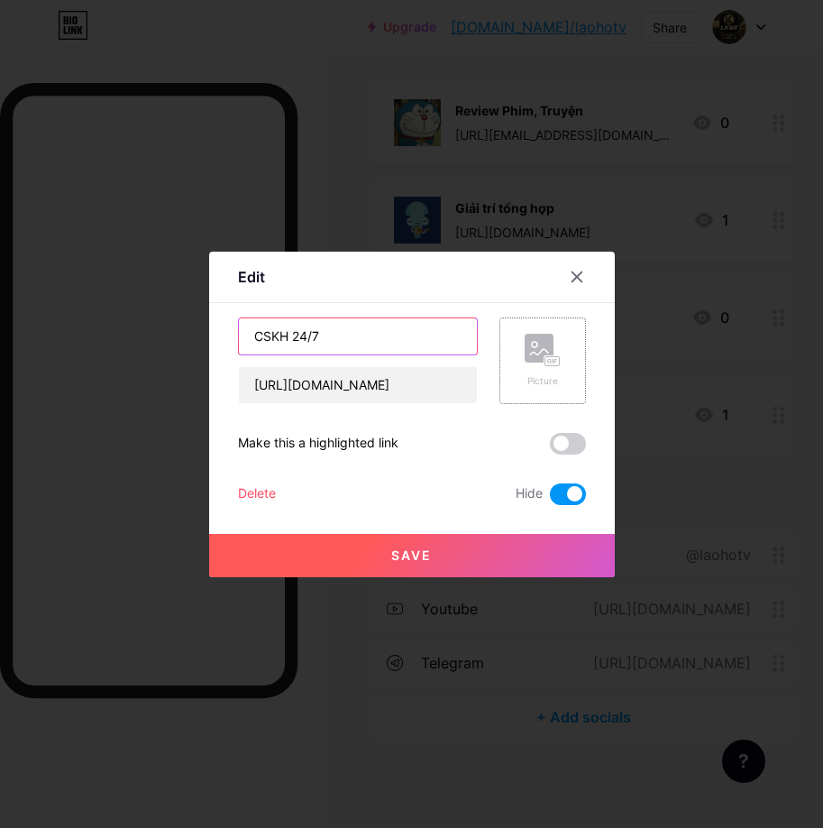
click at [339, 345] on input "CSKH 24/7" at bounding box center [358, 336] width 238 height 36
click at [338, 345] on input "CSKH 24/7" at bounding box center [358, 336] width 238 height 36
click at [336, 345] on input "CSKH 24/7" at bounding box center [358, 336] width 238 height 36
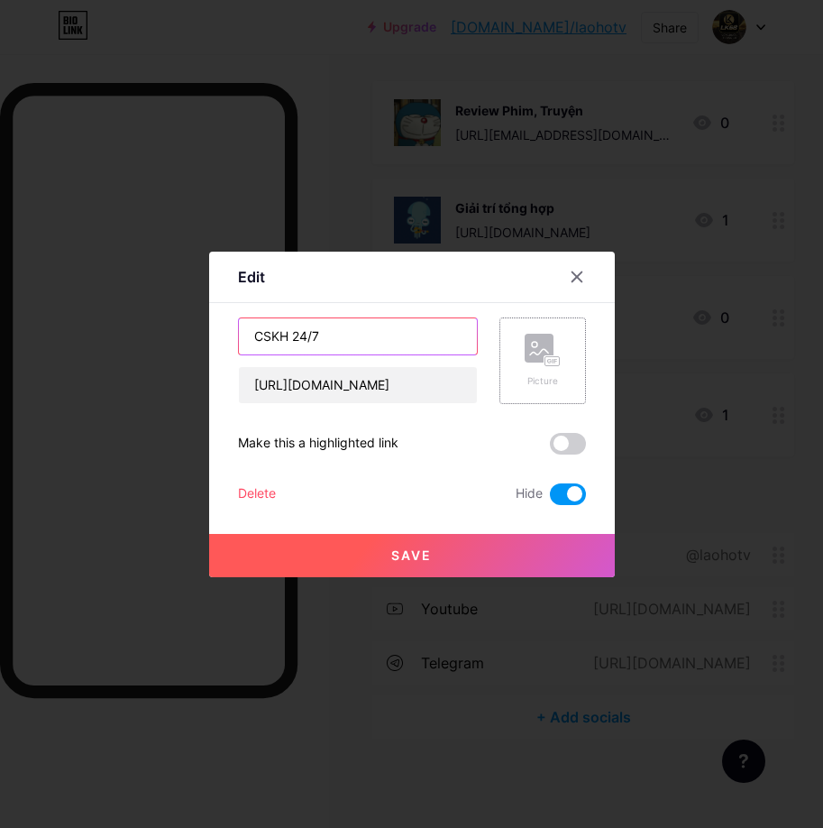
type input "t"
type input "Tin nóng không che"
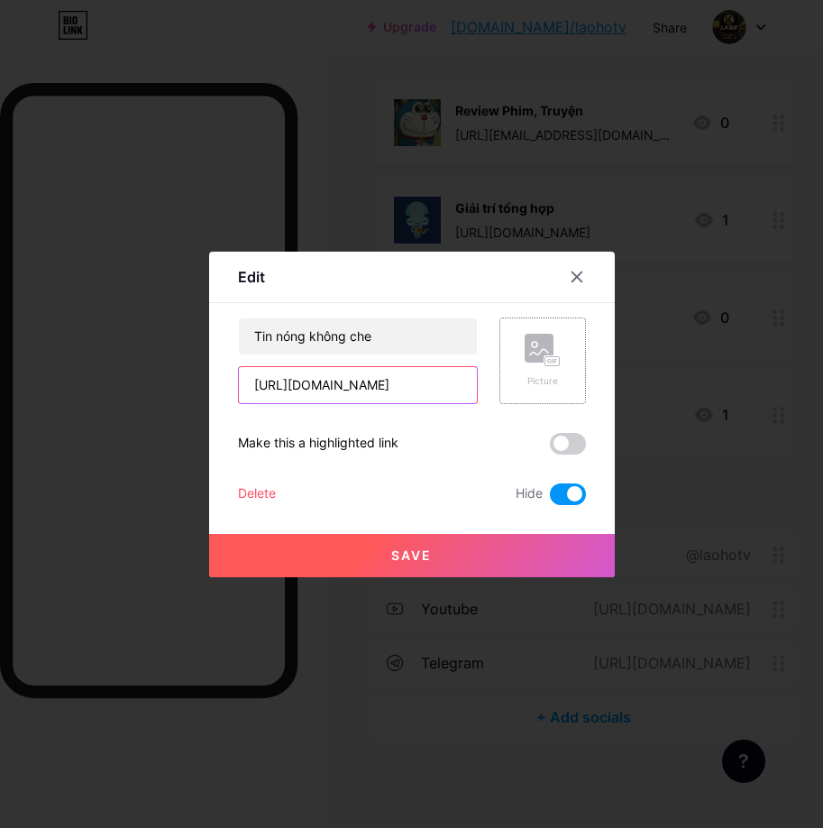
click at [392, 367] on input "[URL][DOMAIN_NAME]" at bounding box center [358, 385] width 238 height 36
click at [362, 374] on input "[URL][DOMAIN_NAME]" at bounding box center [358, 385] width 238 height 36
paste input "[DOMAIN_NAME][URL]"
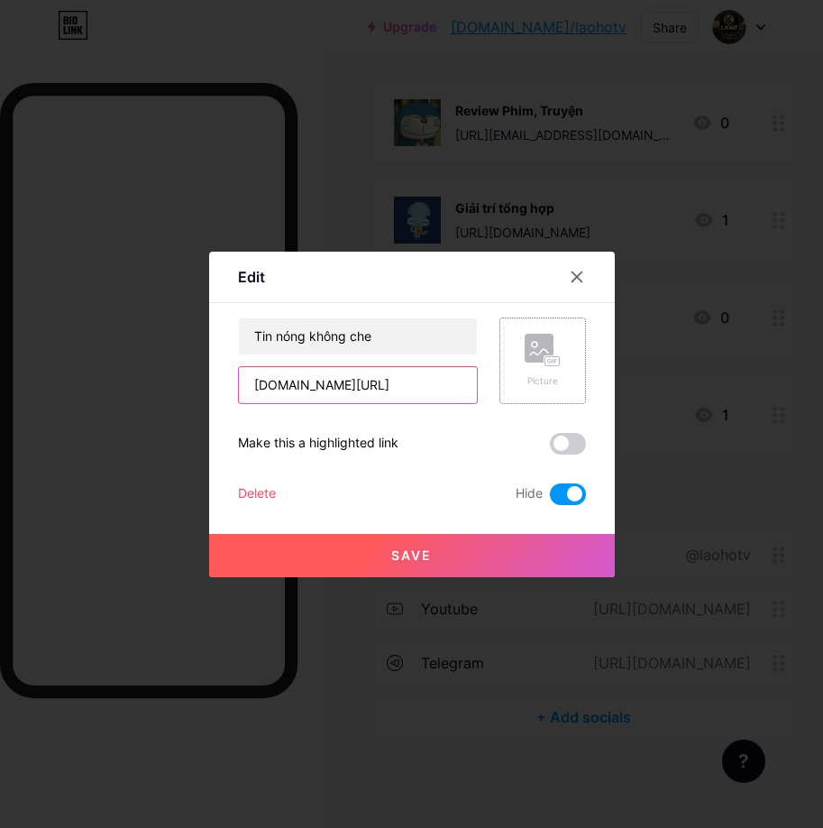
type input "[DOMAIN_NAME][URL]"
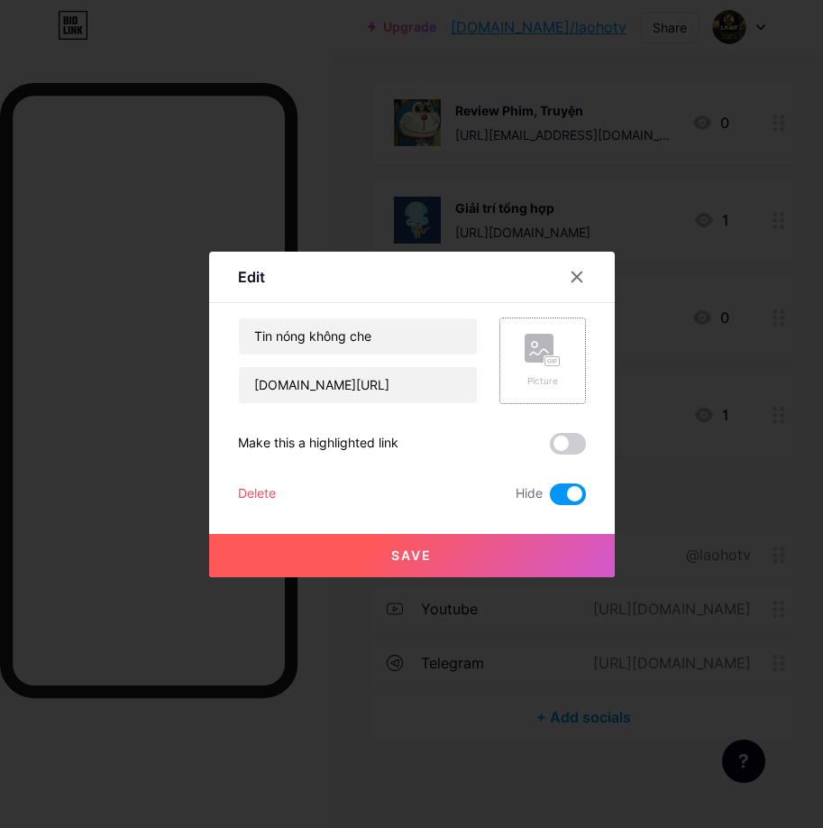
click at [557, 362] on rect at bounding box center [552, 360] width 14 height 9
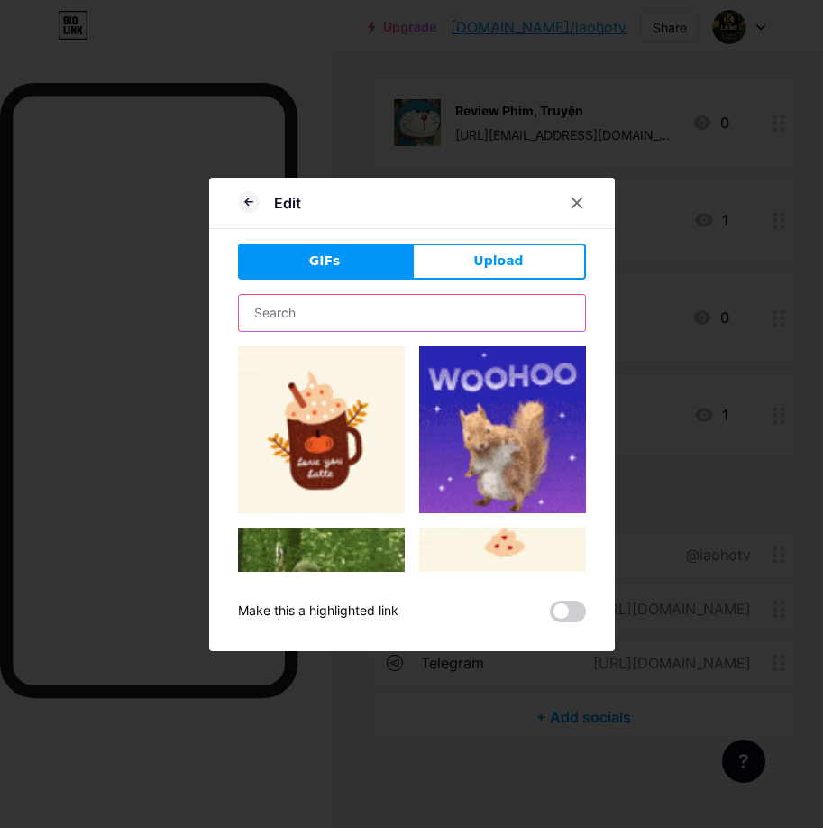
click at [484, 308] on input "text" at bounding box center [412, 313] width 346 height 36
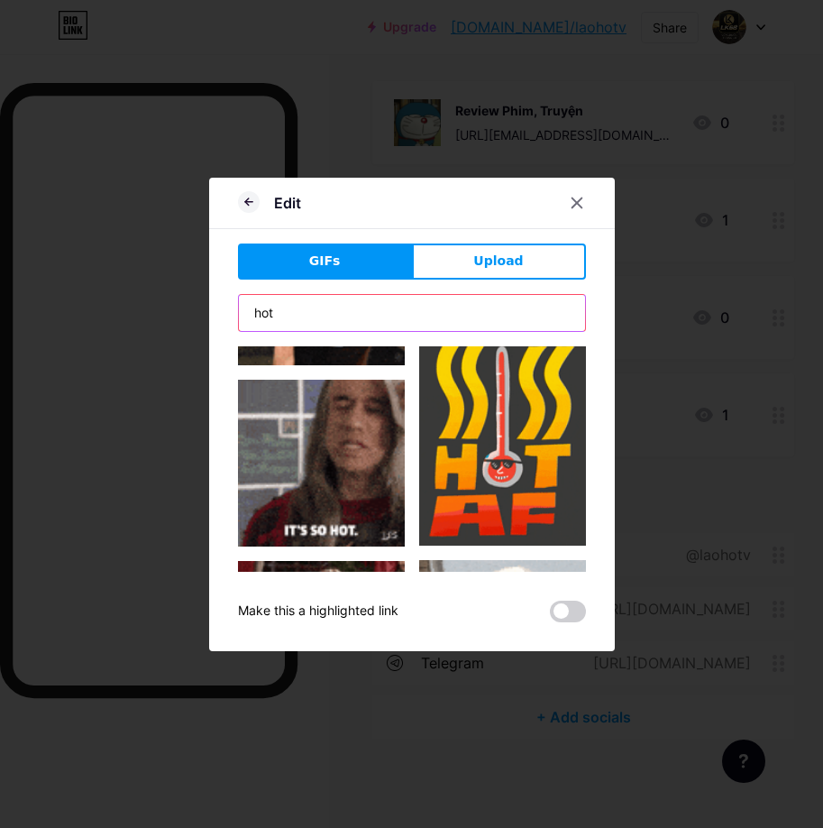
scroll to position [7889, 0]
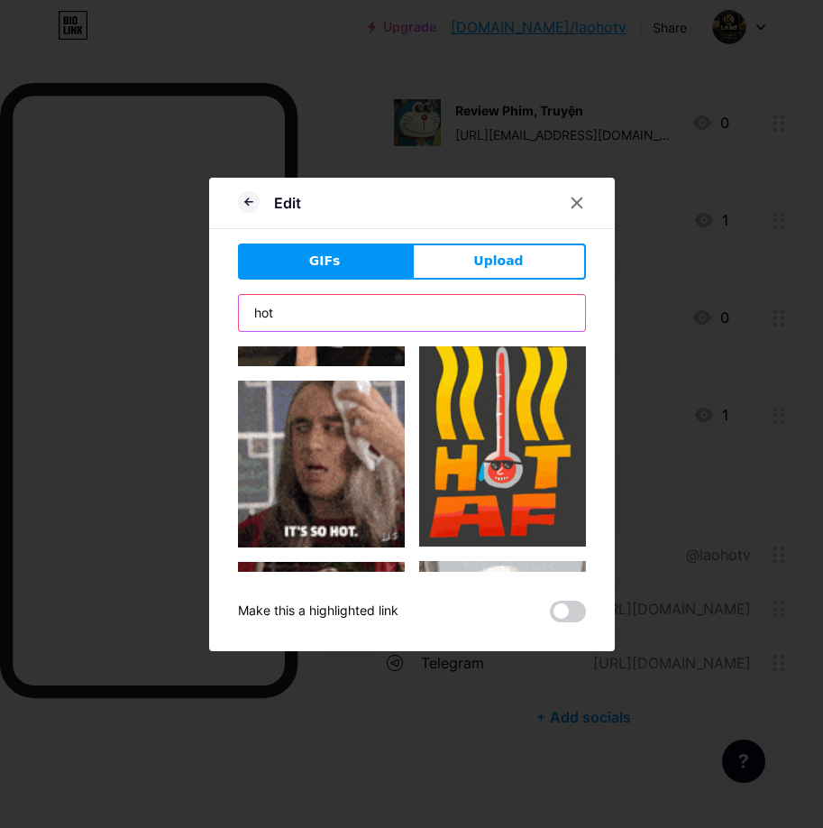
click at [316, 304] on input "hot" at bounding box center [412, 313] width 346 height 36
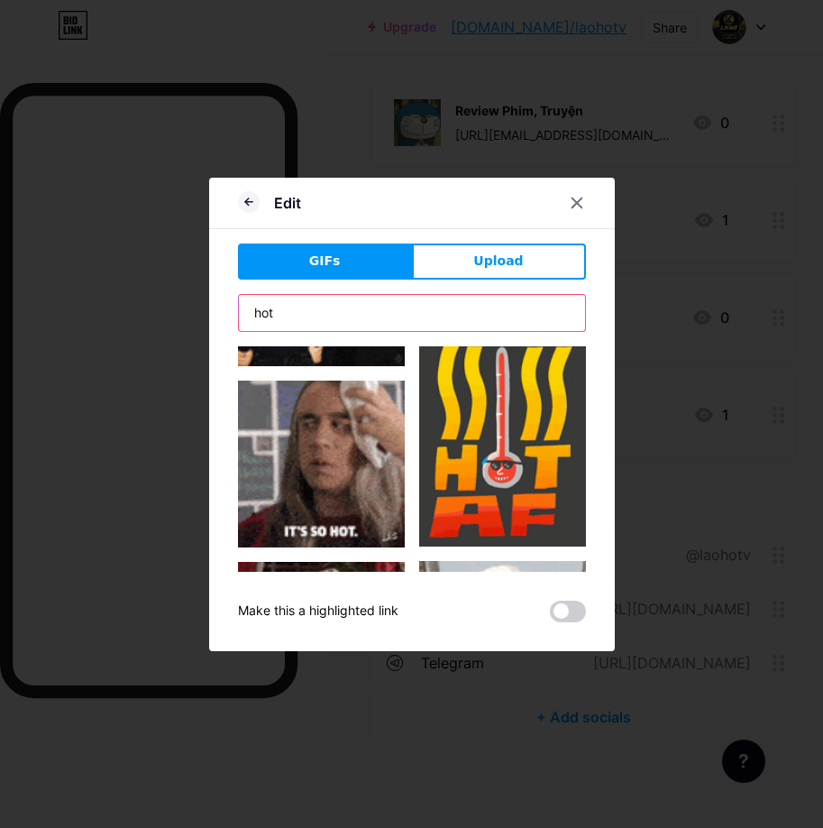
click at [316, 304] on input "hot" at bounding box center [412, 313] width 346 height 36
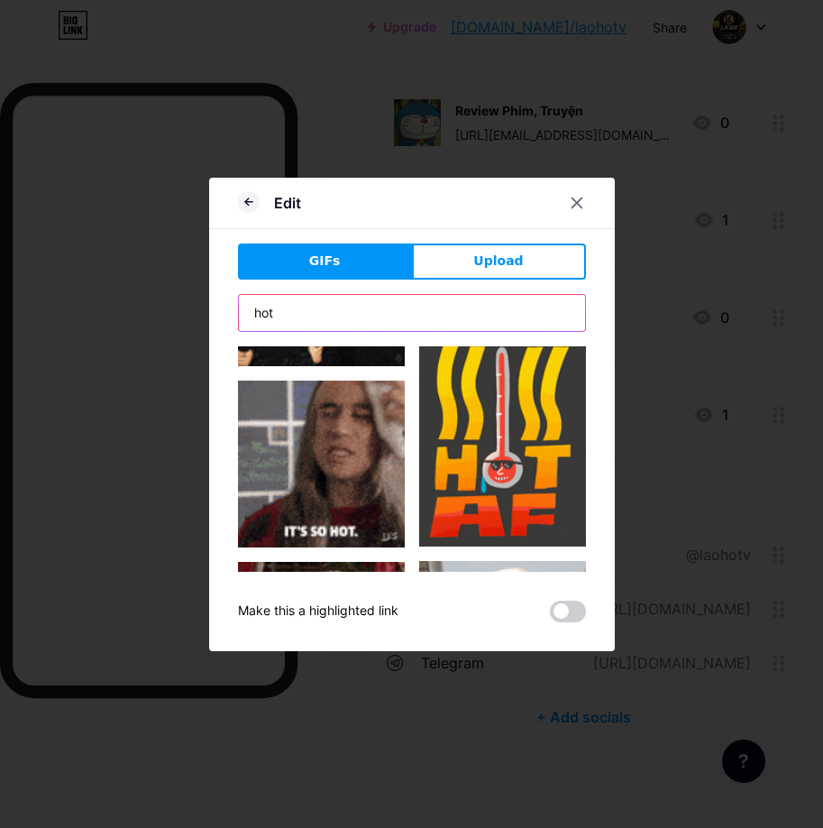
click at [316, 304] on input "hot" at bounding box center [412, 313] width 346 height 36
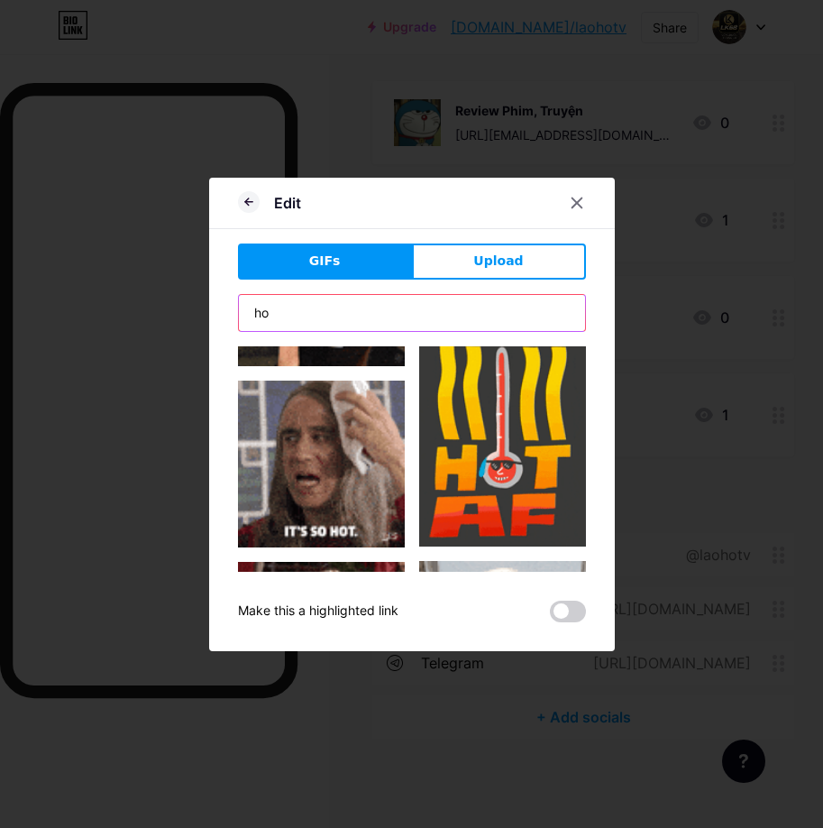
type input "h"
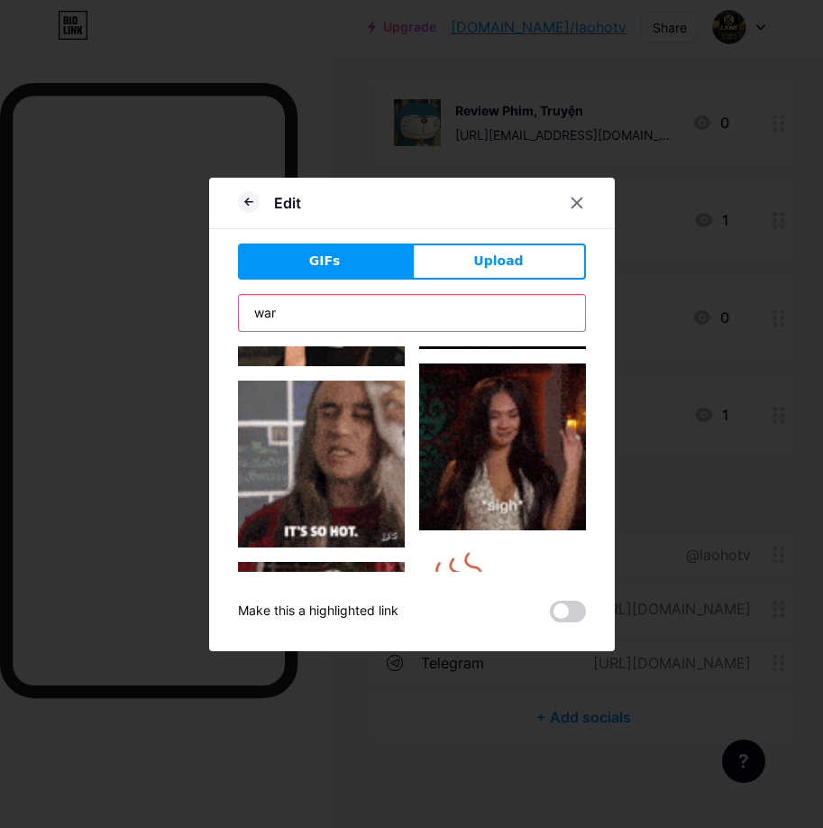
type input "war"
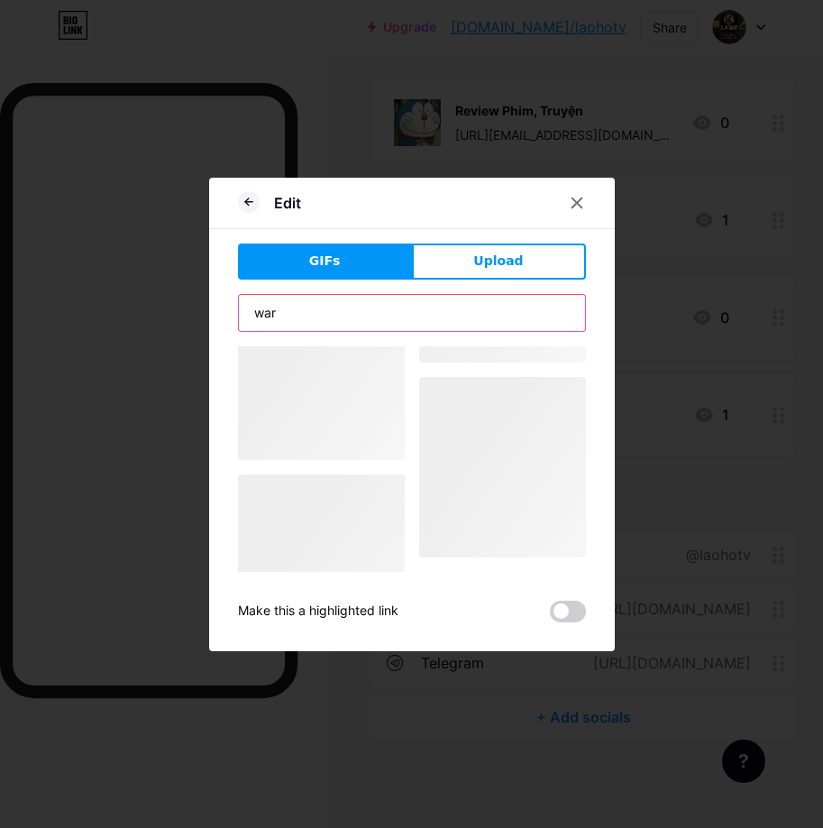
scroll to position [0, 0]
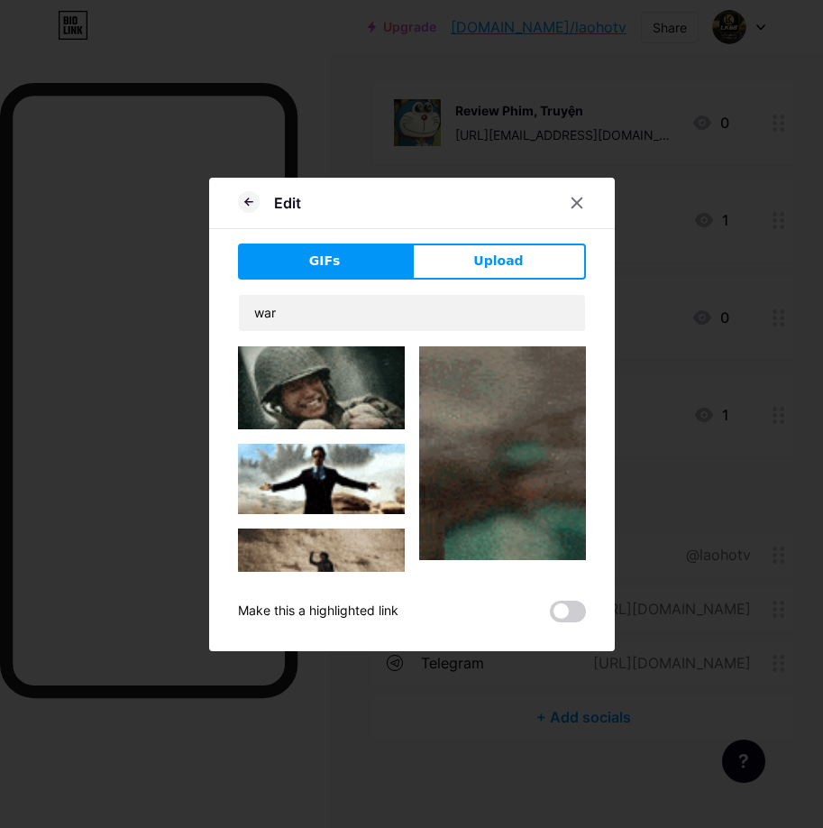
click at [344, 457] on img at bounding box center [321, 479] width 167 height 70
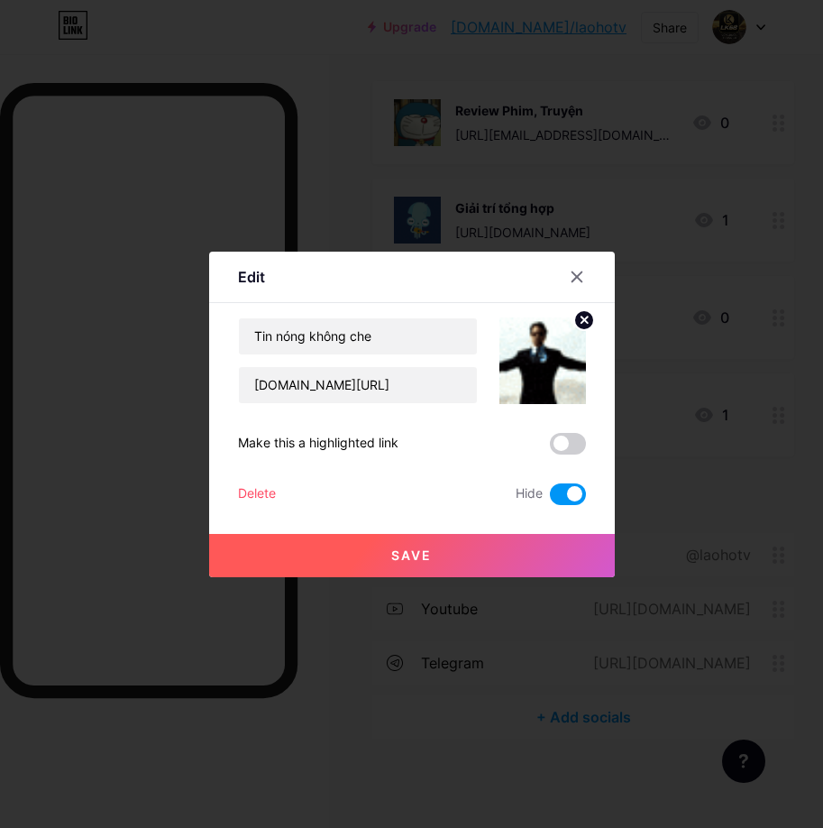
click at [406, 548] on span "Save" at bounding box center [411, 554] width 41 height 15
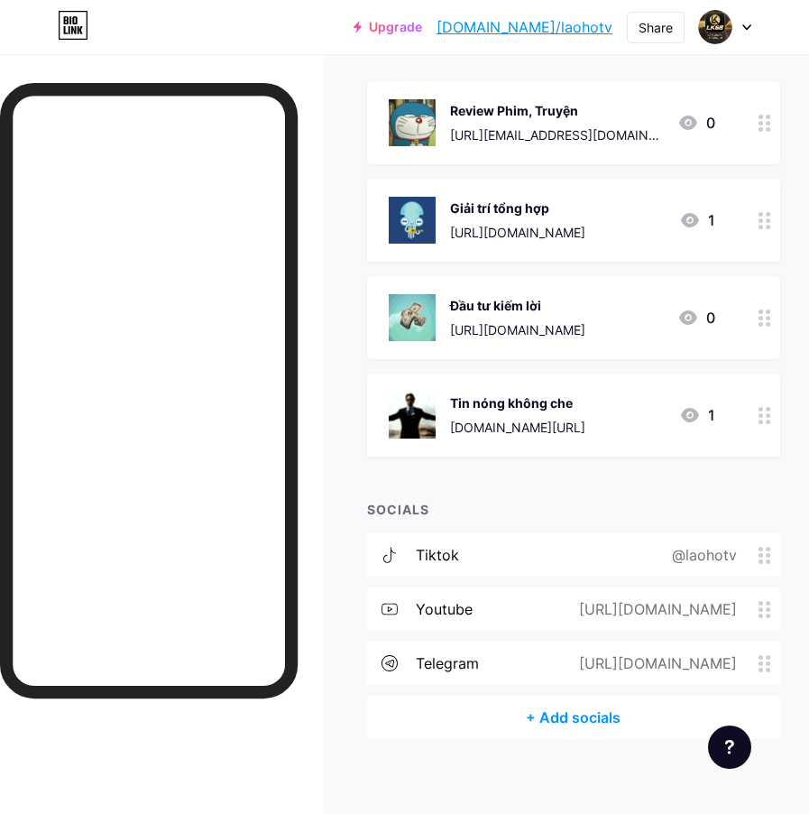
drag, startPoint x: 764, startPoint y: 411, endPoint x: 722, endPoint y: 431, distance: 46.0
click at [715, 431] on div "Tin nóng không che [DOMAIN_NAME][URL] 1" at bounding box center [552, 414] width 327 height 47
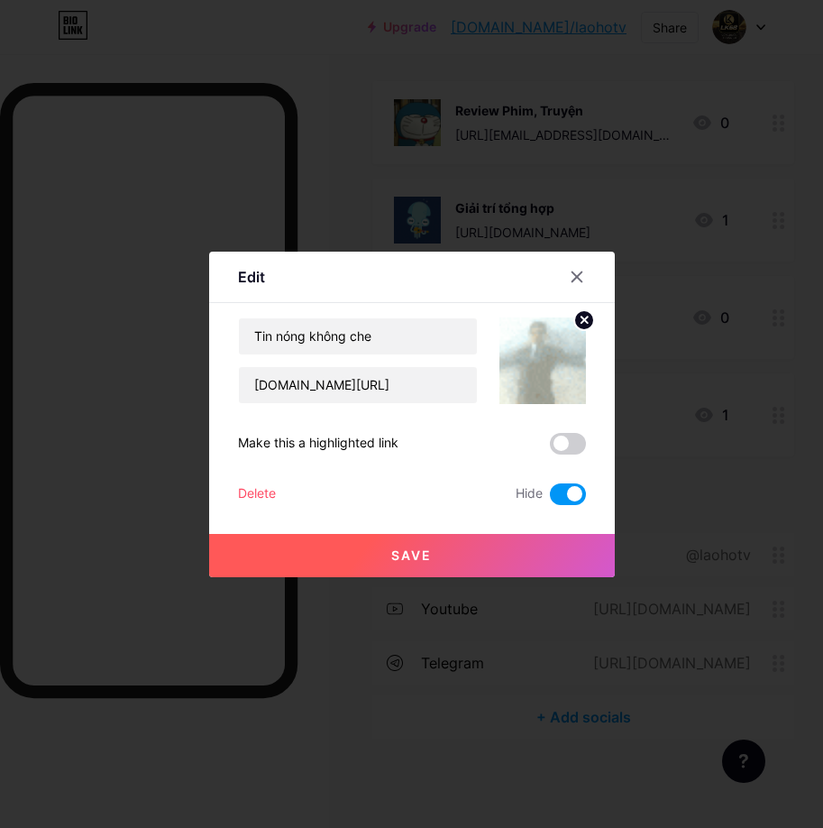
click at [574, 501] on span at bounding box center [568, 494] width 36 height 22
click at [550, 499] on input "checkbox" at bounding box center [550, 499] width 0 height 0
click at [556, 543] on button "Save" at bounding box center [412, 555] width 406 height 43
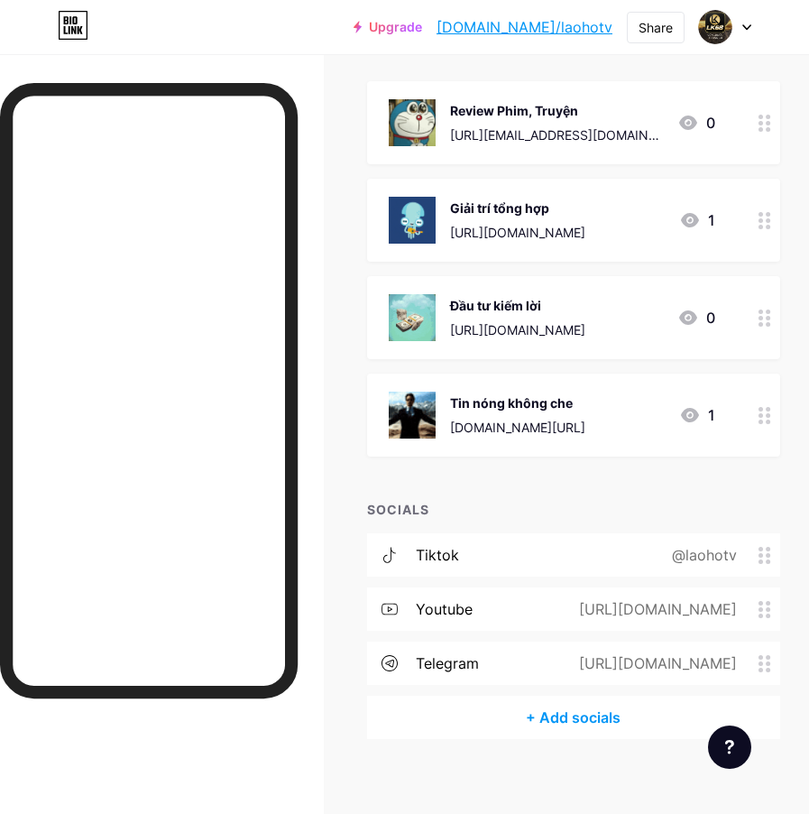
click at [742, 557] on div "@laohotv" at bounding box center [700, 555] width 115 height 22
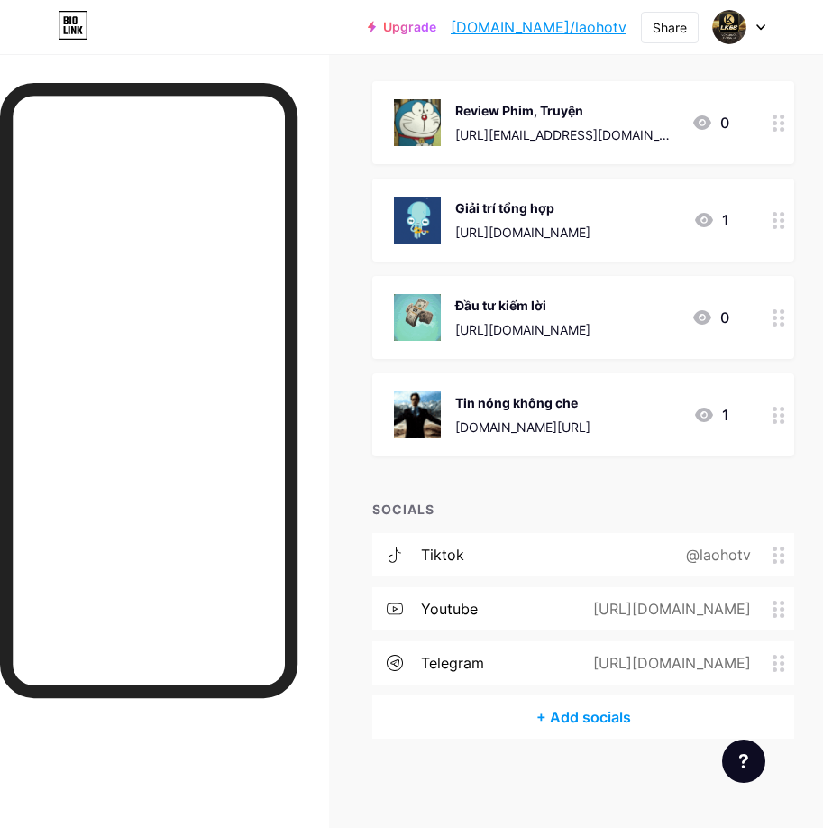
click at [416, 419] on input "laohotv" at bounding box center [412, 411] width 325 height 31
paste input "[DOMAIN_NAME][URL]"
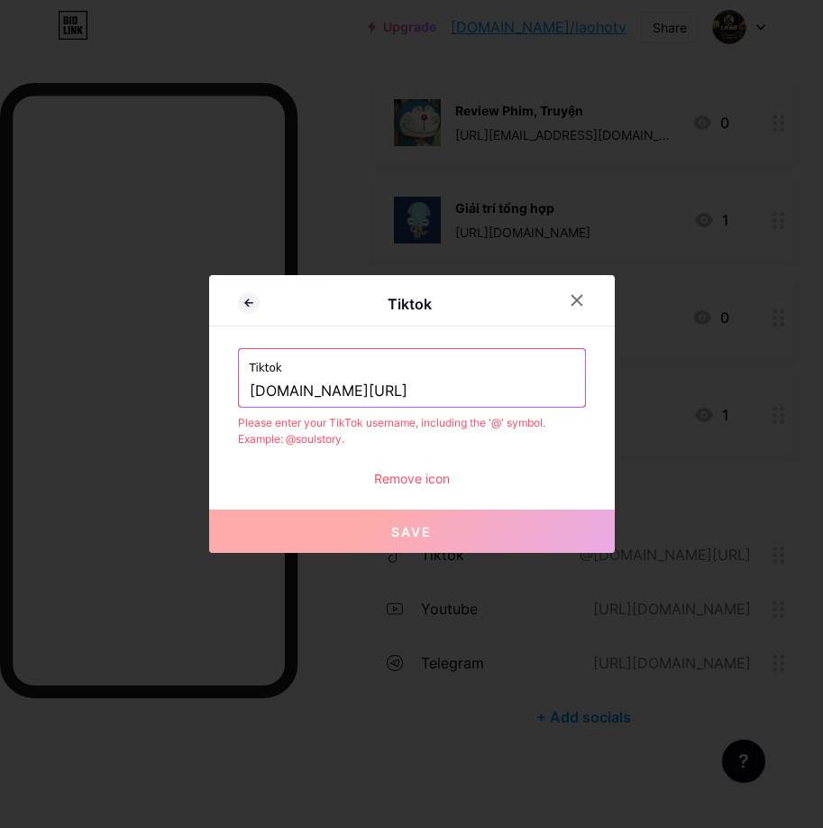
drag, startPoint x: 282, startPoint y: 392, endPoint x: 175, endPoint y: 391, distance: 107.3
click at [175, 391] on div "Tiktok Tiktok [DOMAIN_NAME][URL] Please enter your TikTok username, including t…" at bounding box center [411, 414] width 823 height 828
type input "laohotvtintuc"
click at [568, 295] on div at bounding box center [577, 300] width 32 height 32
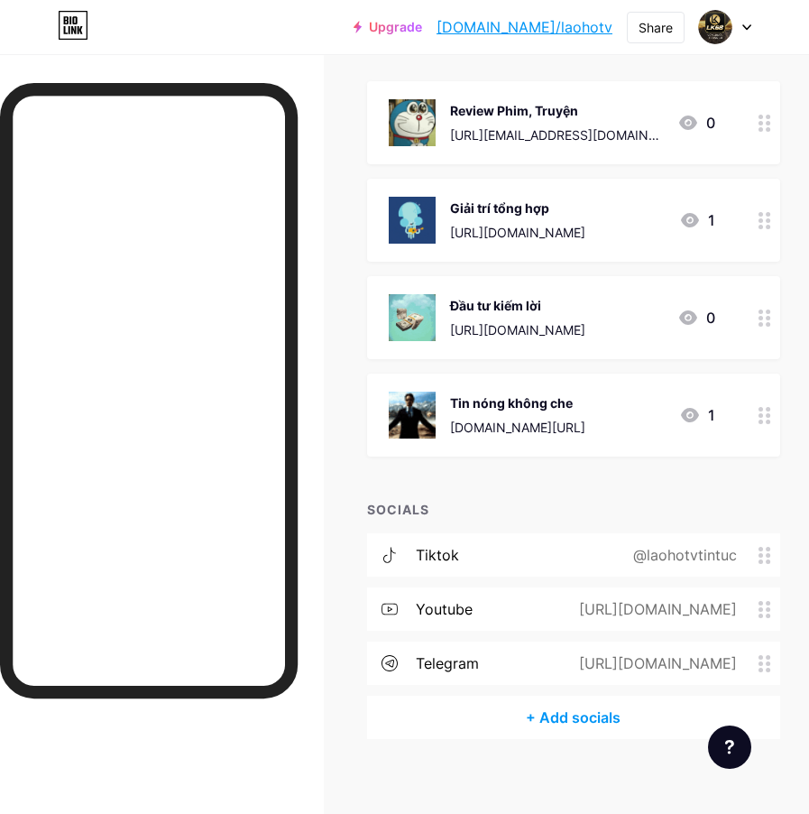
click at [582, 557] on div "tiktok @laohotvtintuc" at bounding box center [573, 554] width 413 height 43
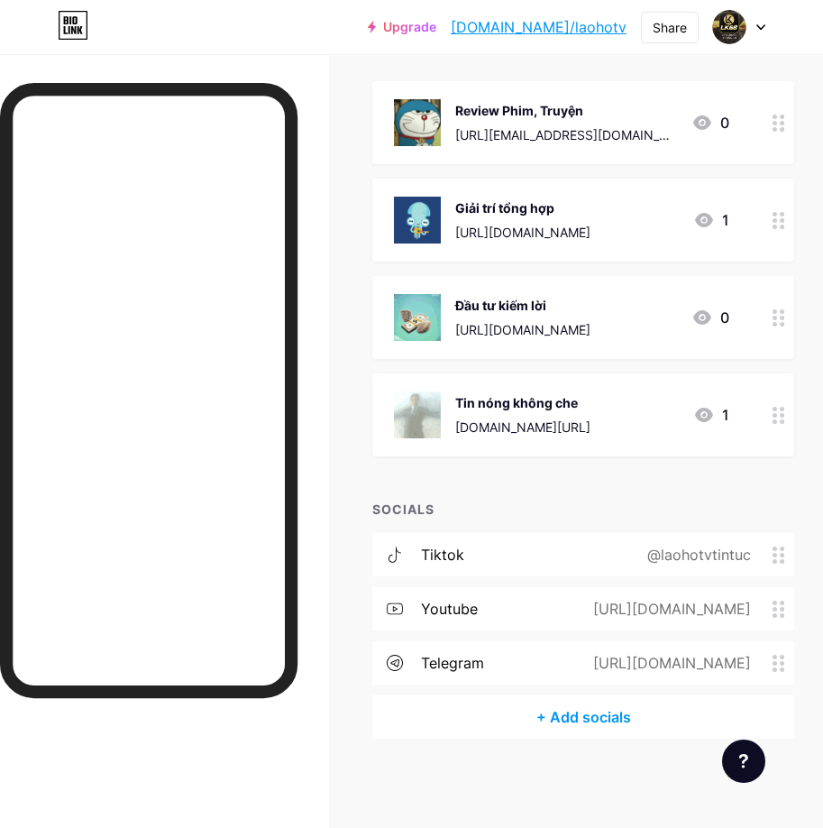
click at [584, 317] on icon at bounding box center [577, 320] width 14 height 14
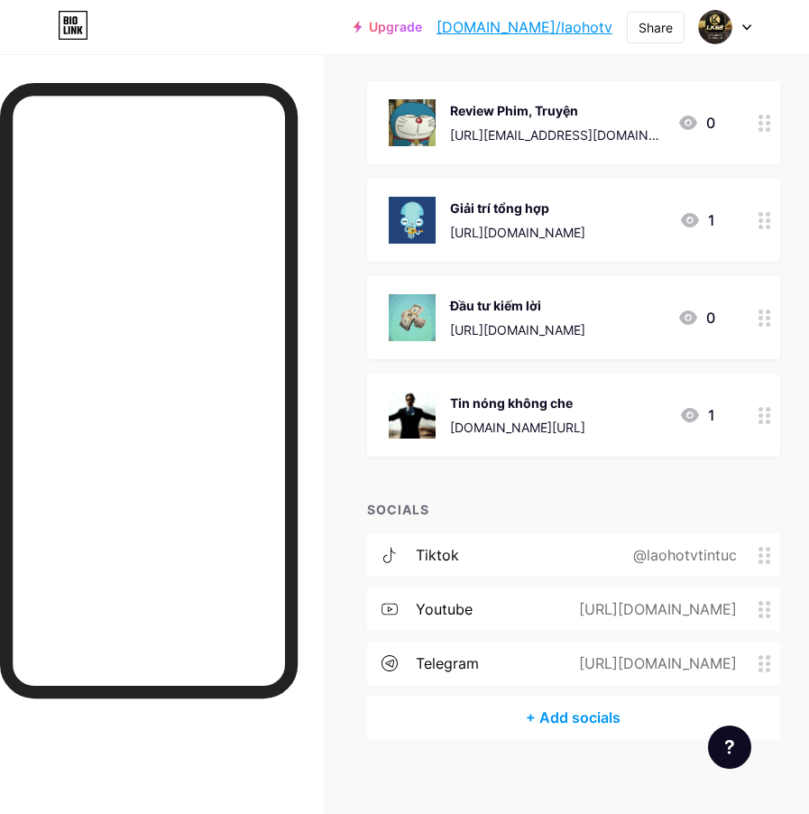
click at [595, 565] on div "tiktok @laohotvtintuc" at bounding box center [573, 554] width 413 height 43
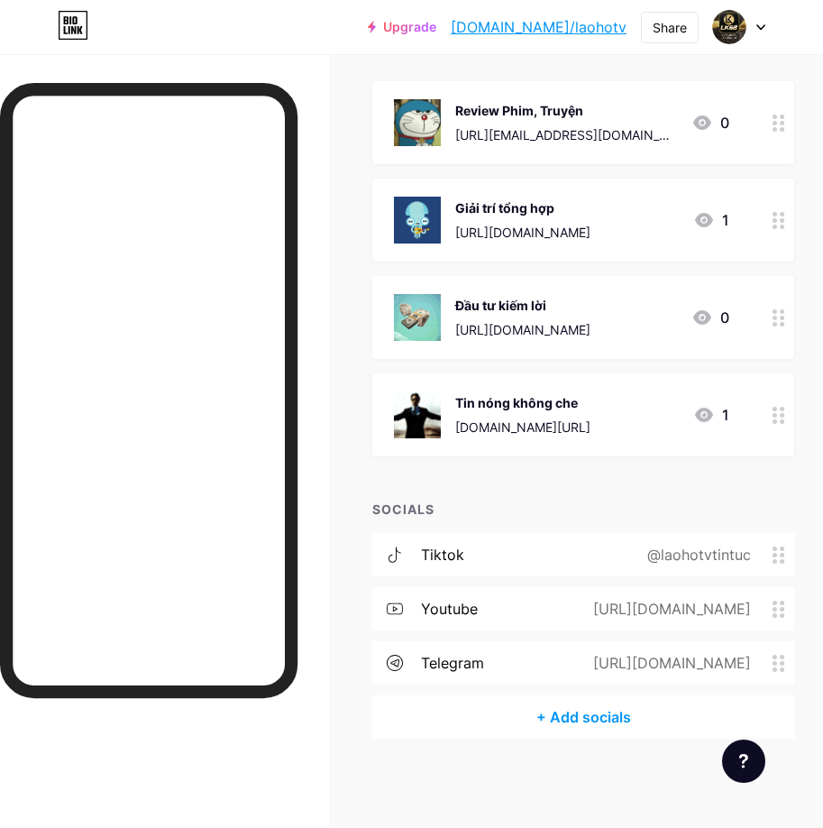
click at [360, 414] on input "laohotvtintuc" at bounding box center [412, 411] width 325 height 31
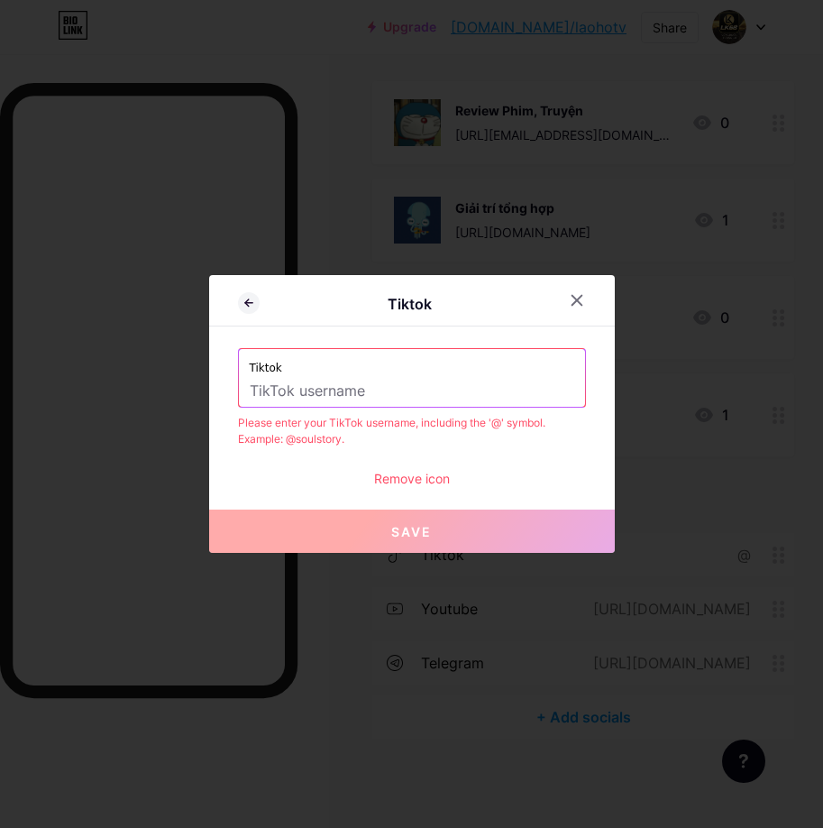
click at [345, 384] on input "text" at bounding box center [412, 391] width 325 height 31
paste input "[DOMAIN_NAME]"
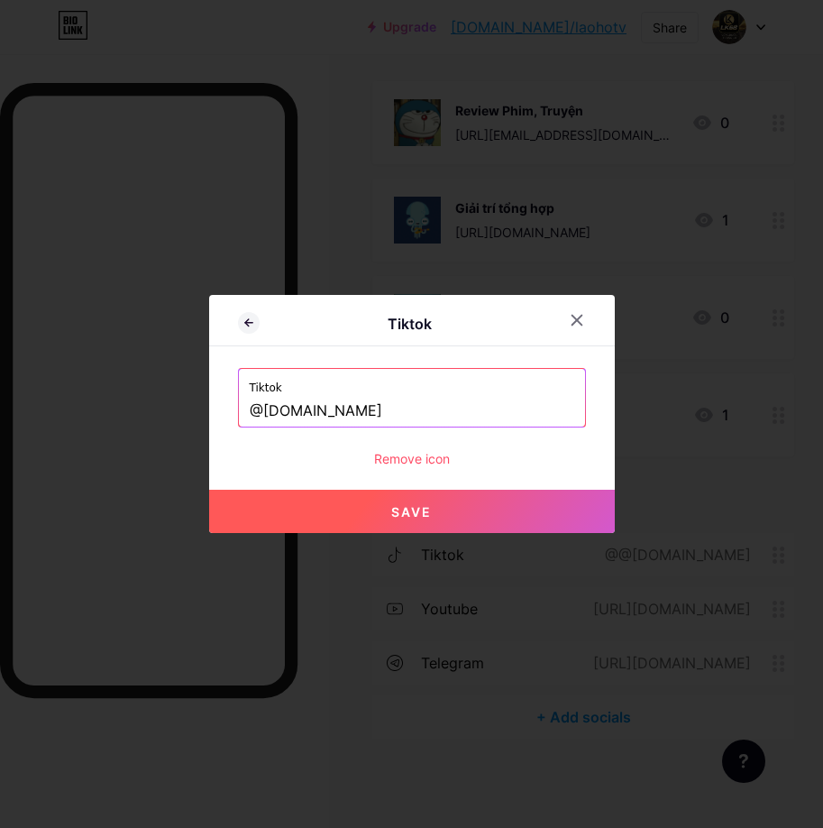
click at [366, 511] on button "Save" at bounding box center [412, 511] width 406 height 43
type input "[URL][EMAIL_ADDRESS][DOMAIN_NAME][DOMAIN_NAME]"
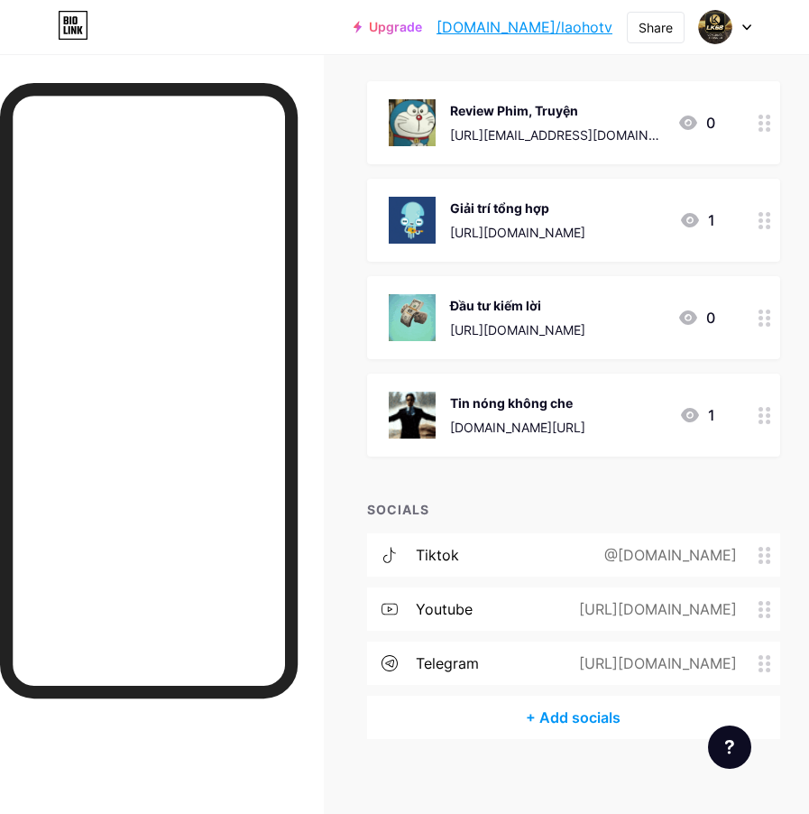
click at [728, 557] on div "@[DOMAIN_NAME]" at bounding box center [666, 555] width 183 height 22
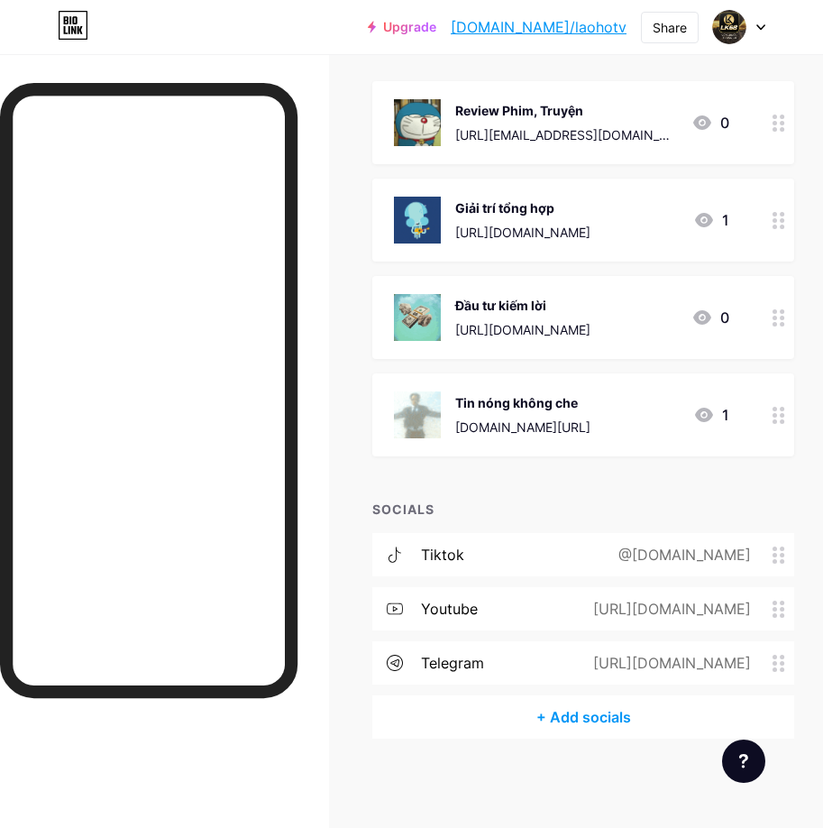
click at [578, 312] on div at bounding box center [577, 320] width 32 height 32
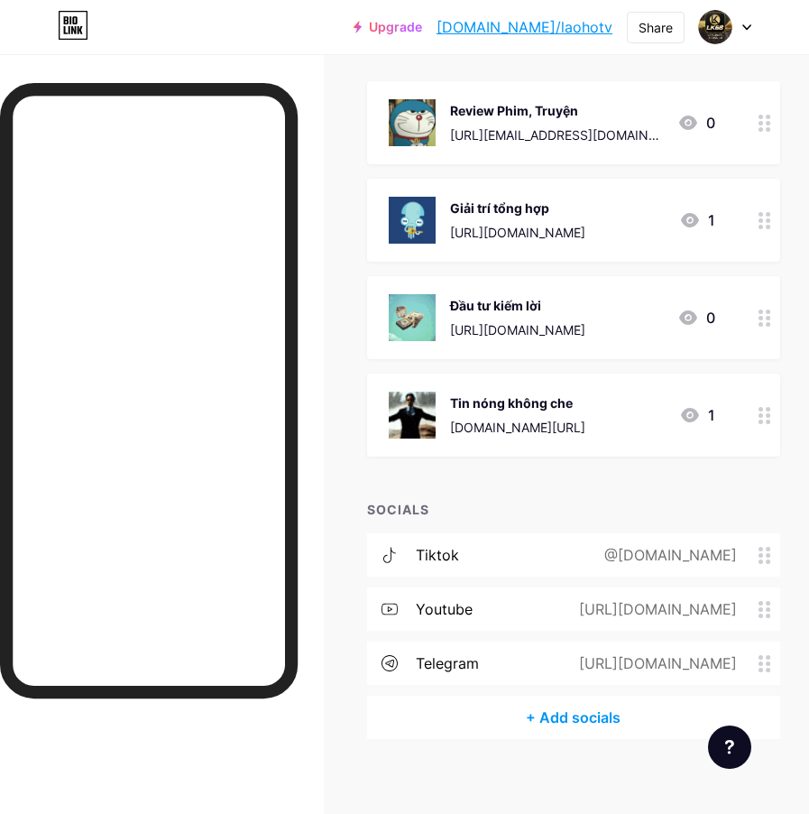
click at [550, 612] on div "[URL][DOMAIN_NAME]" at bounding box center [654, 609] width 208 height 22
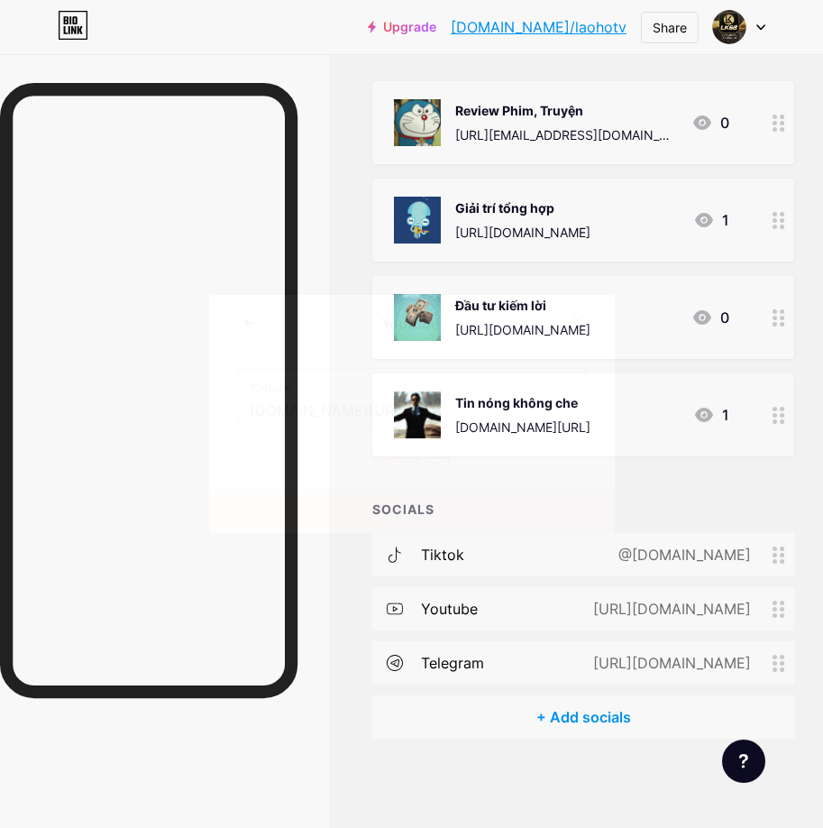
click at [428, 421] on input "[DOMAIN_NAME][URL]" at bounding box center [412, 411] width 325 height 31
click at [428, 416] on input "[DOMAIN_NAME][URL]" at bounding box center [412, 411] width 325 height 31
paste input "[URL][DOMAIN_NAME]"
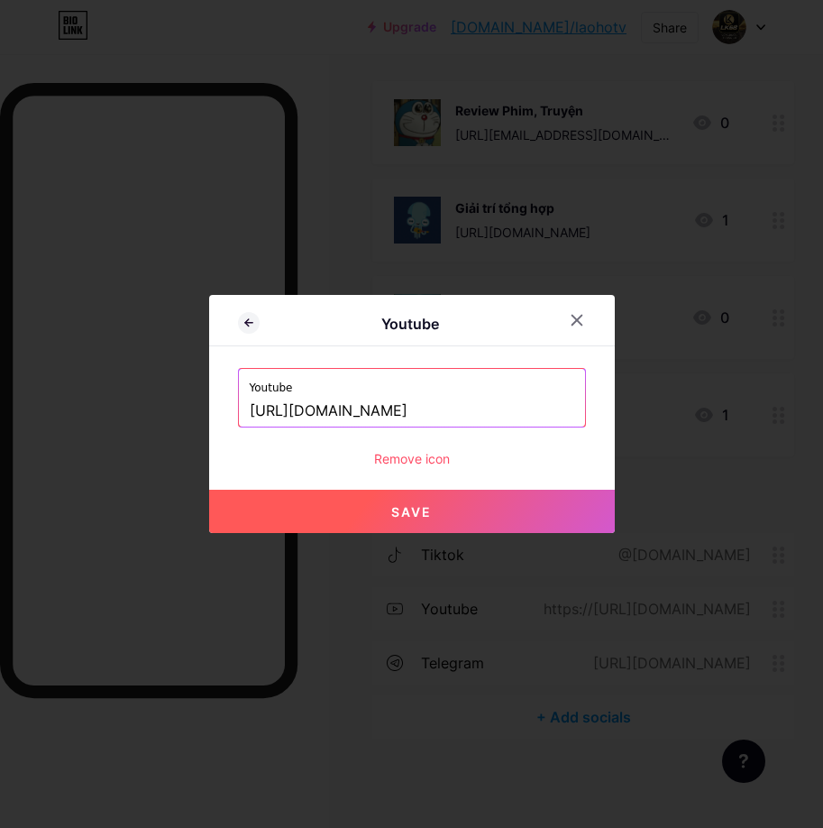
scroll to position [0, 4]
type input "[URL][DOMAIN_NAME]"
click at [488, 505] on button "Save" at bounding box center [412, 511] width 406 height 43
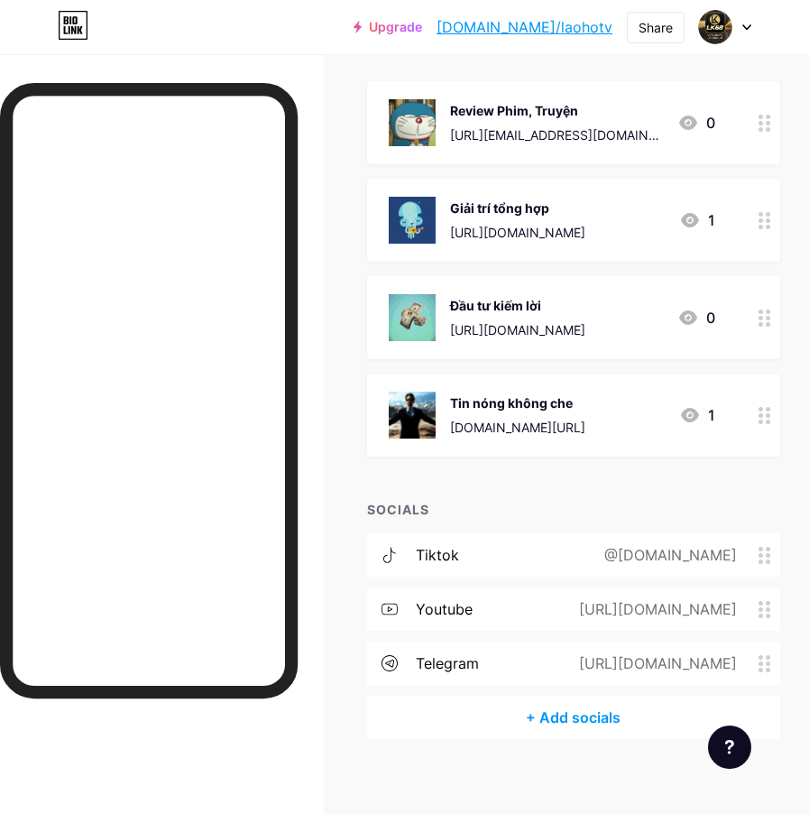
click at [501, 667] on div "telegram [URL][DOMAIN_NAME]" at bounding box center [573, 662] width 413 height 43
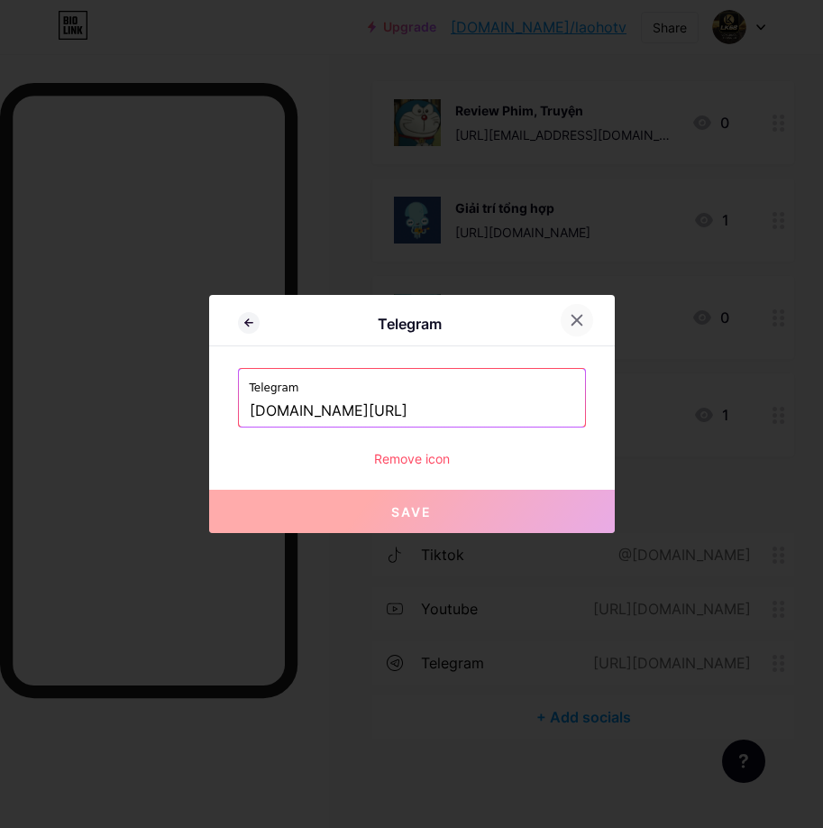
click at [568, 327] on div at bounding box center [577, 320] width 32 height 32
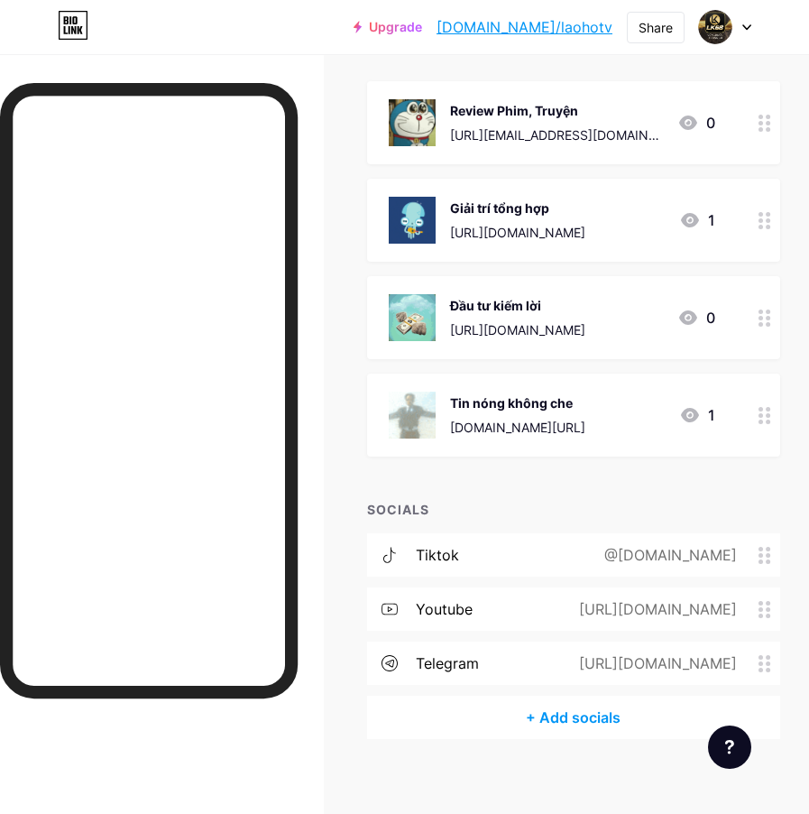
click at [680, 674] on div "telegram [URL][DOMAIN_NAME]" at bounding box center [573, 662] width 413 height 43
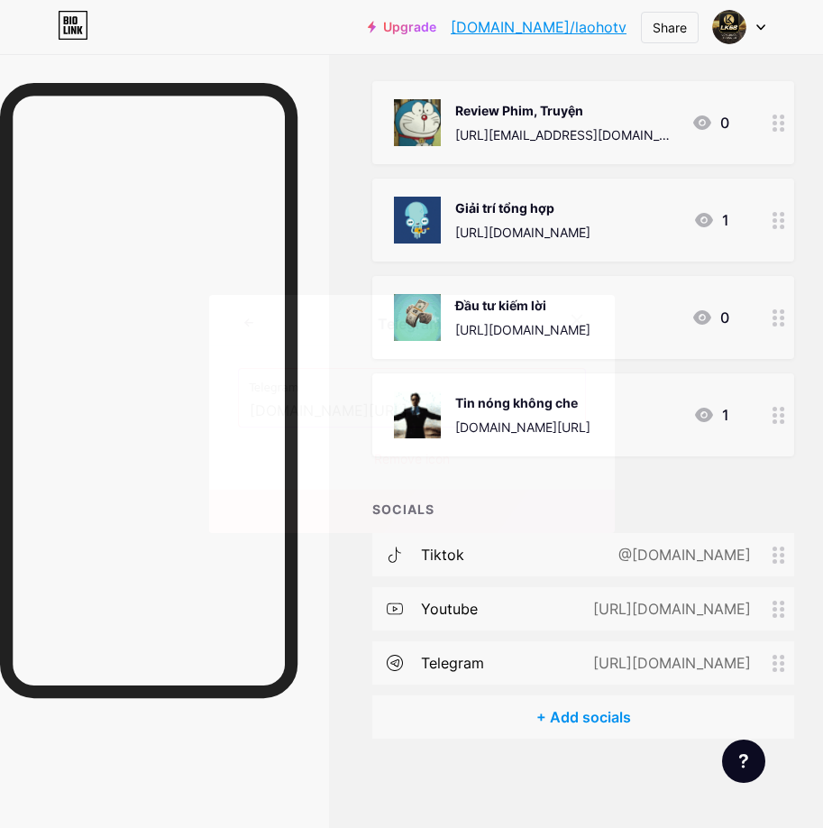
click at [486, 419] on input "[DOMAIN_NAME][URL]" at bounding box center [412, 411] width 325 height 31
paste input "tintuc"
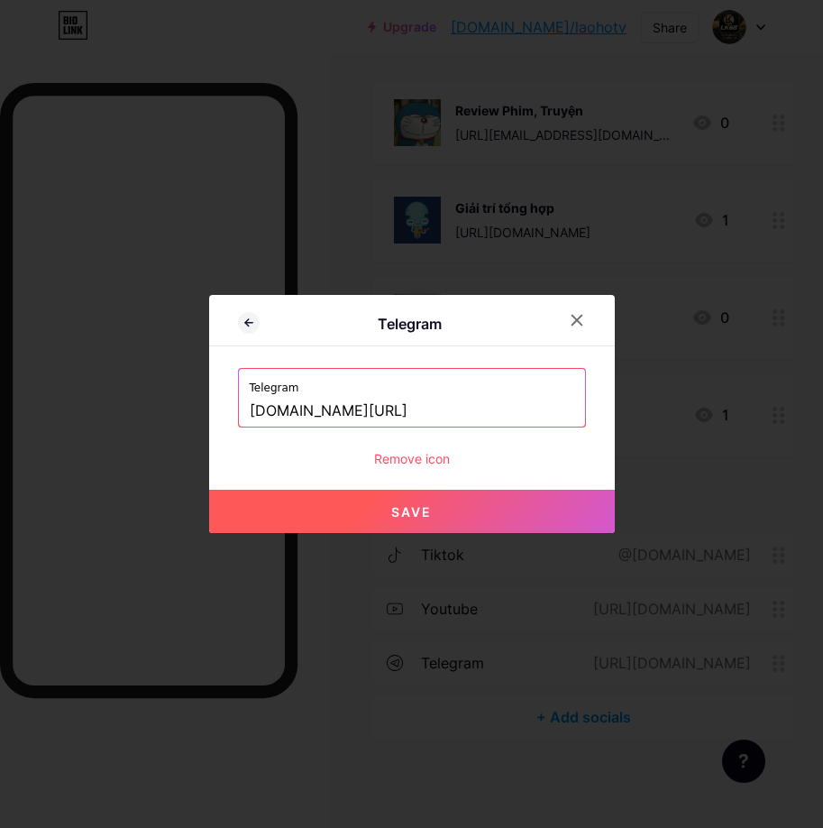
click at [483, 511] on button "Save" at bounding box center [412, 511] width 406 height 43
type input "[URL][DOMAIN_NAME]"
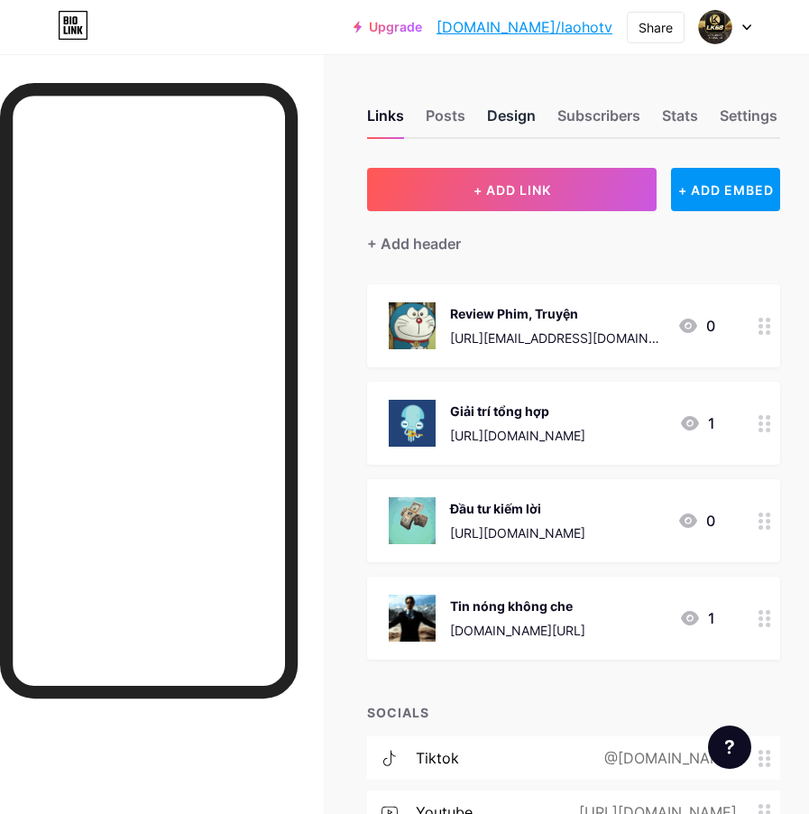
click at [503, 114] on div "Design" at bounding box center [511, 121] width 49 height 32
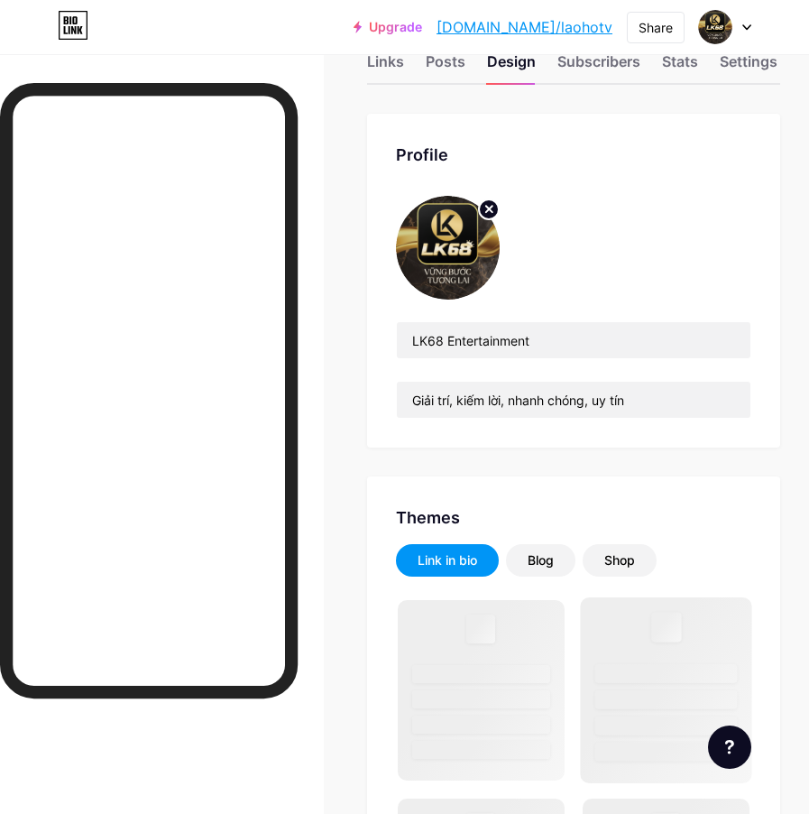
scroll to position [271, 0]
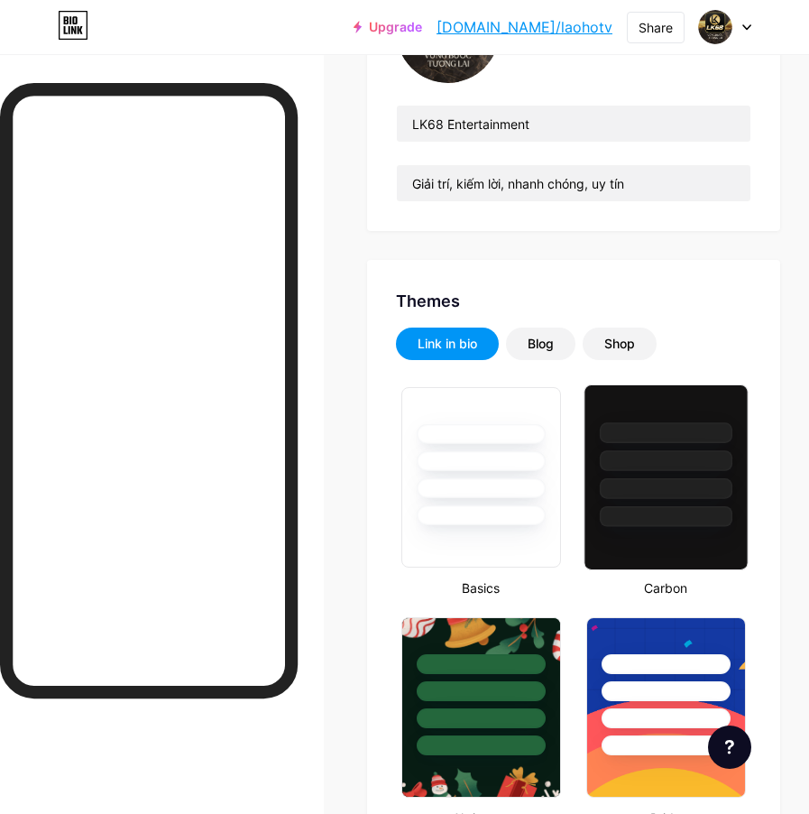
click at [600, 478] on div at bounding box center [666, 488] width 133 height 21
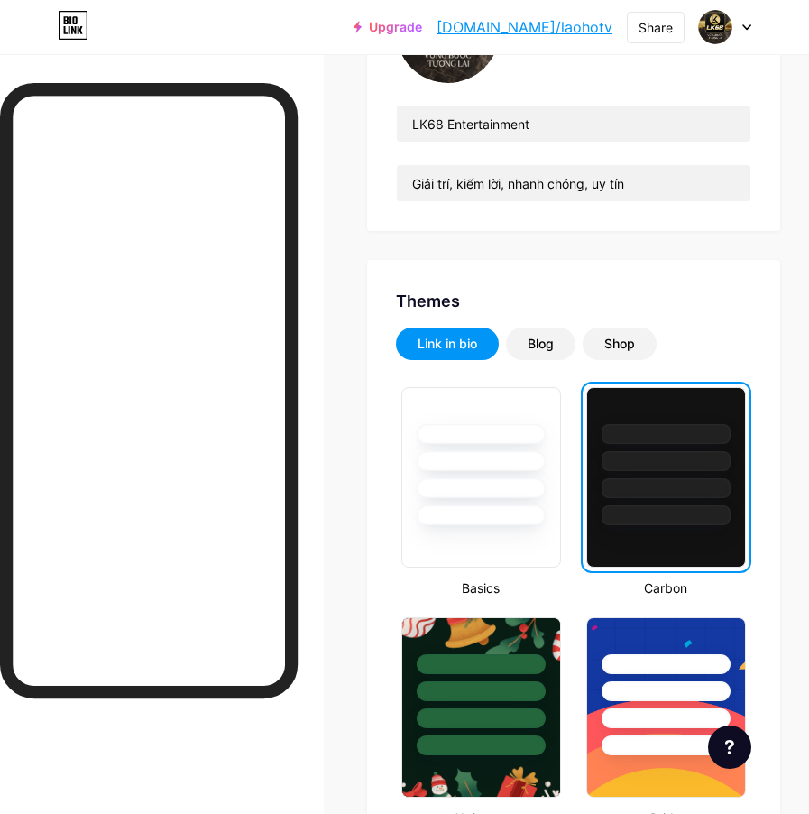
click at [602, 424] on div at bounding box center [666, 434] width 129 height 20
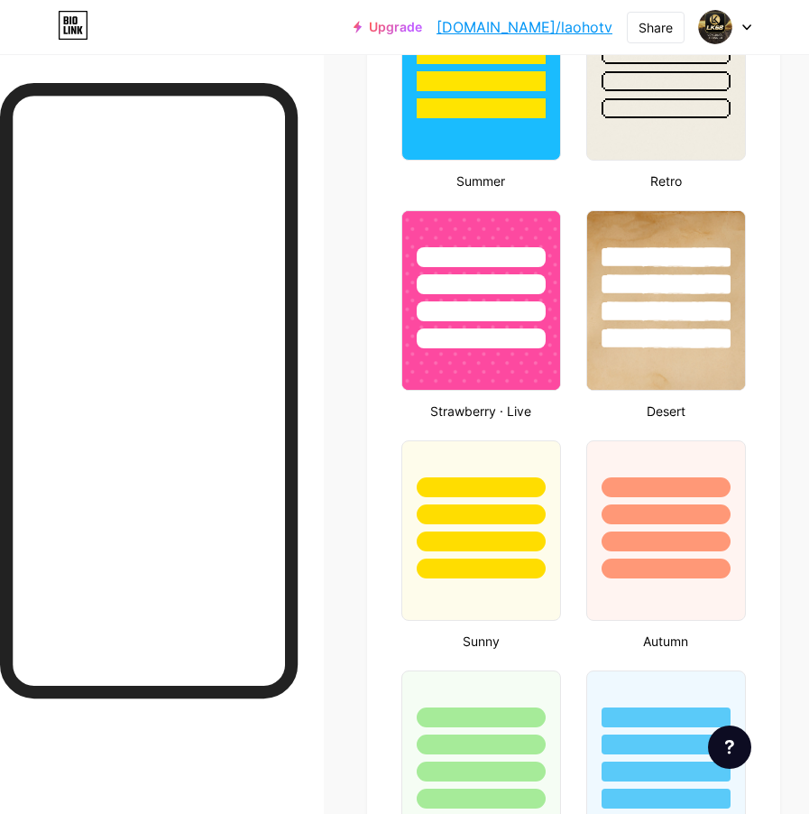
scroll to position [1804, 0]
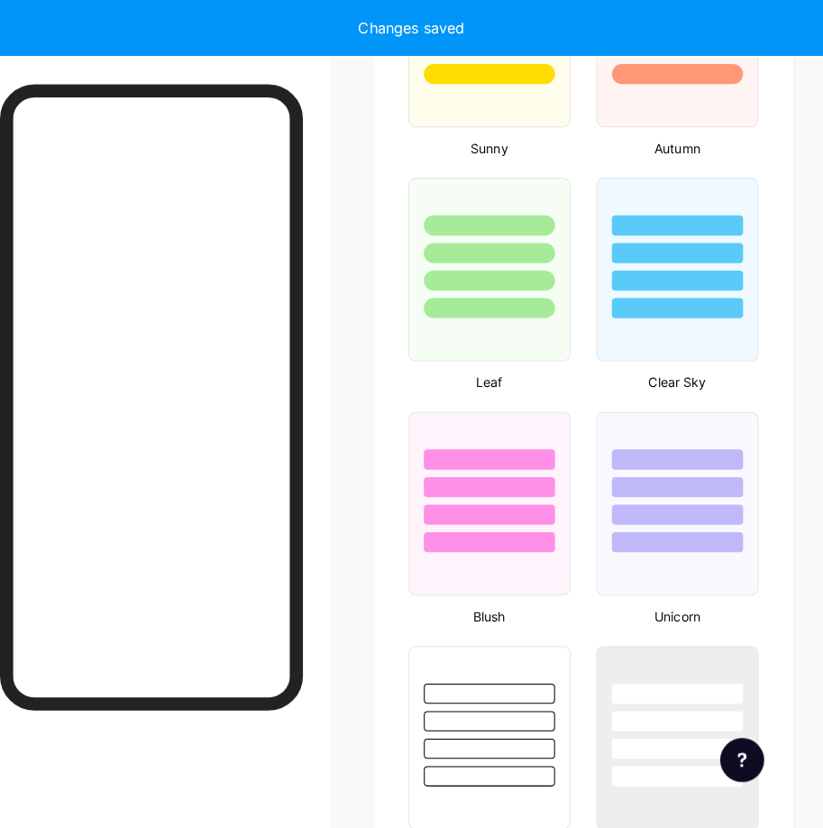
scroll to position [2344, 0]
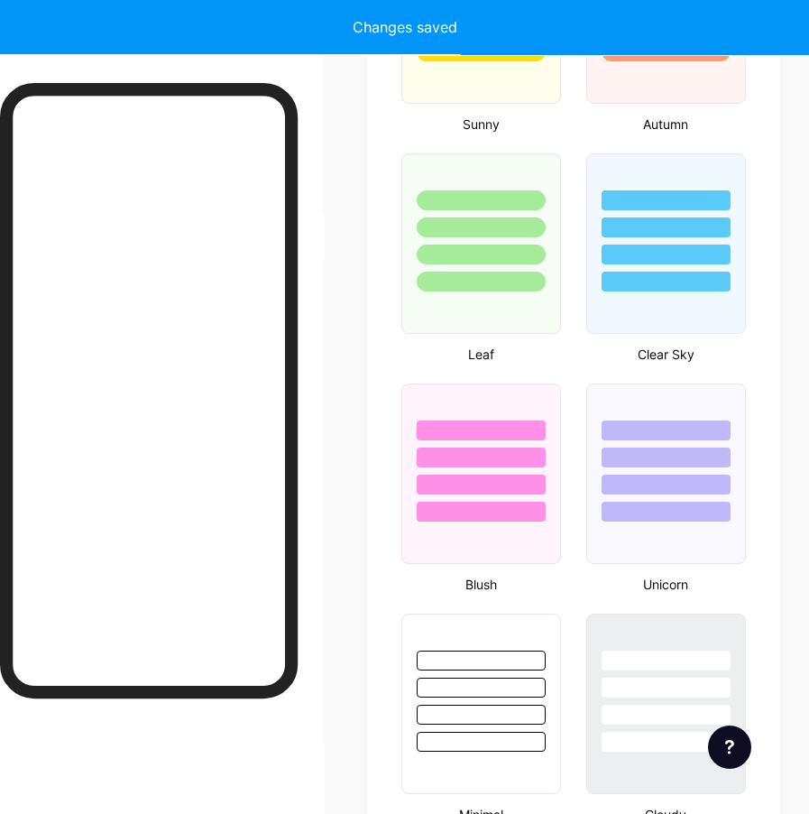
type input "#ffffff"
type input "#000000"
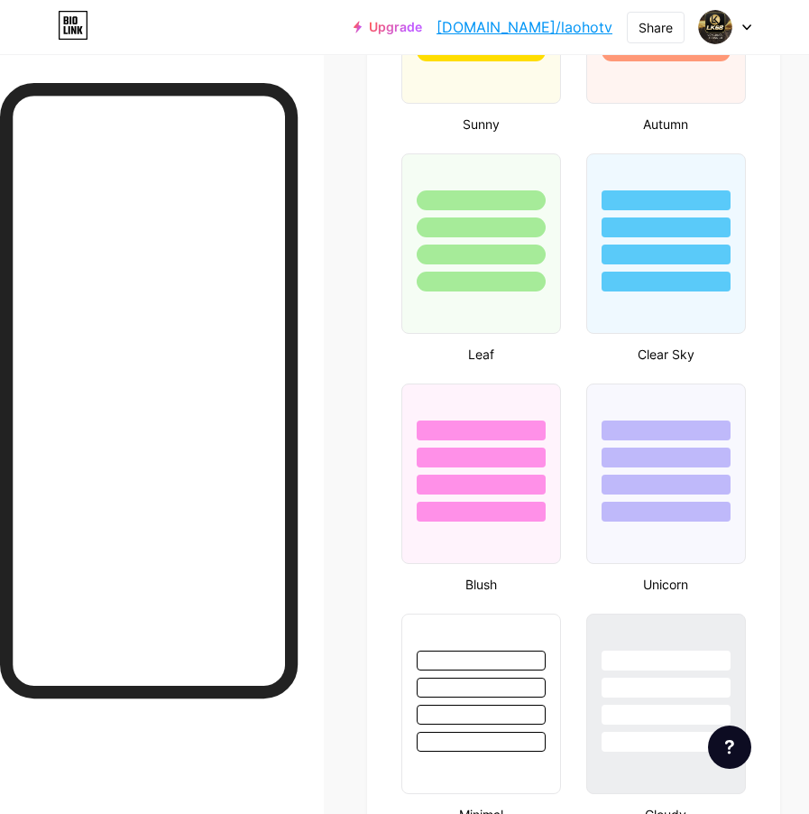
type input "#000000"
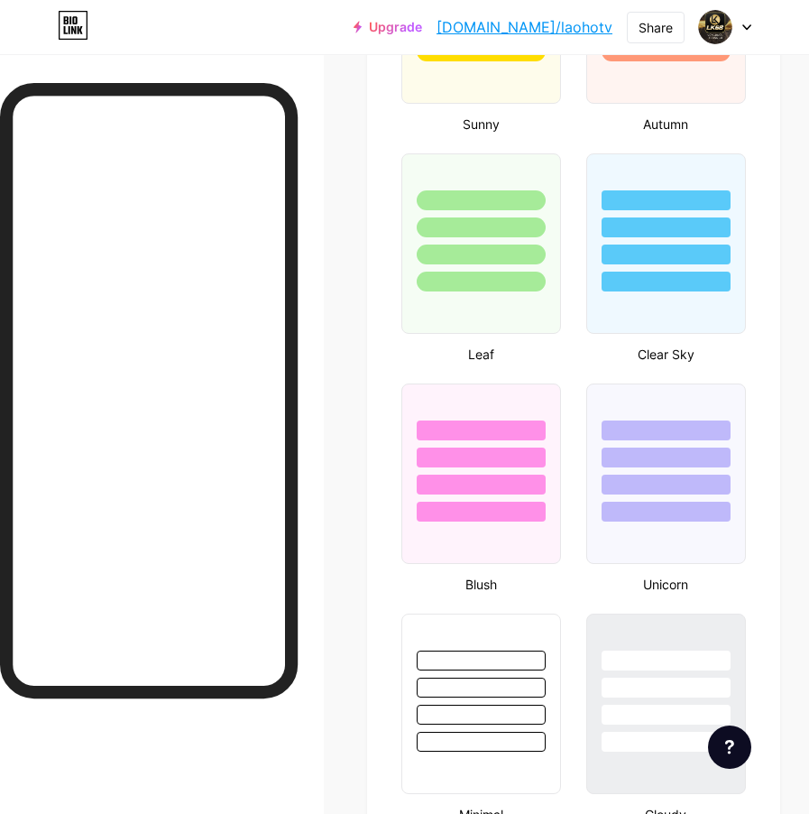
type input "#eecf89"
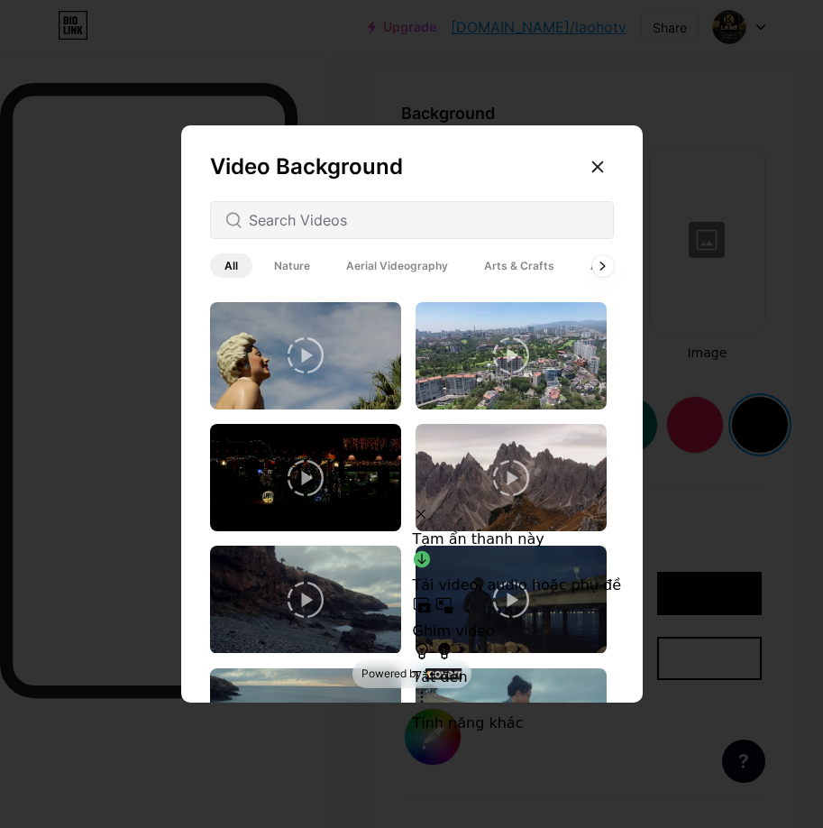
scroll to position [361, 0]
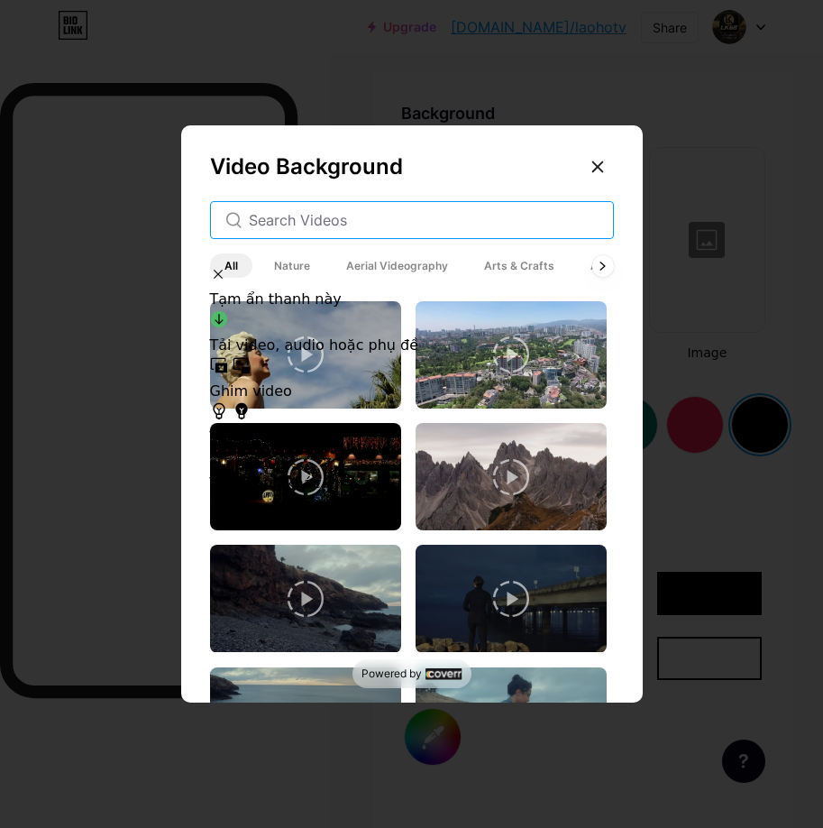
click at [332, 220] on input "text" at bounding box center [424, 220] width 350 height 22
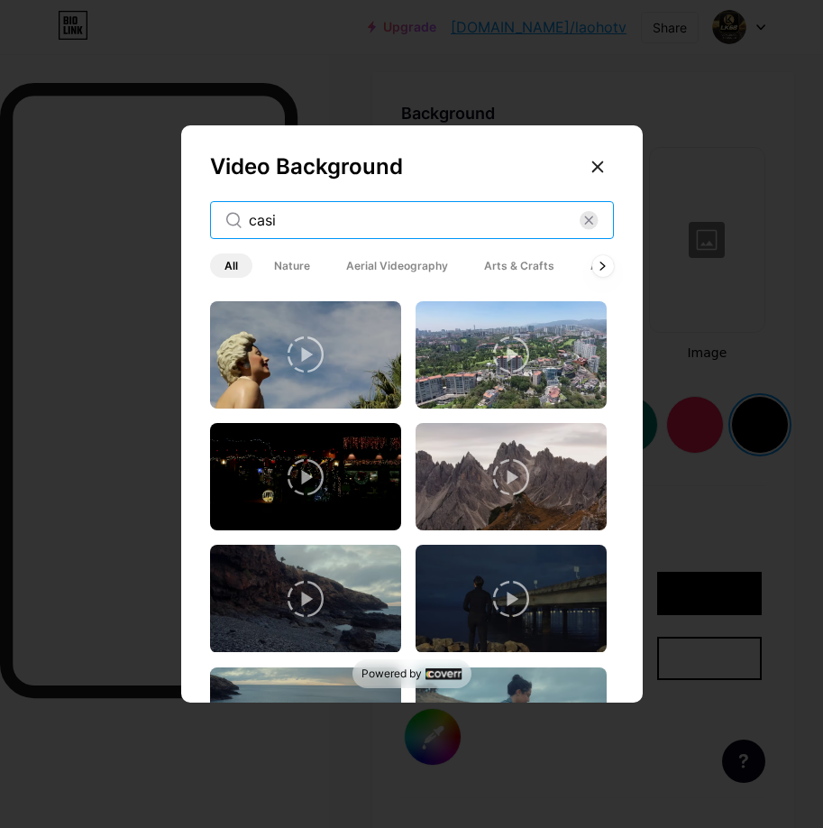
scroll to position [0, 0]
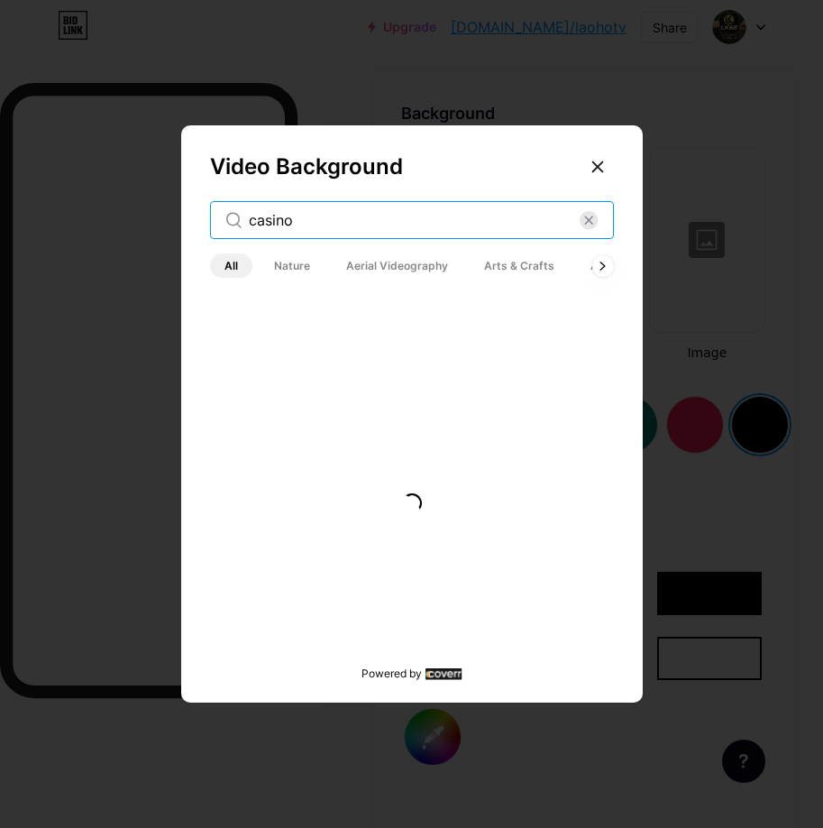
type input "casino"
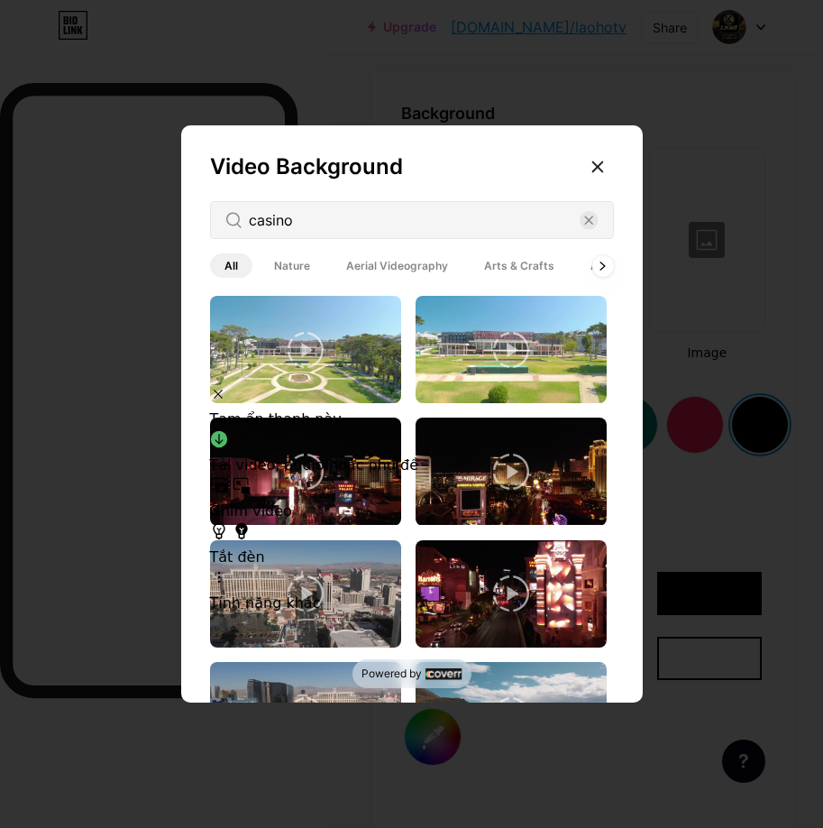
click at [318, 474] on icon at bounding box center [306, 472] width 36 height 36
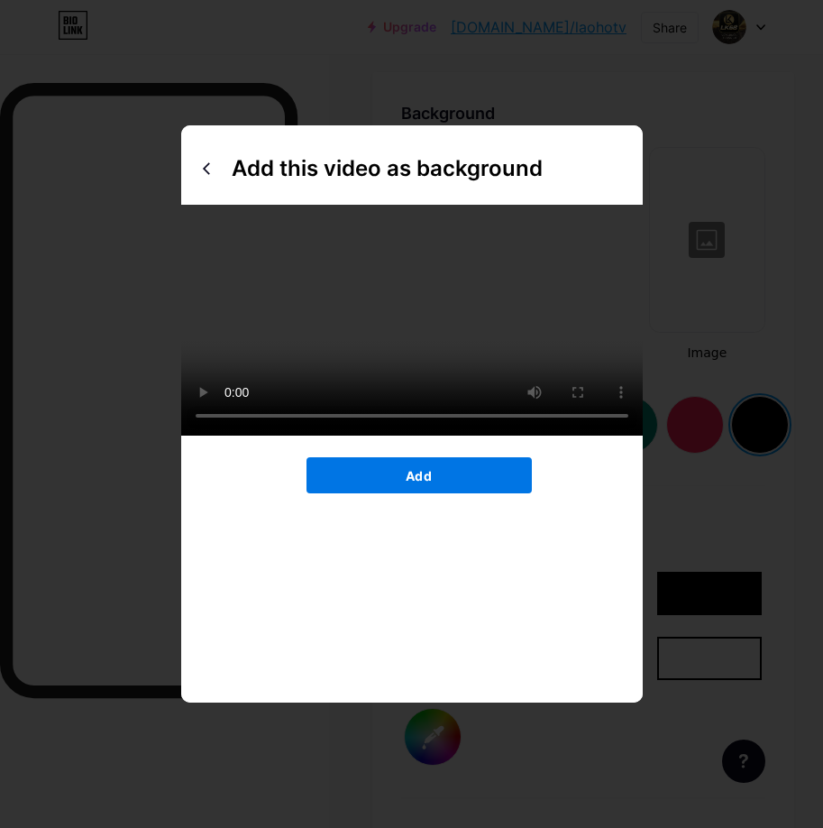
click at [371, 493] on button "Add" at bounding box center [419, 475] width 225 height 36
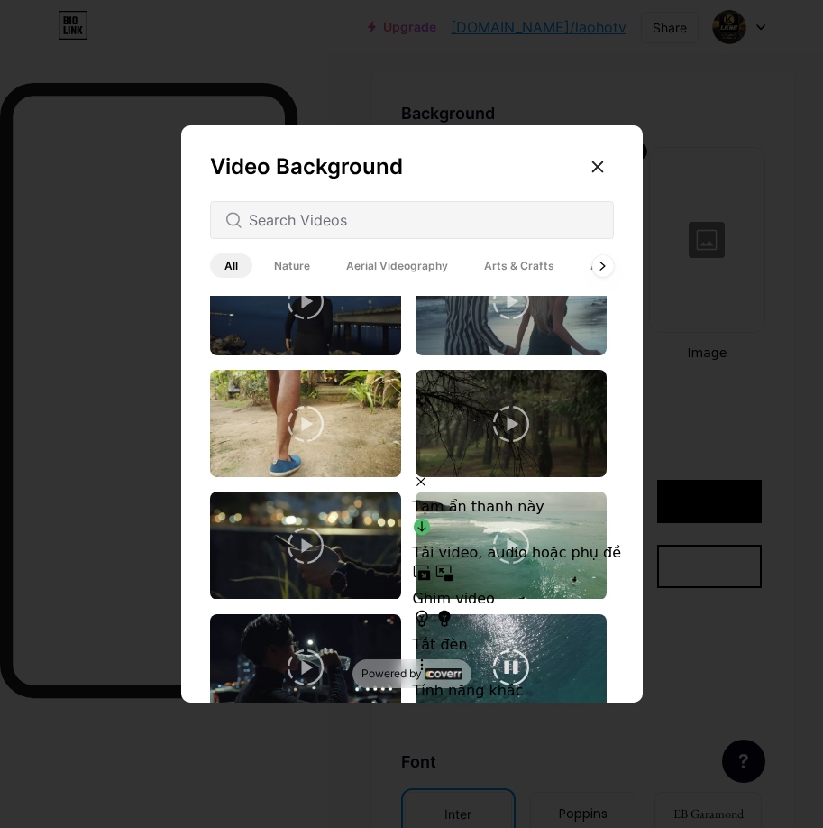
scroll to position [2154, 0]
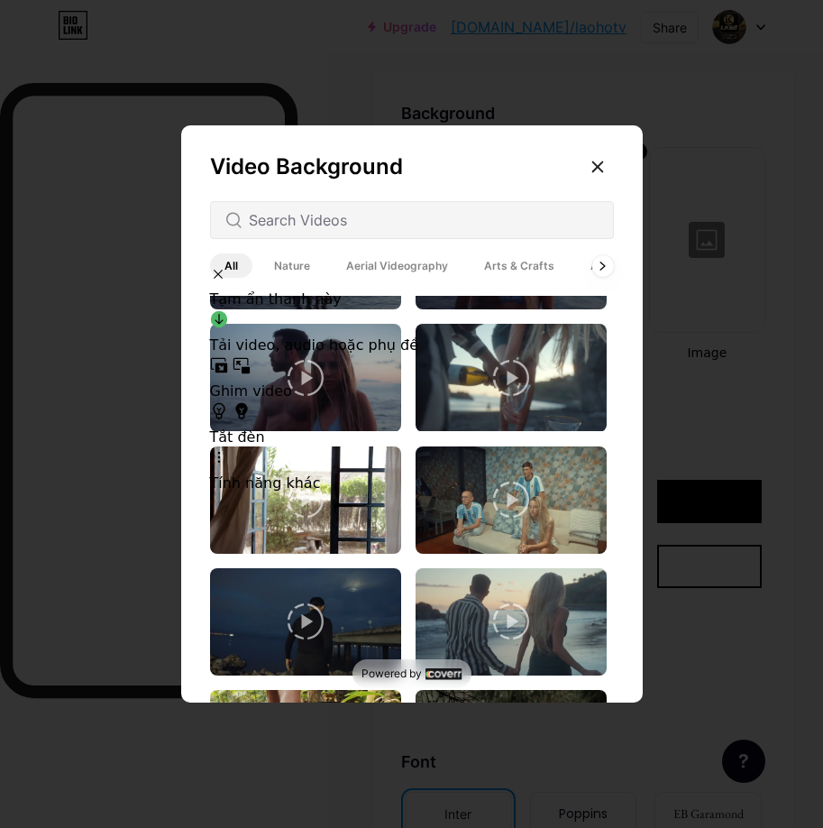
click at [389, 253] on span "Aerial Videography" at bounding box center [397, 265] width 131 height 24
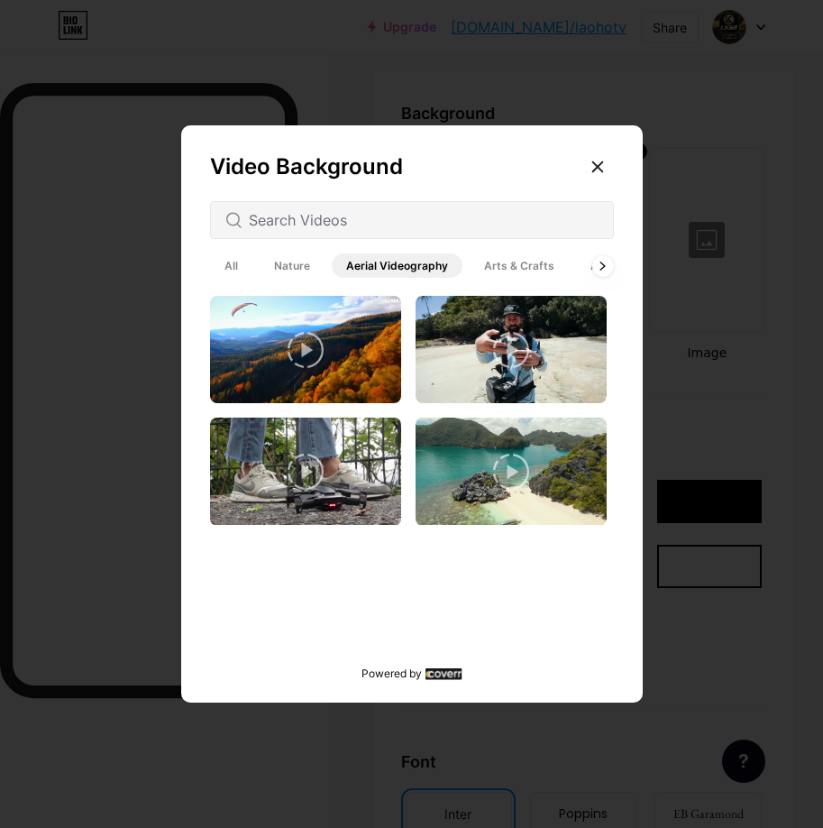
click at [506, 269] on span "Arts & Crafts" at bounding box center [519, 265] width 99 height 24
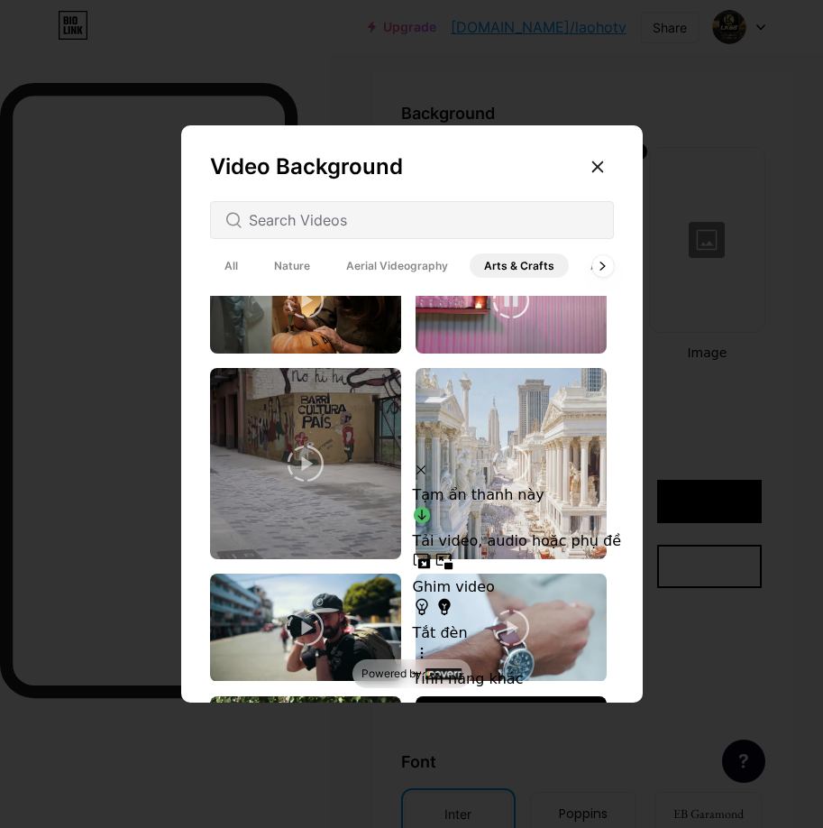
scroll to position [2525, 0]
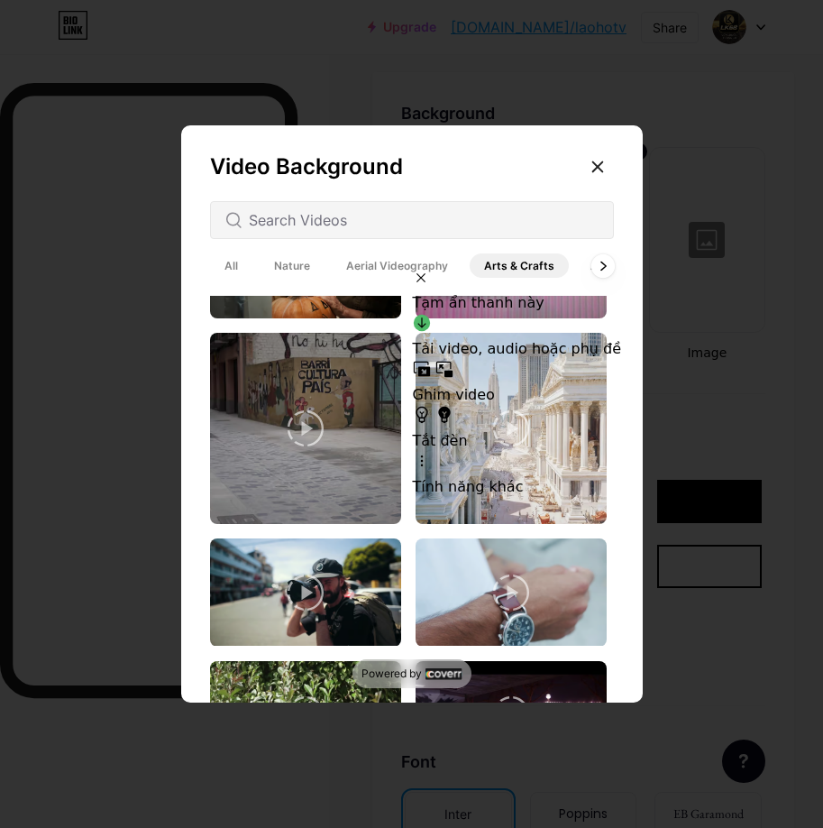
click at [599, 273] on div at bounding box center [602, 264] width 23 height 23
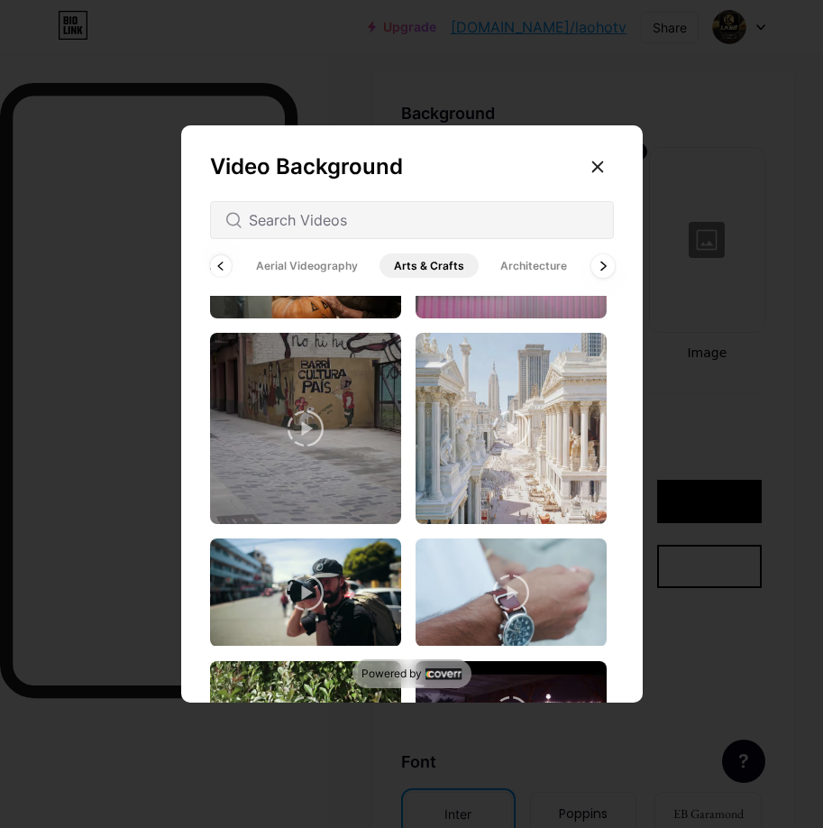
click at [599, 273] on div at bounding box center [602, 264] width 23 height 23
click at [534, 271] on span "Backgrounds" at bounding box center [548, 265] width 99 height 24
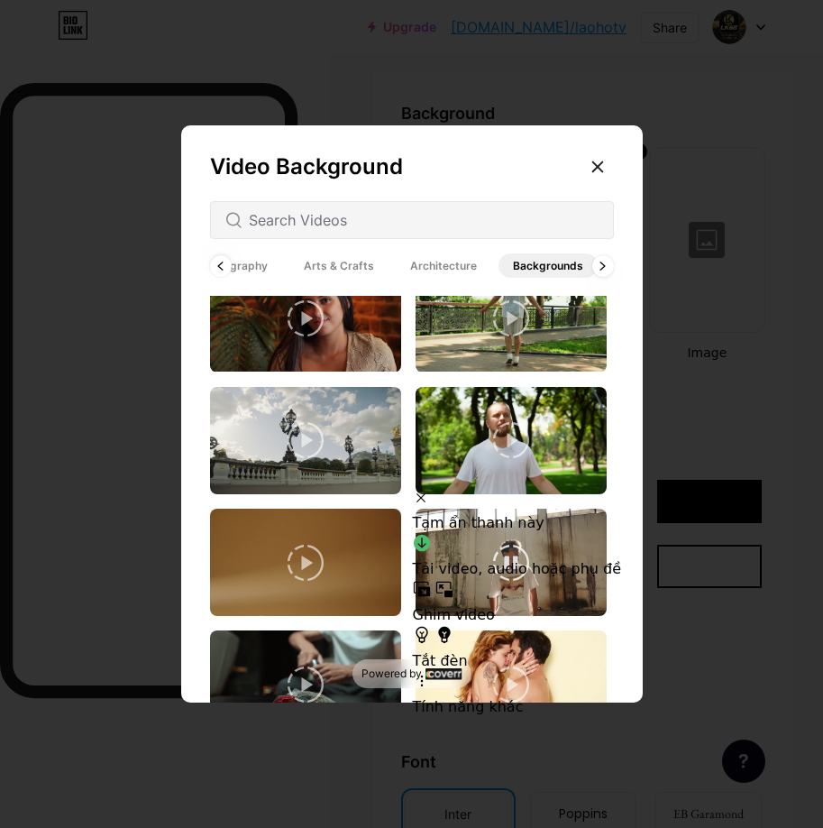
scroll to position [2599, 0]
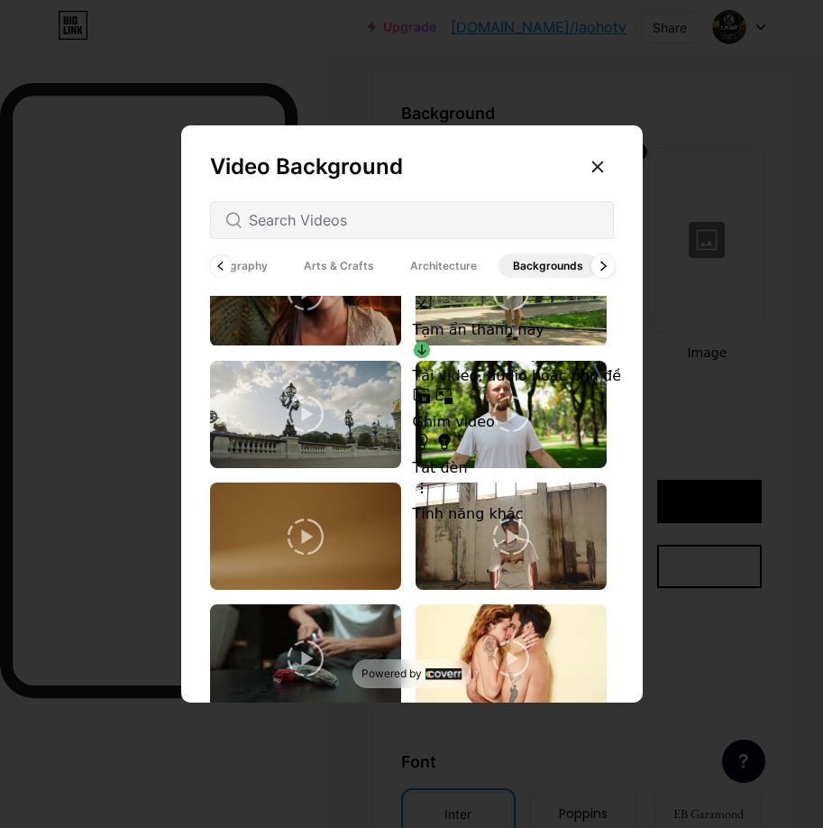
click at [603, 267] on icon at bounding box center [603, 266] width 7 height 10
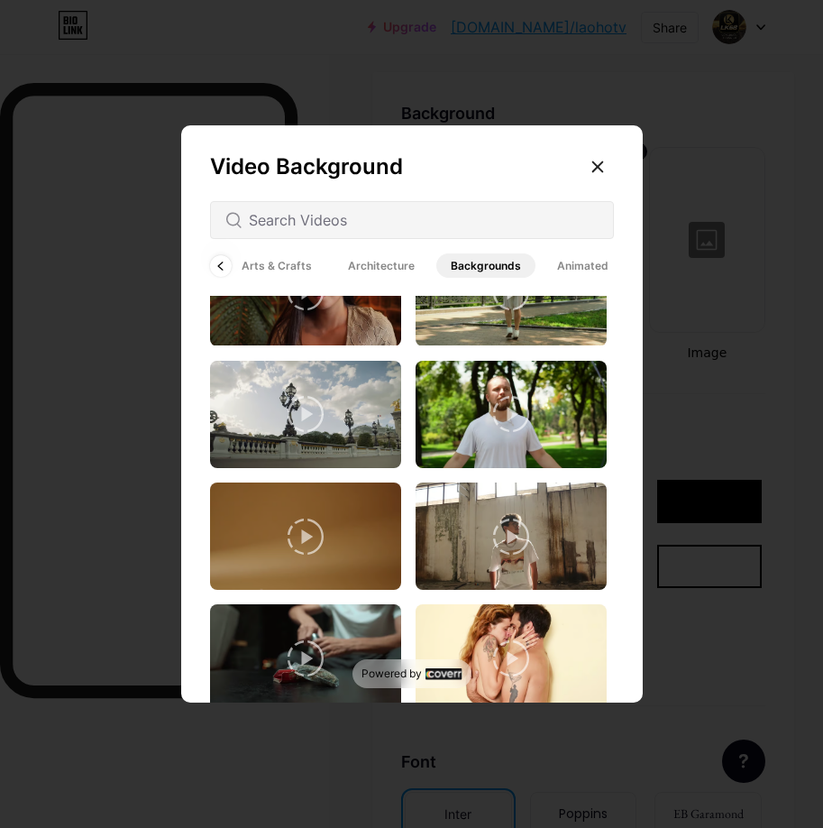
click at [577, 267] on span "Animated" at bounding box center [583, 265] width 80 height 24
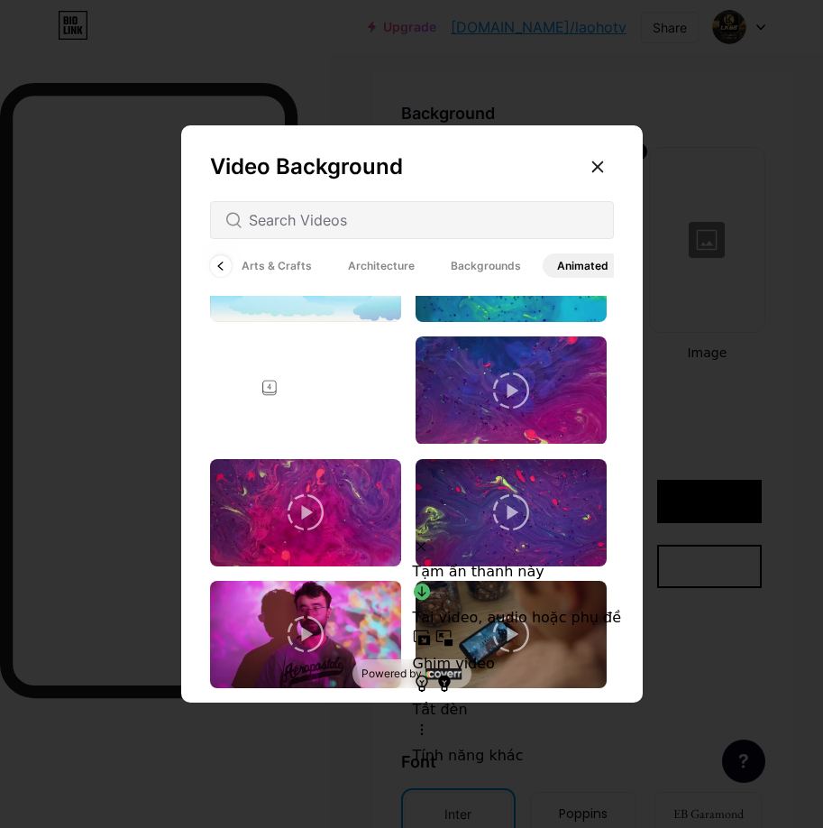
scroll to position [765, 0]
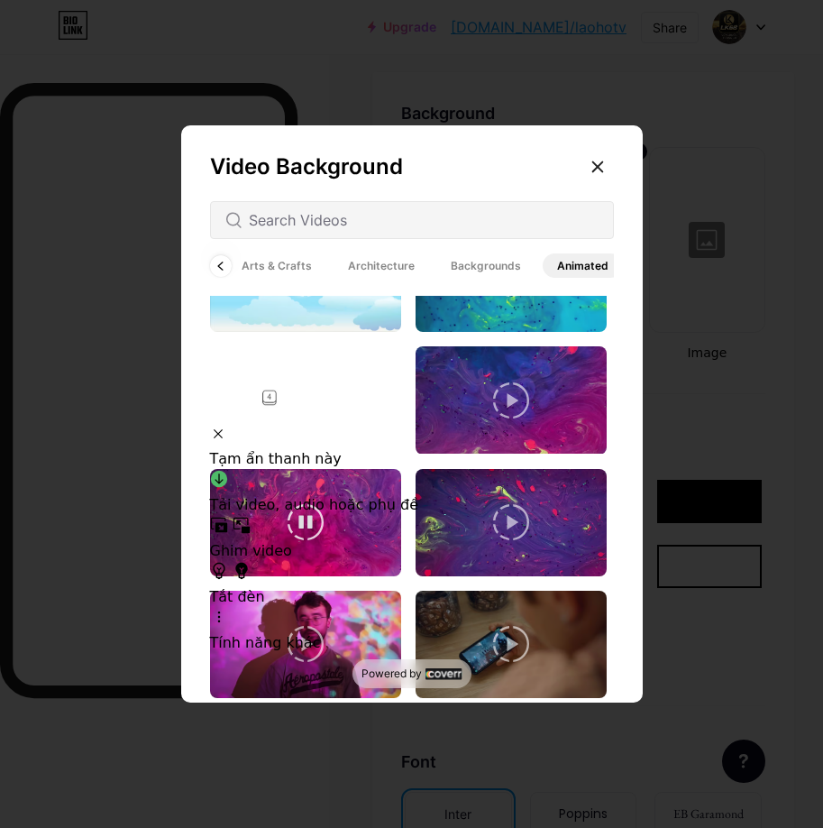
click at [281, 505] on video at bounding box center [305, 522] width 191 height 107
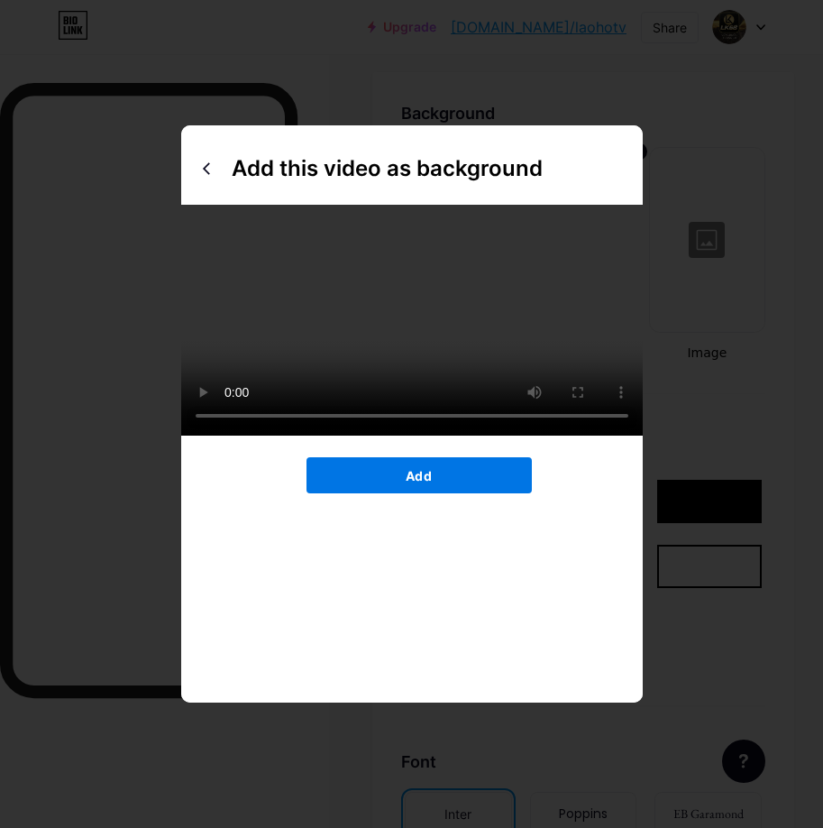
click at [478, 493] on button "Add" at bounding box center [419, 475] width 225 height 36
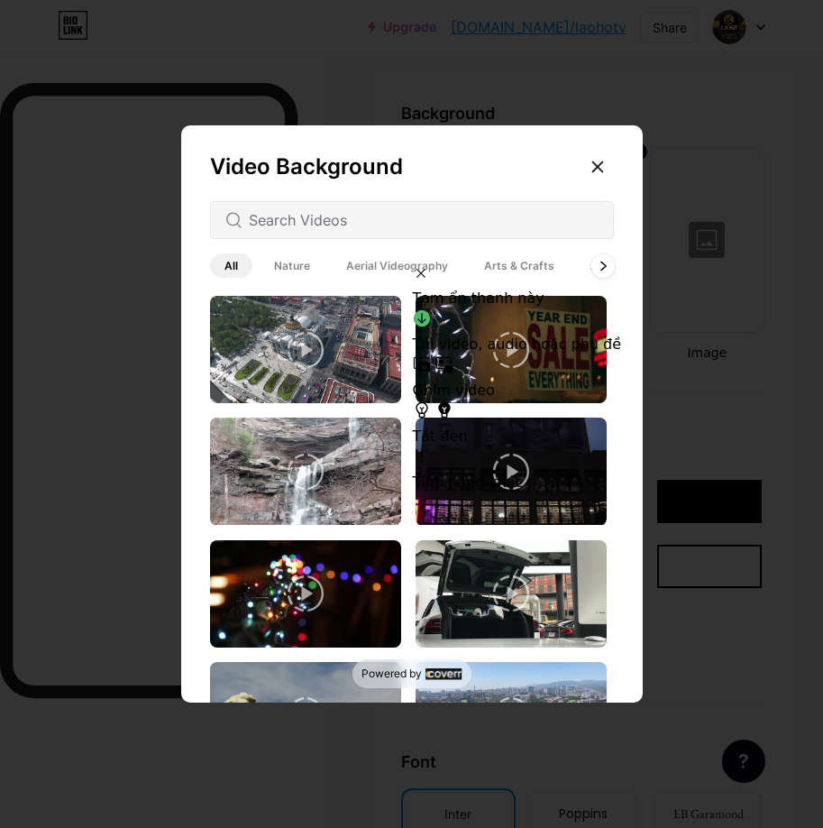
click at [598, 262] on div at bounding box center [602, 264] width 23 height 23
click at [598, 262] on div "All Nature Aerial Videography Arts & Crafts Architecture Backgrounds Animated" at bounding box center [412, 266] width 404 height 32
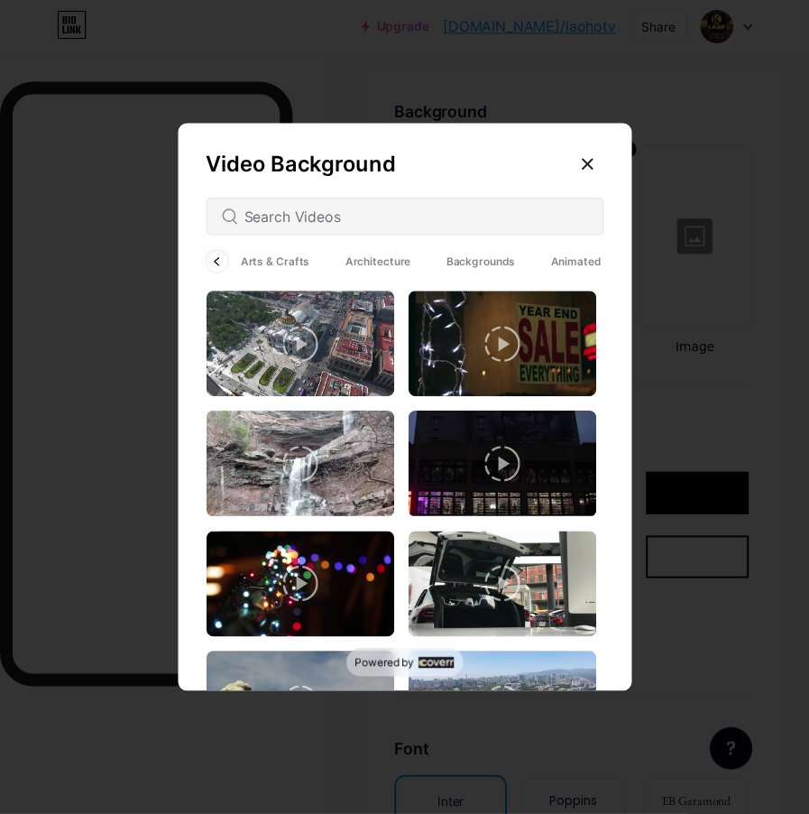
scroll to position [0, 243]
click at [598, 262] on span "Animated" at bounding box center [583, 265] width 80 height 24
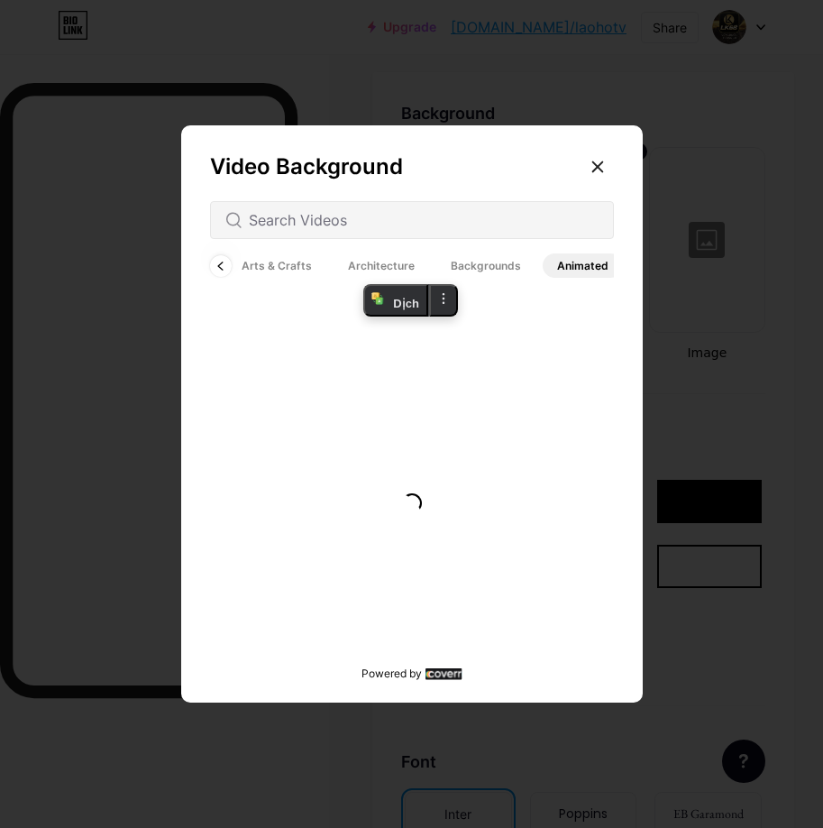
click at [598, 262] on span "Animated" at bounding box center [583, 265] width 80 height 24
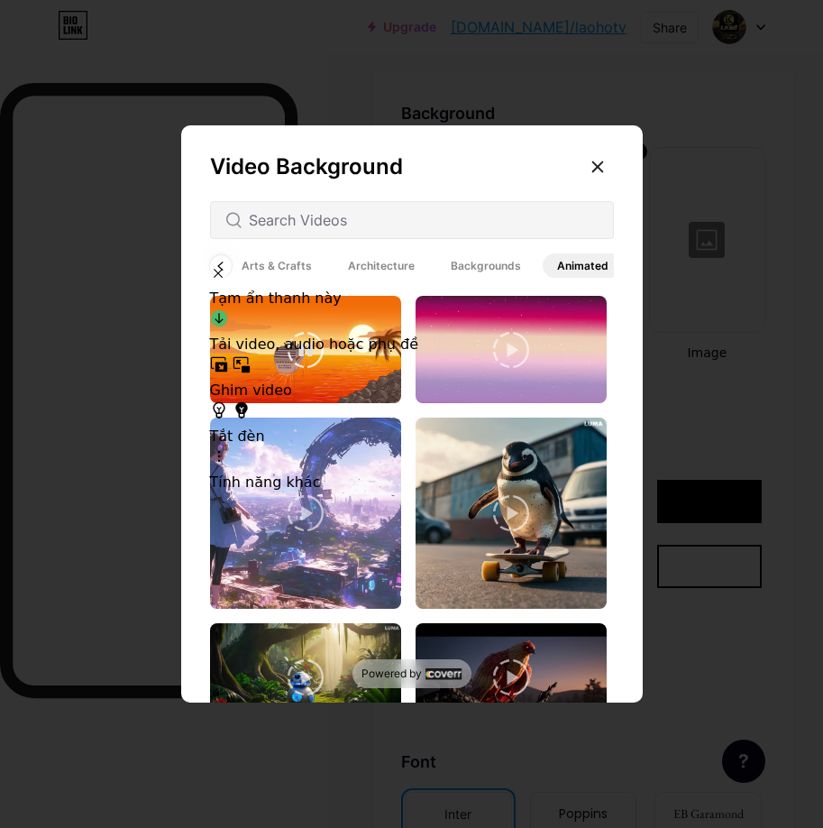
click at [348, 374] on video at bounding box center [305, 349] width 191 height 107
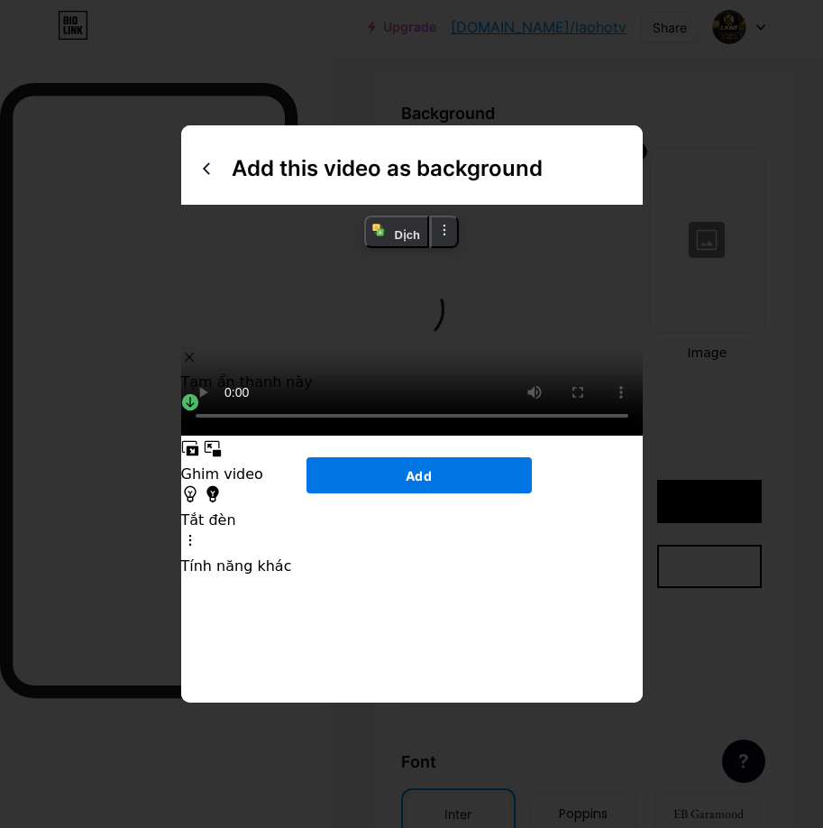
click at [490, 493] on button "Add" at bounding box center [419, 475] width 225 height 36
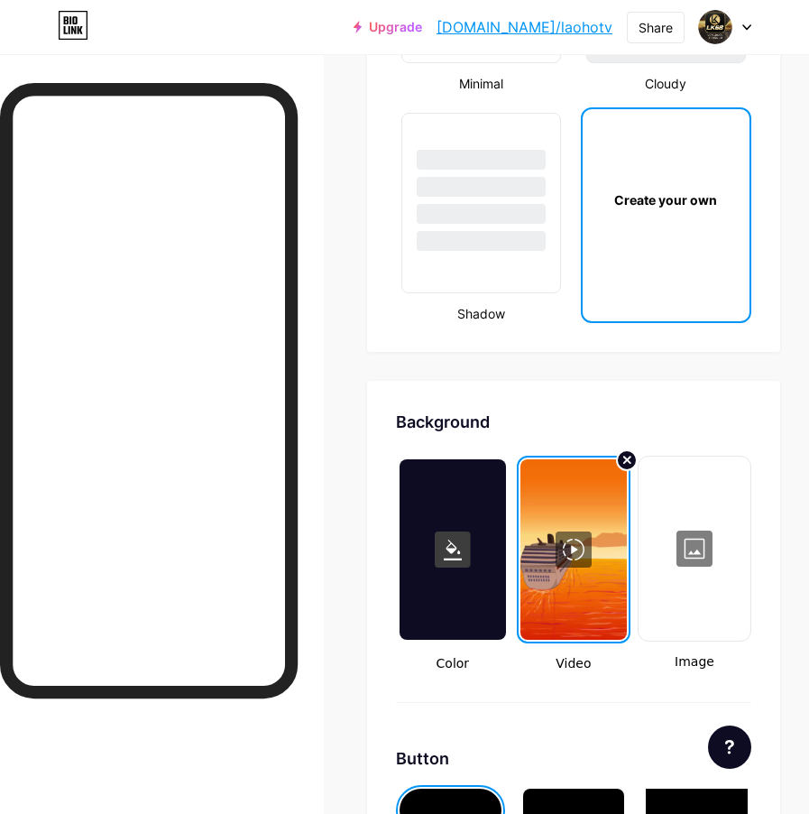
scroll to position [3246, 0]
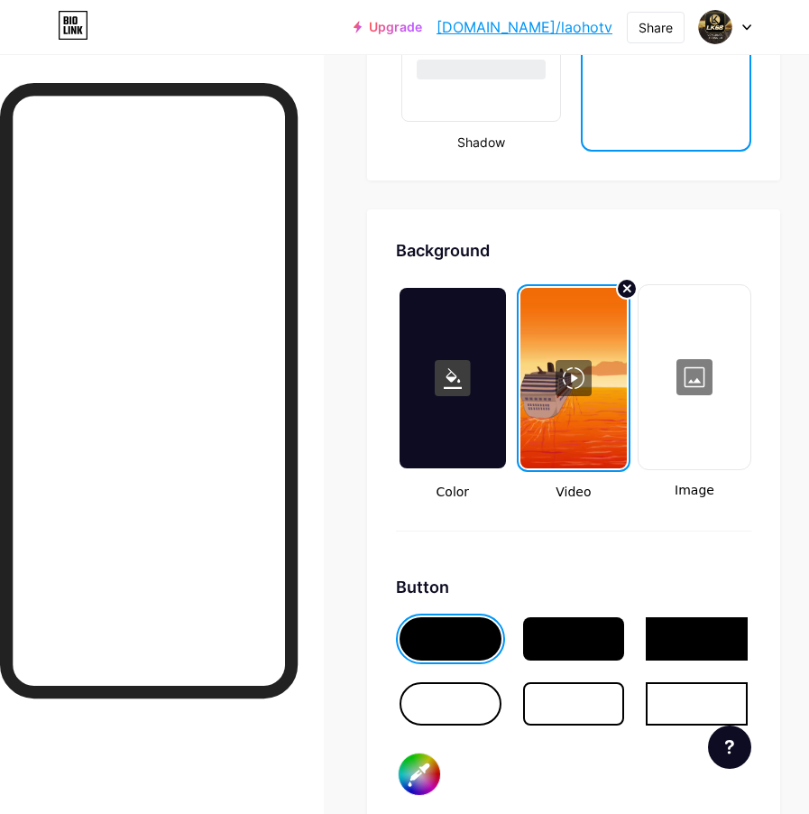
radio input "true"
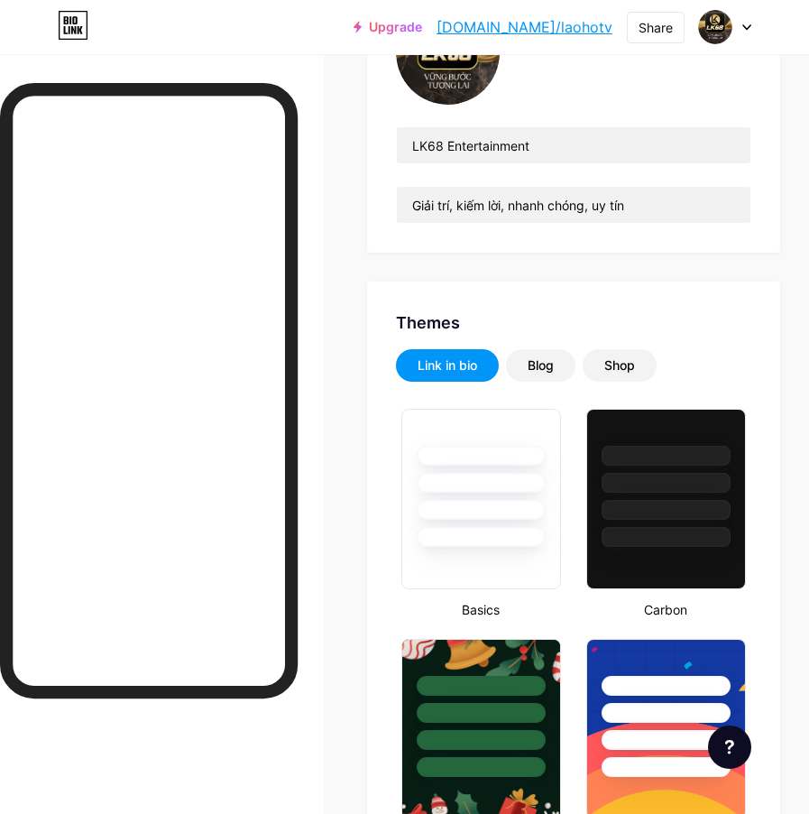
scroll to position [0, 0]
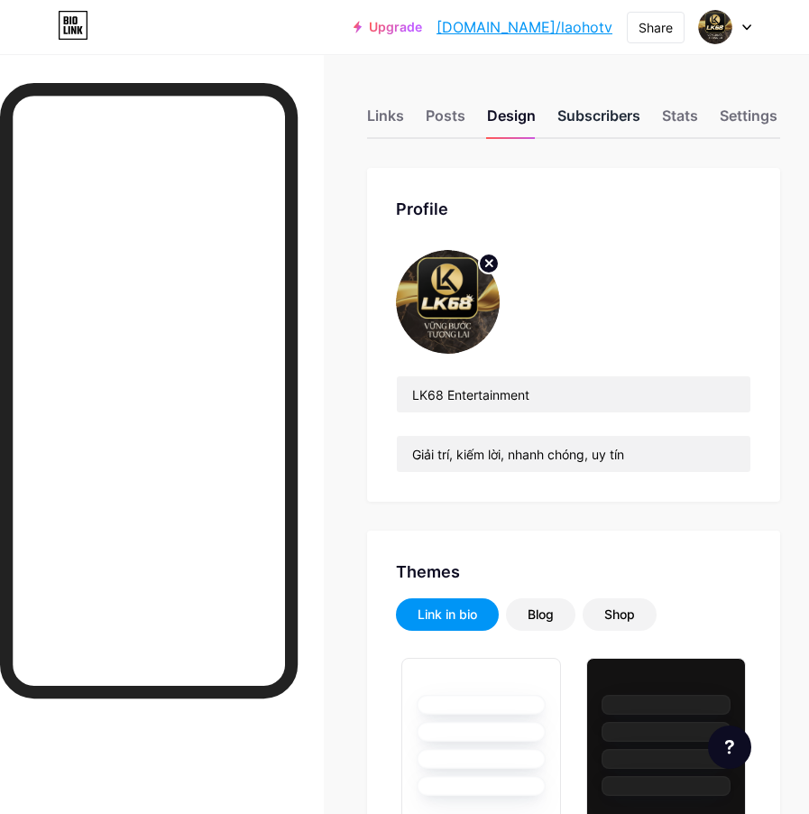
click at [620, 124] on div "Subscribers" at bounding box center [598, 121] width 83 height 32
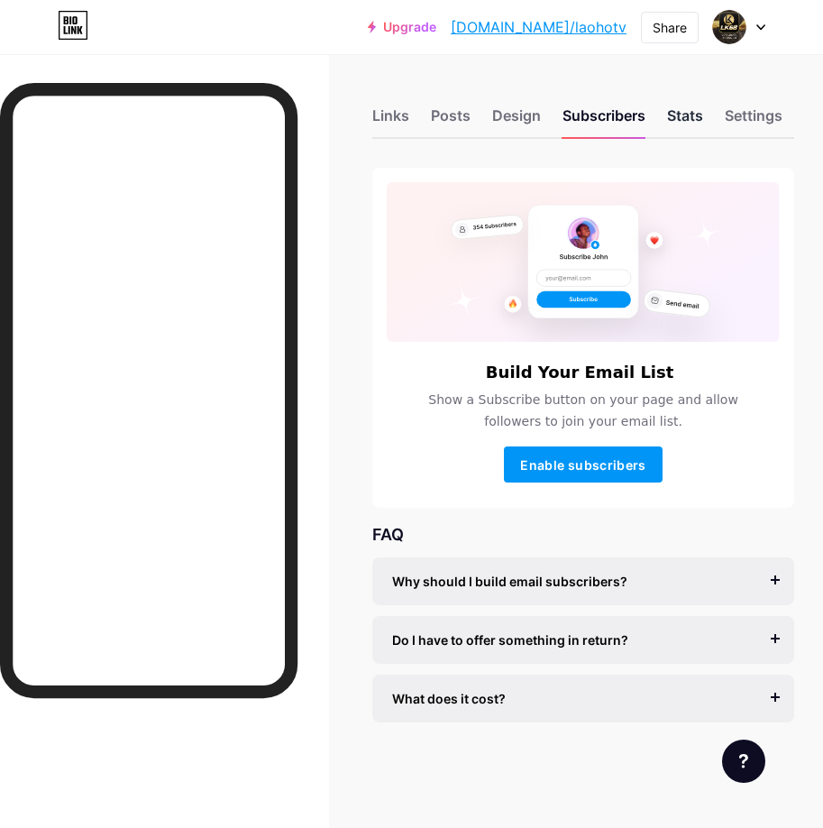
click at [681, 119] on div "Stats" at bounding box center [685, 121] width 36 height 32
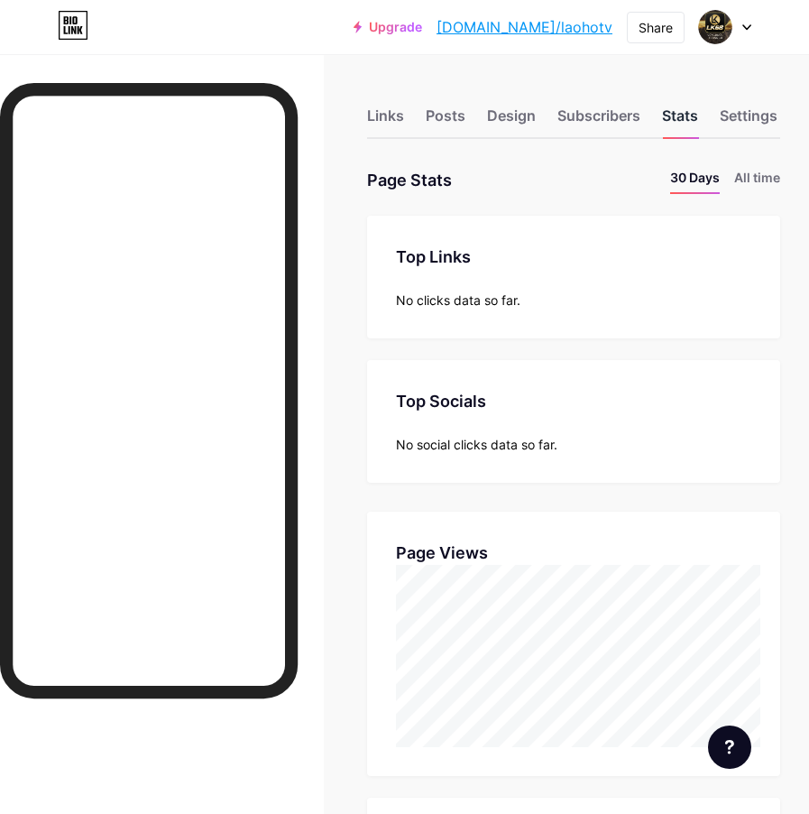
scroll to position [814, 809]
click at [404, 115] on div "Links" at bounding box center [385, 121] width 37 height 32
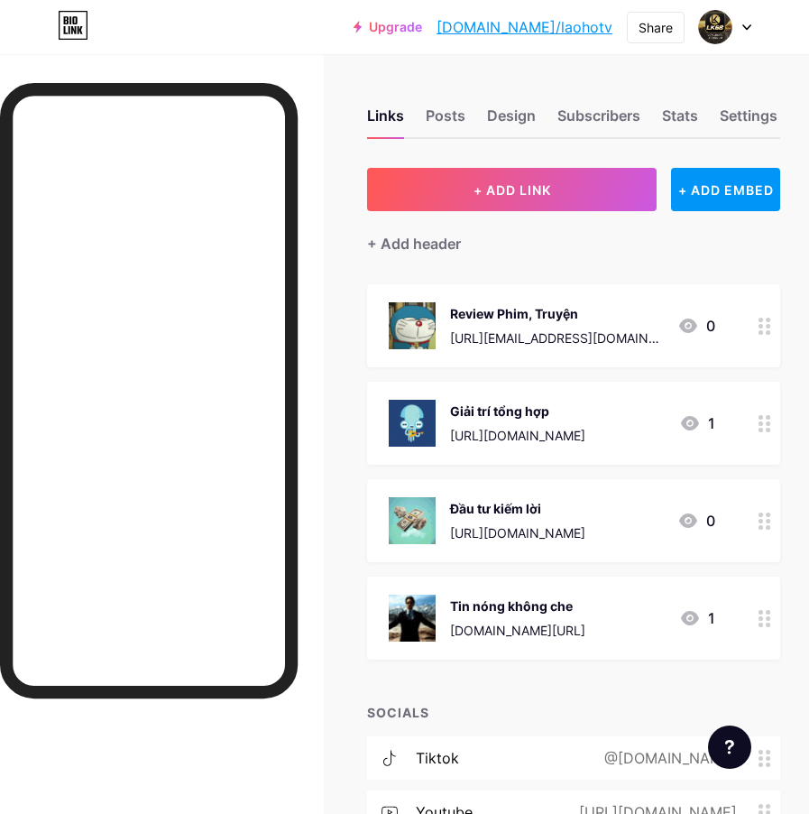
click at [585, 527] on div "[URL][DOMAIN_NAME]" at bounding box center [517, 532] width 135 height 19
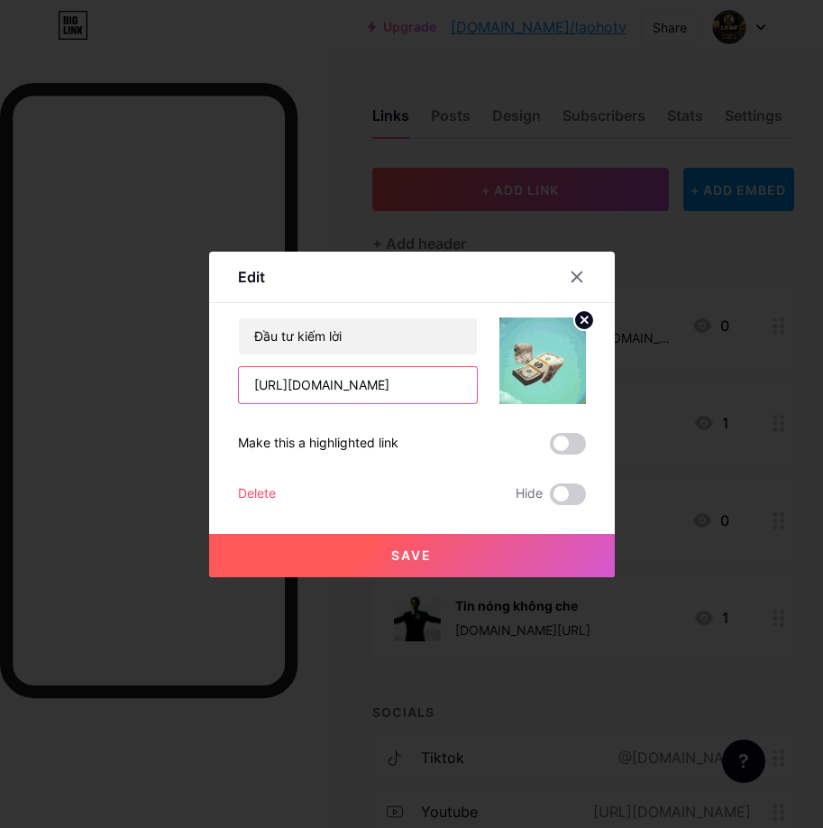
click at [345, 383] on input "[URL][DOMAIN_NAME]" at bounding box center [358, 385] width 238 height 36
paste input "[DOMAIN_NAME][URL]"
type input "[URL][DOMAIN_NAME]"
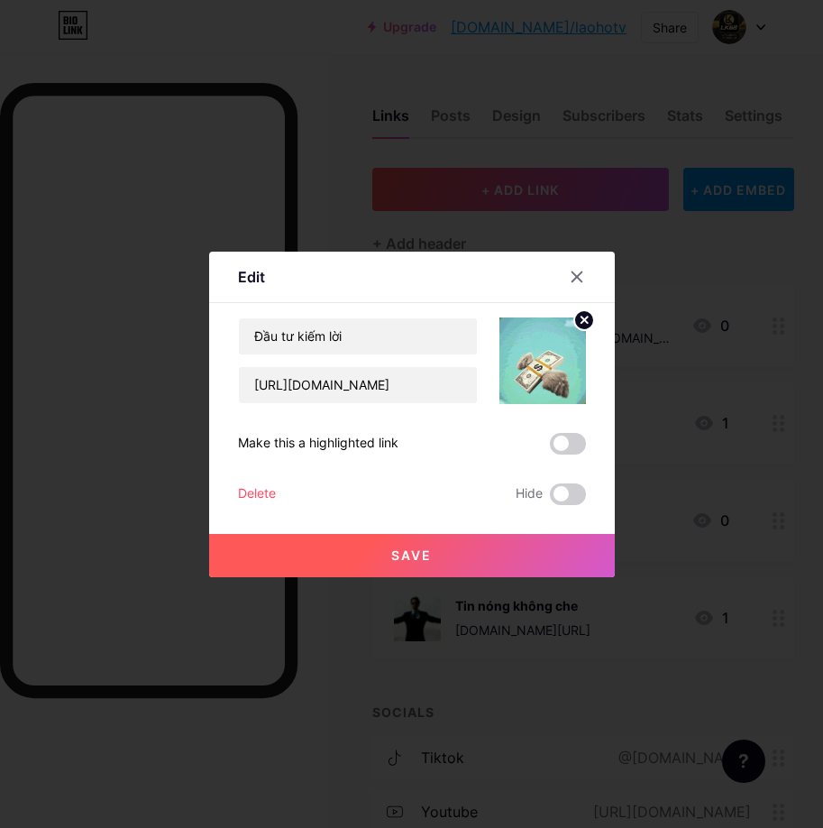
click at [479, 551] on button "Save" at bounding box center [412, 555] width 406 height 43
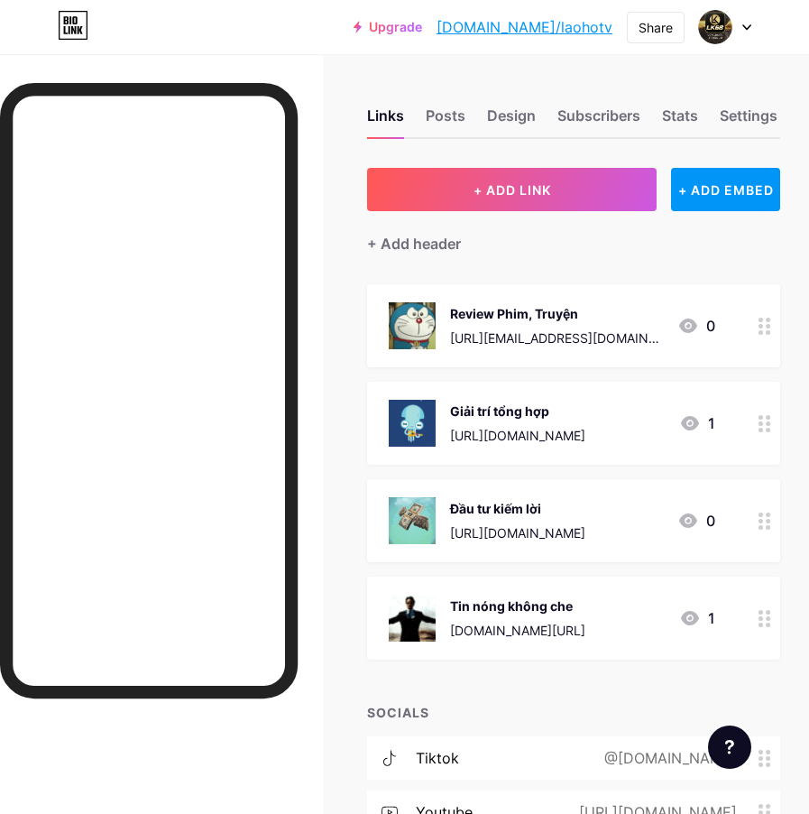
click at [500, 529] on div "[URL][DOMAIN_NAME]" at bounding box center [517, 532] width 135 height 19
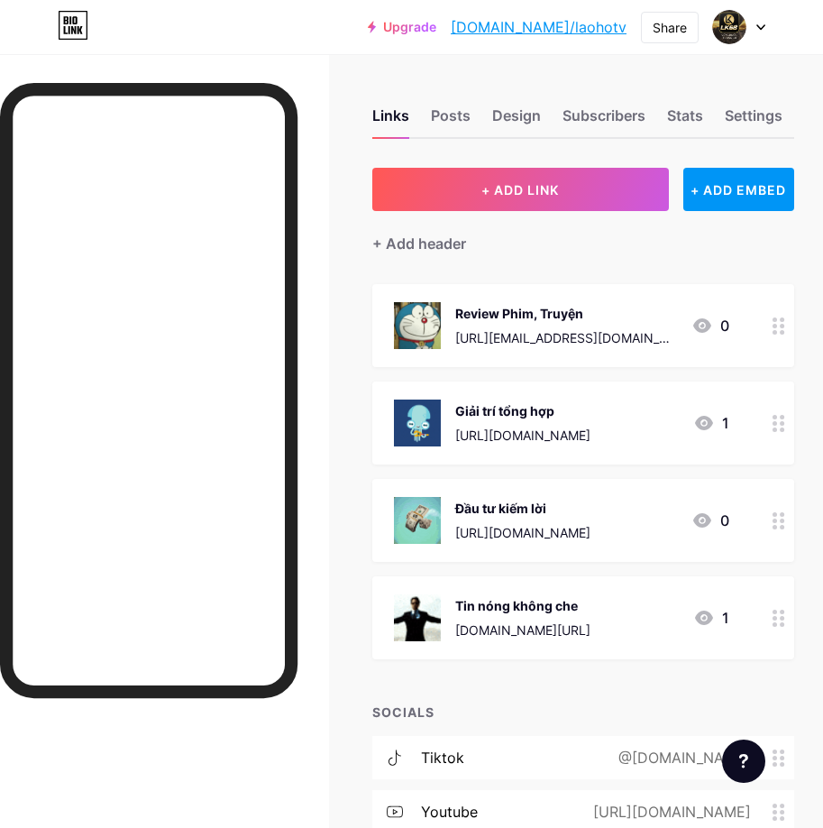
click at [585, 276] on div at bounding box center [577, 277] width 32 height 32
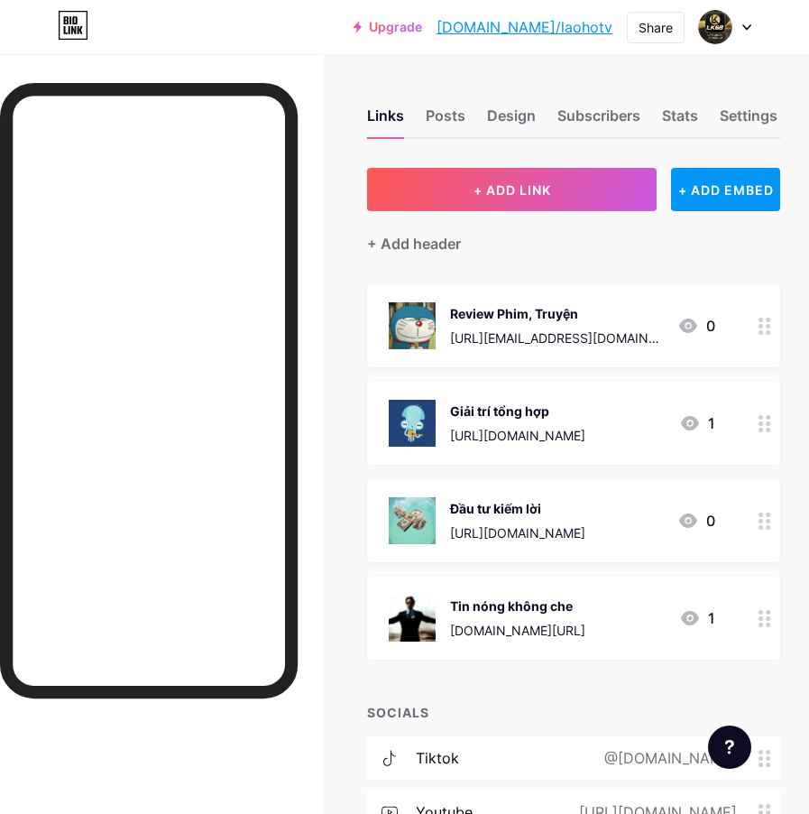
click at [663, 247] on div "+ Add header" at bounding box center [573, 233] width 413 height 44
click at [759, 203] on div "+ ADD EMBED" at bounding box center [725, 189] width 109 height 43
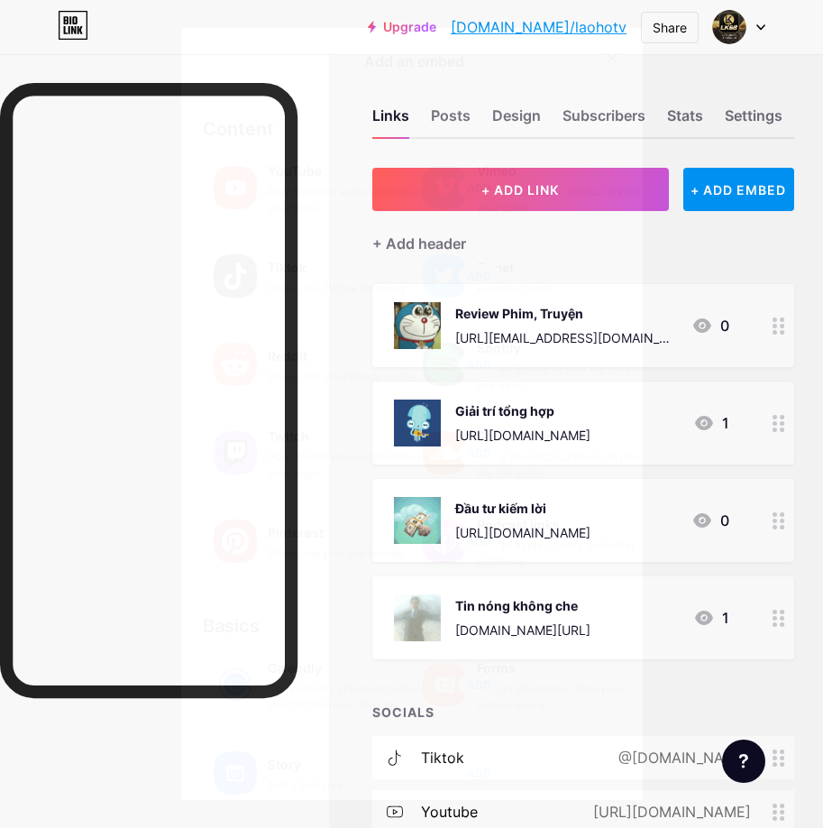
click at [609, 70] on div at bounding box center [612, 58] width 32 height 32
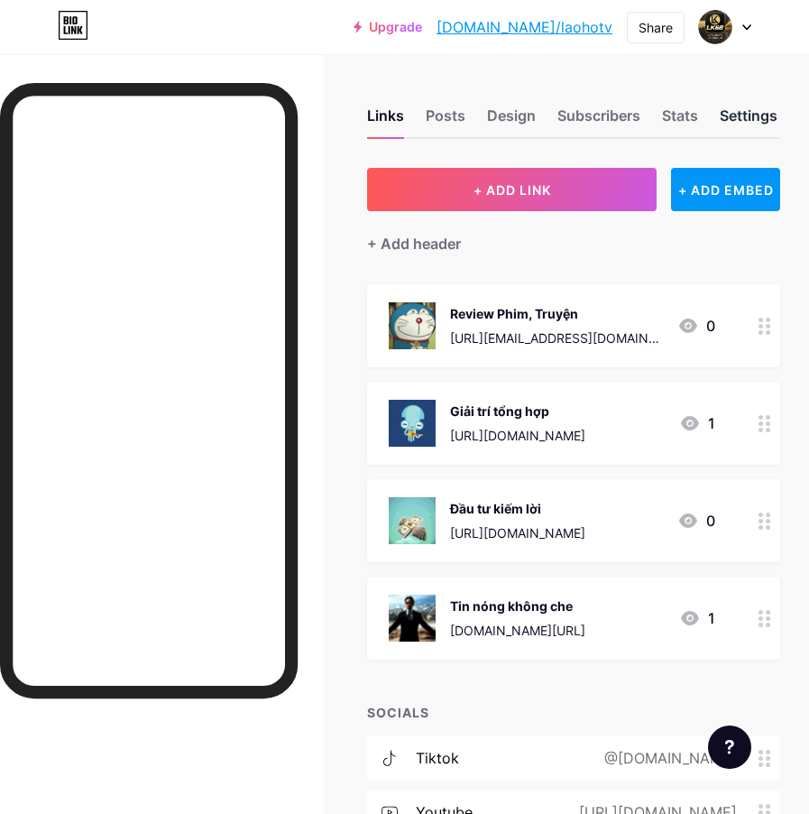
click at [753, 127] on div "Settings" at bounding box center [749, 121] width 58 height 32
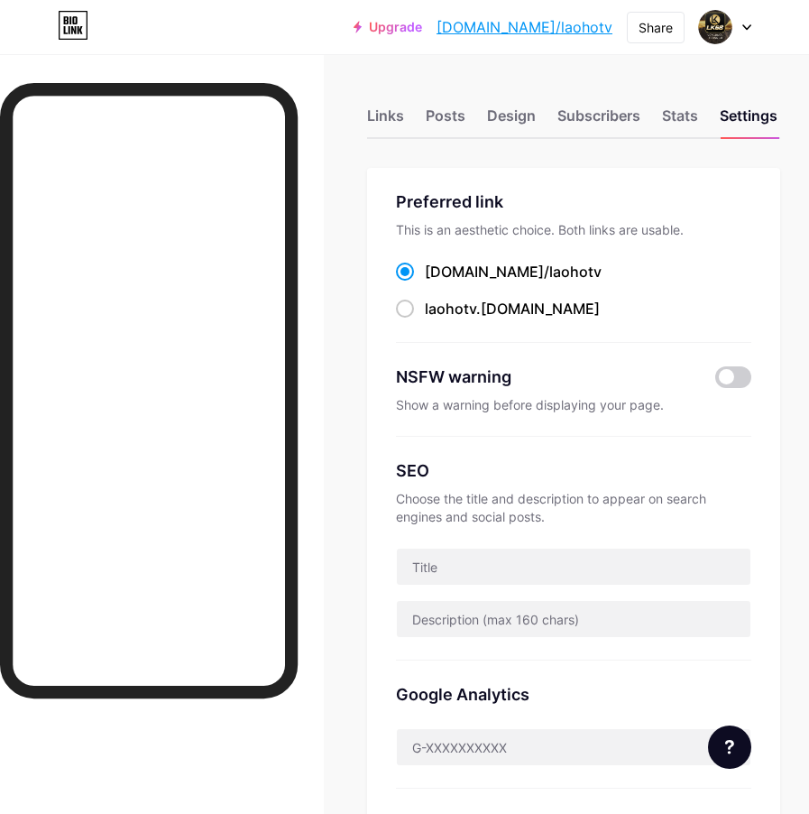
click at [577, 27] on link "[DOMAIN_NAME]/laohotv" at bounding box center [525, 27] width 176 height 22
click at [403, 113] on div "Links" at bounding box center [385, 121] width 37 height 32
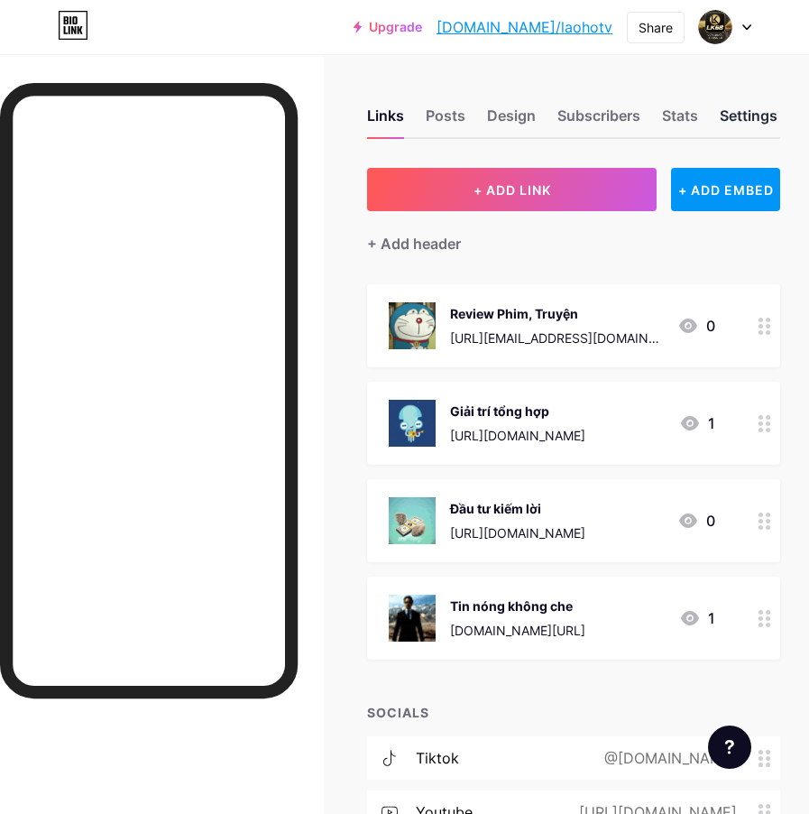
click at [754, 111] on div "Settings" at bounding box center [749, 121] width 58 height 32
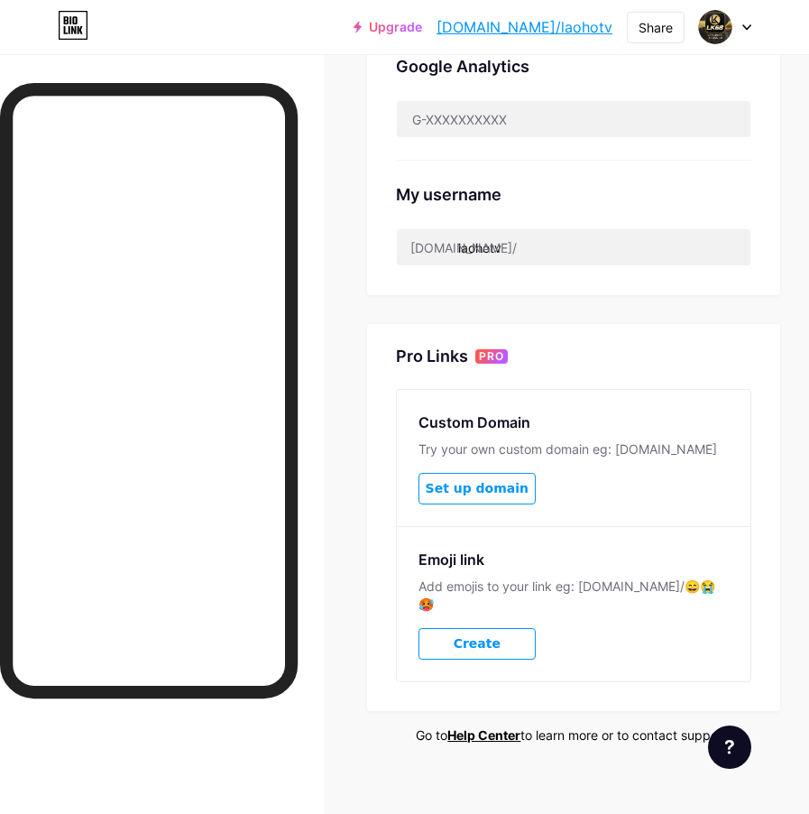
scroll to position [629, 0]
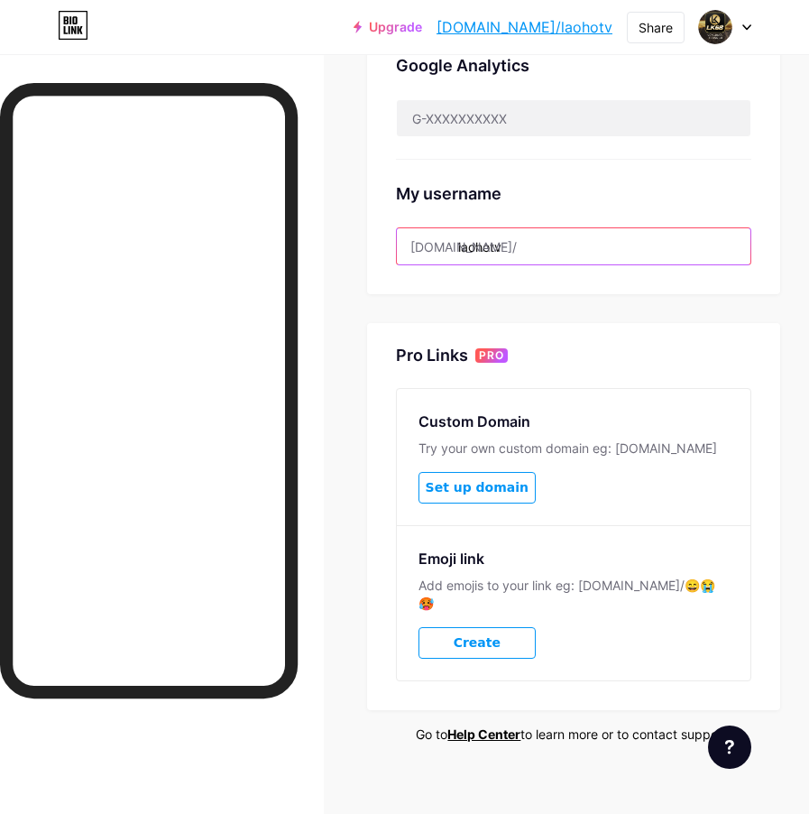
click at [554, 258] on input "laohotv" at bounding box center [574, 246] width 354 height 36
drag, startPoint x: 560, startPoint y: 247, endPoint x: 463, endPoint y: 252, distance: 97.5
click at [463, 252] on input "laohotv" at bounding box center [574, 246] width 354 height 36
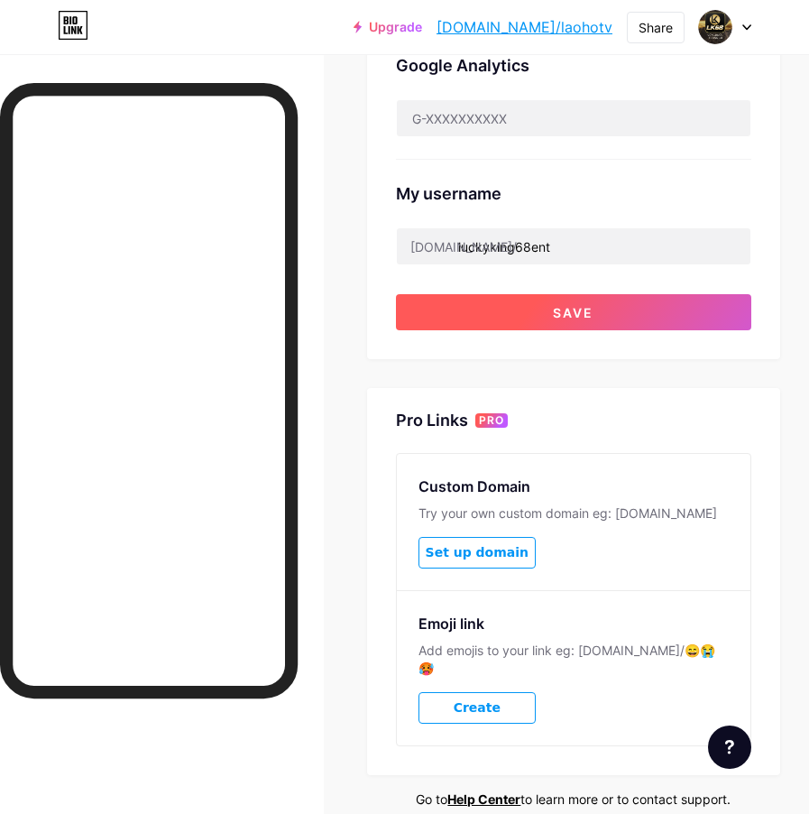
type input "luckyking68ent"
click at [536, 326] on button "Save" at bounding box center [573, 312] width 355 height 36
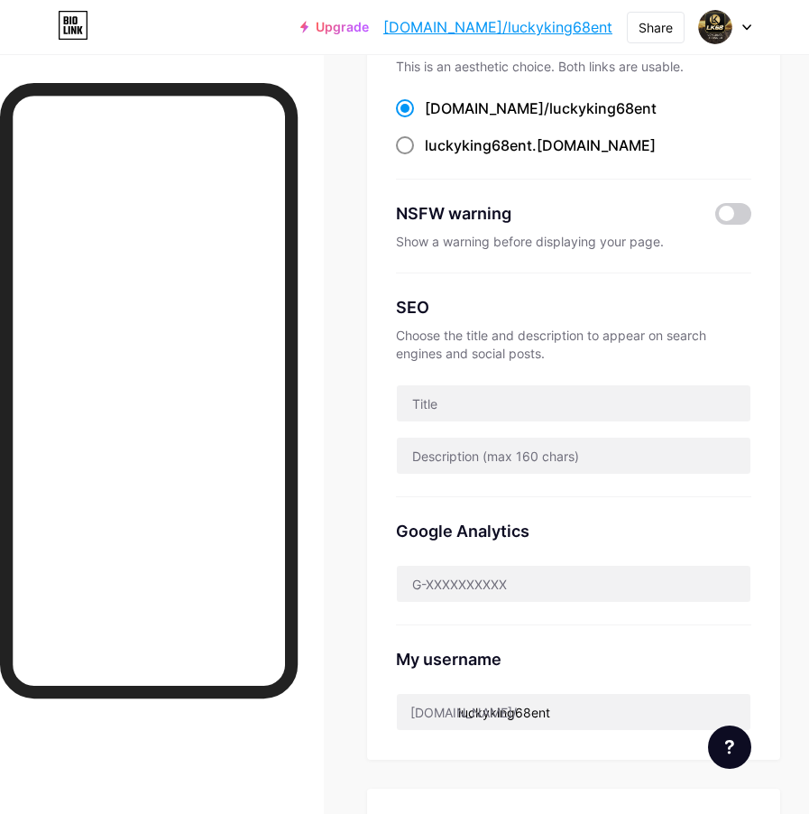
scroll to position [0, 0]
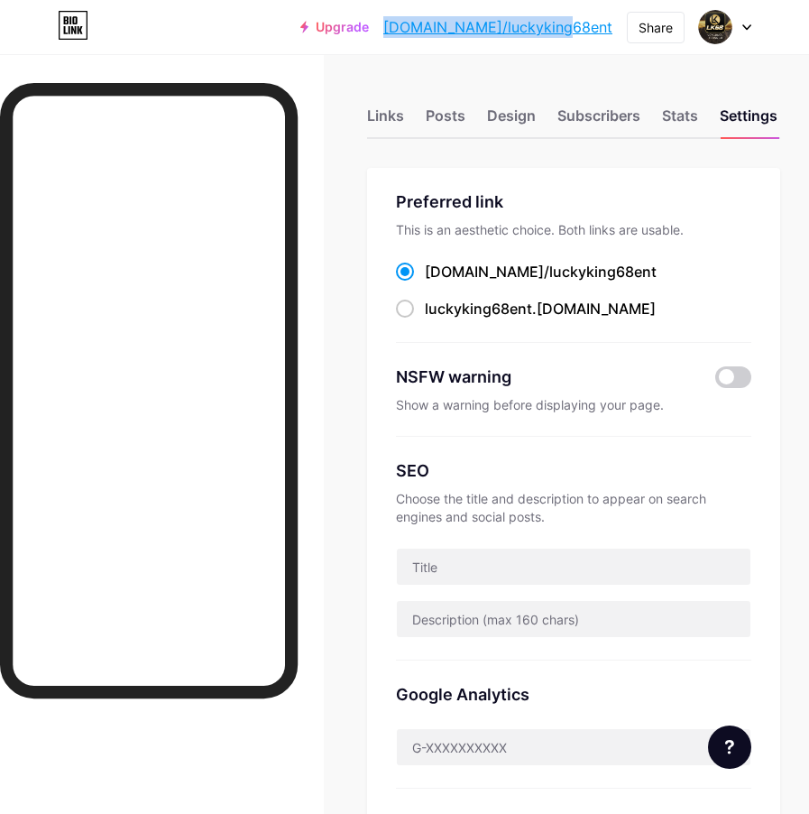
drag, startPoint x: 448, startPoint y: 28, endPoint x: 616, endPoint y: 29, distance: 167.8
click at [616, 29] on div "Upgrade [DOMAIN_NAME]/luckyk... [DOMAIN_NAME]/luckyking68ent Share Switch accou…" at bounding box center [525, 27] width 451 height 32
copy link "[DOMAIN_NAME]/luckyking68ent"
